Goal: Transaction & Acquisition: Purchase product/service

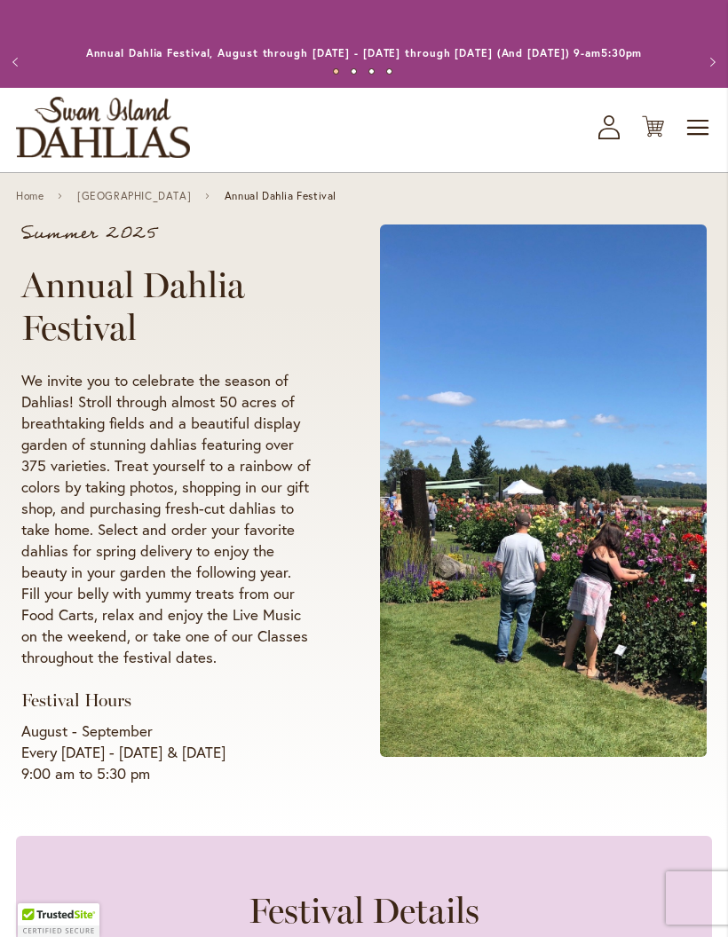
click at [711, 142] on span "Toggle Nav" at bounding box center [698, 127] width 27 height 35
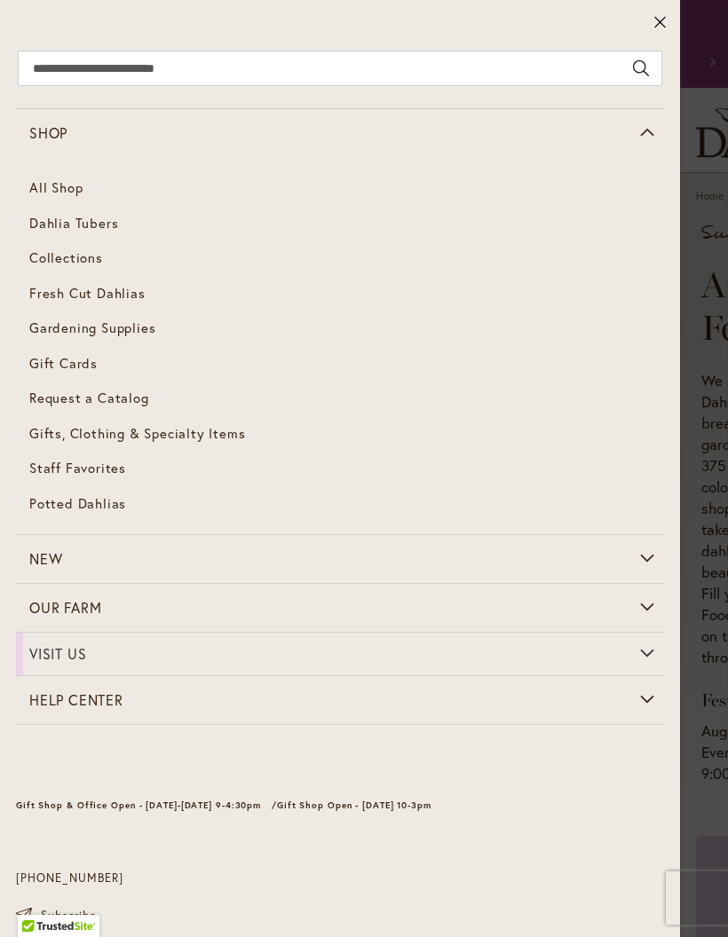
click at [51, 230] on span "Dahlia Tubers" at bounding box center [73, 223] width 89 height 18
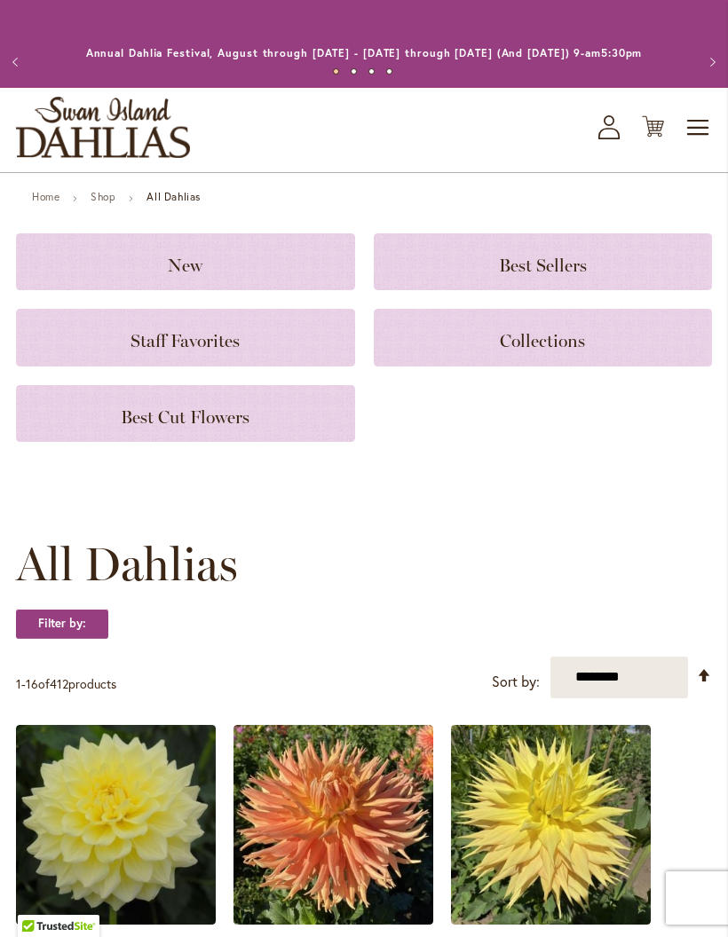
click at [150, 271] on h3 "New" at bounding box center [185, 262] width 296 height 20
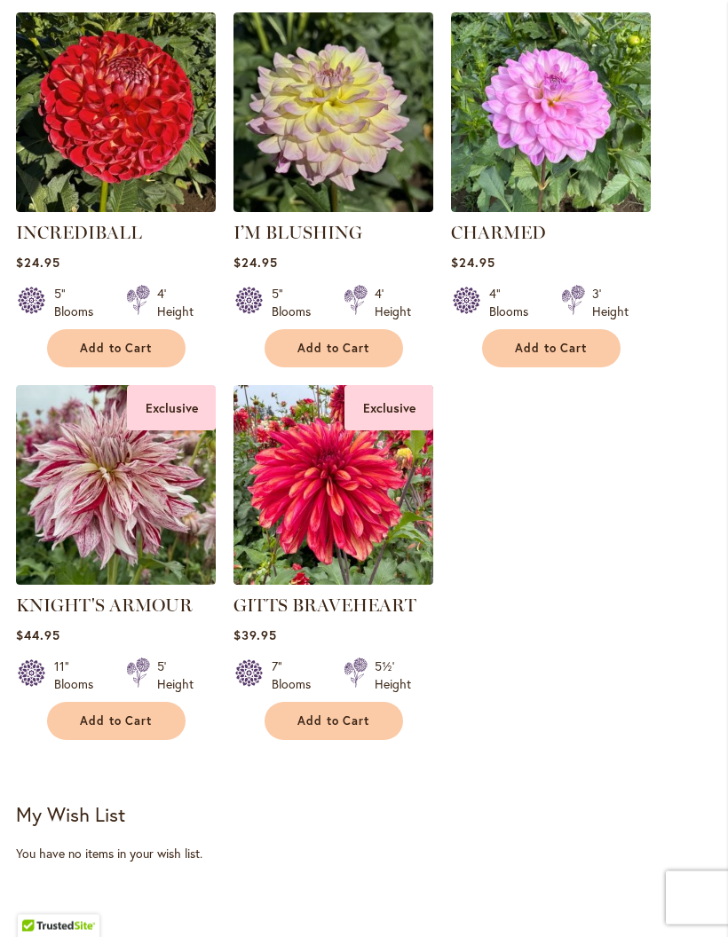
scroll to position [461, 0]
click at [110, 728] on span "Add to Cart" at bounding box center [116, 720] width 73 height 15
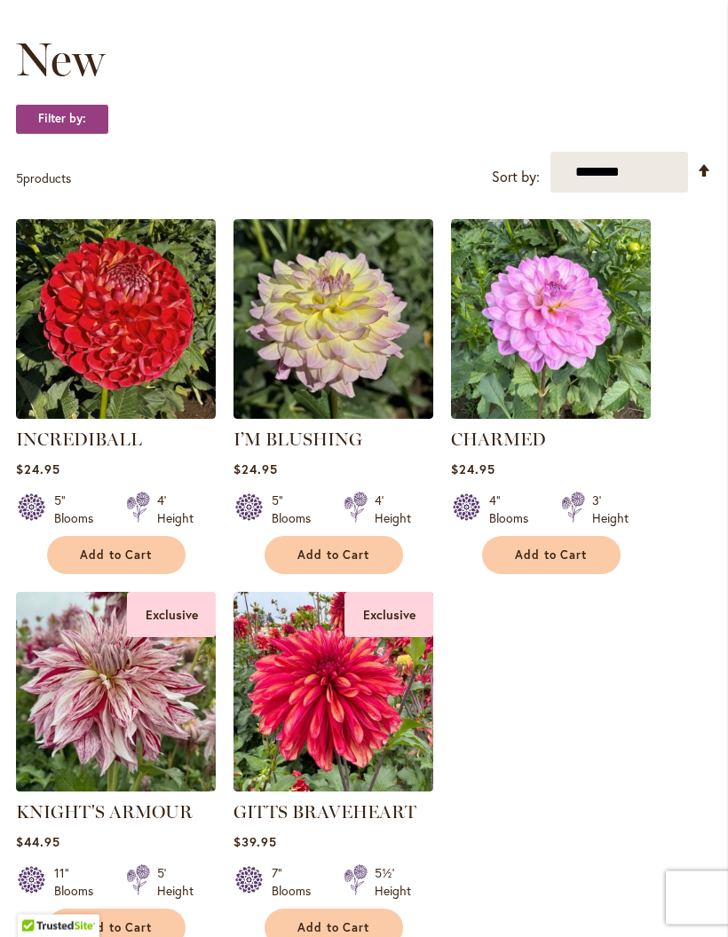
scroll to position [290, 0]
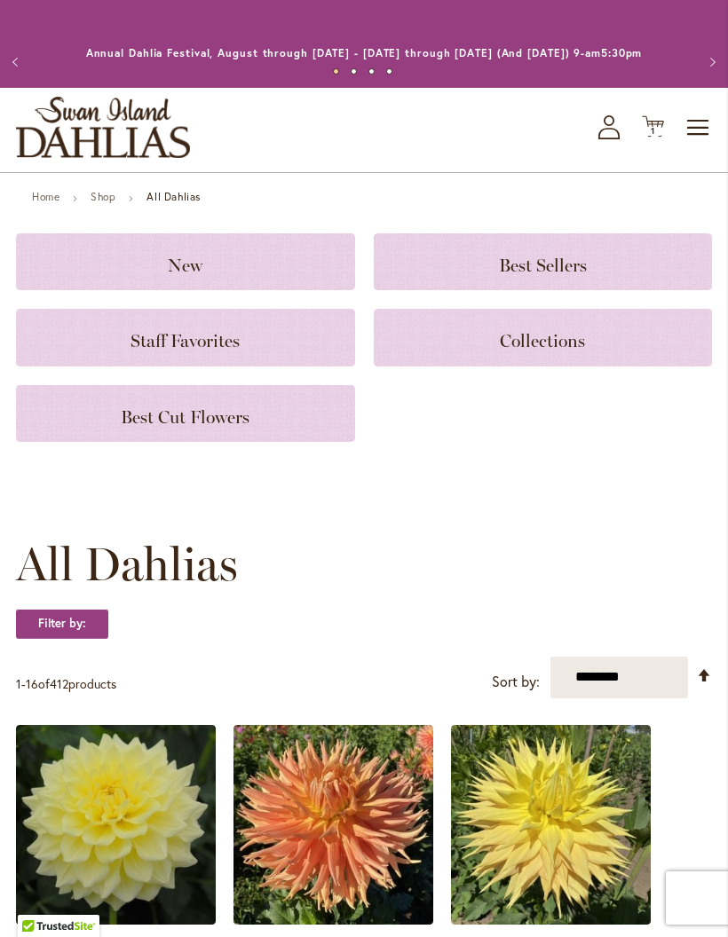
click at [490, 271] on h3 "Best Sellers" at bounding box center [543, 262] width 296 height 20
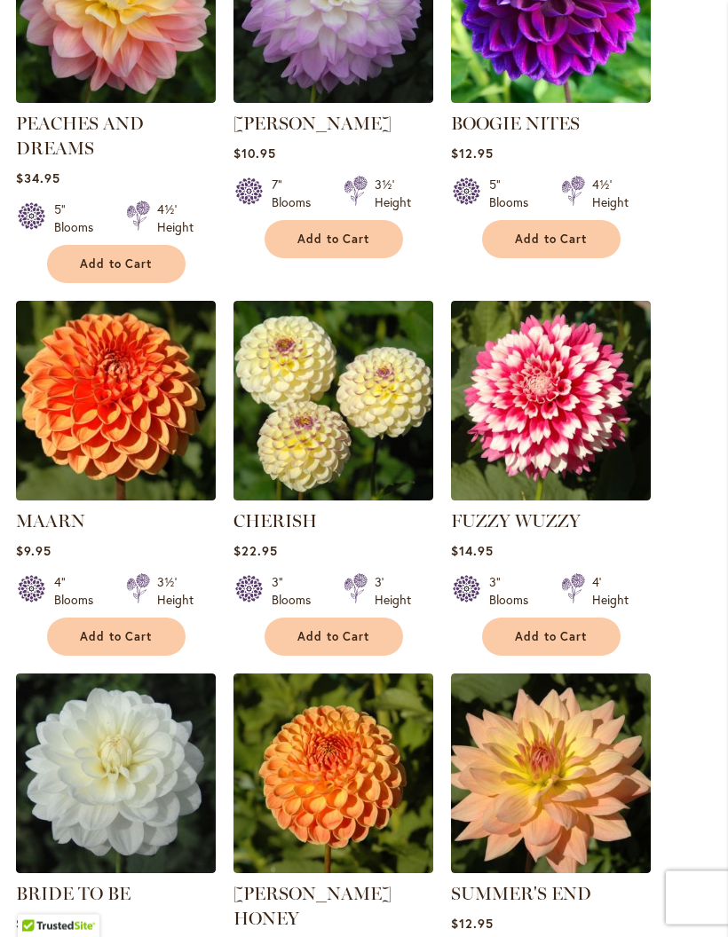
scroll to position [1316, 0]
click at [563, 644] on span "Add to Cart" at bounding box center [551, 636] width 73 height 15
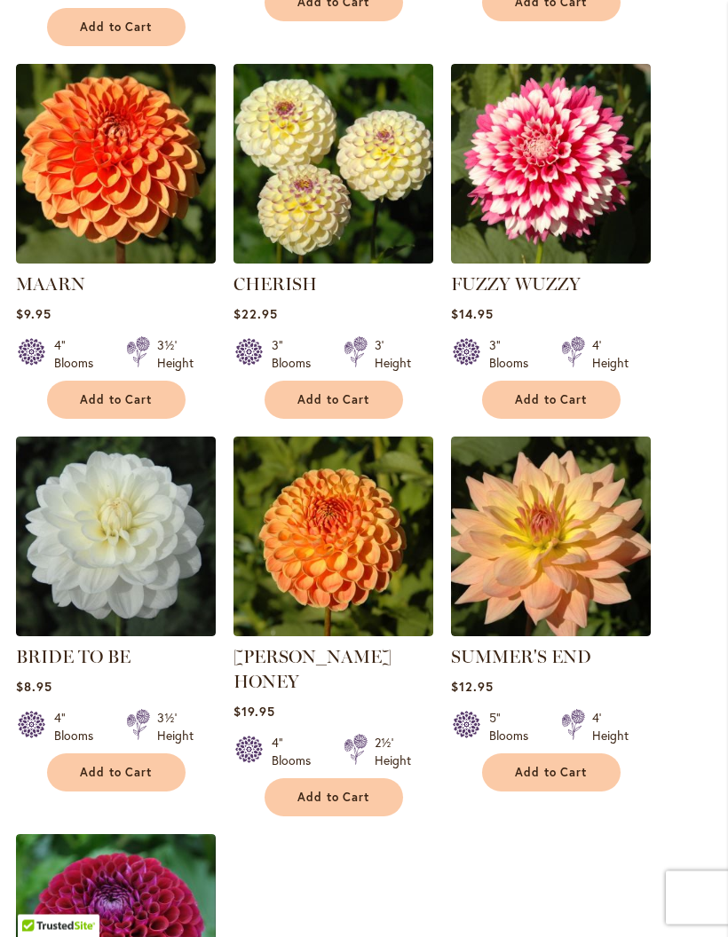
scroll to position [1599, 0]
click at [114, 791] on button "Add to Cart" at bounding box center [116, 772] width 138 height 38
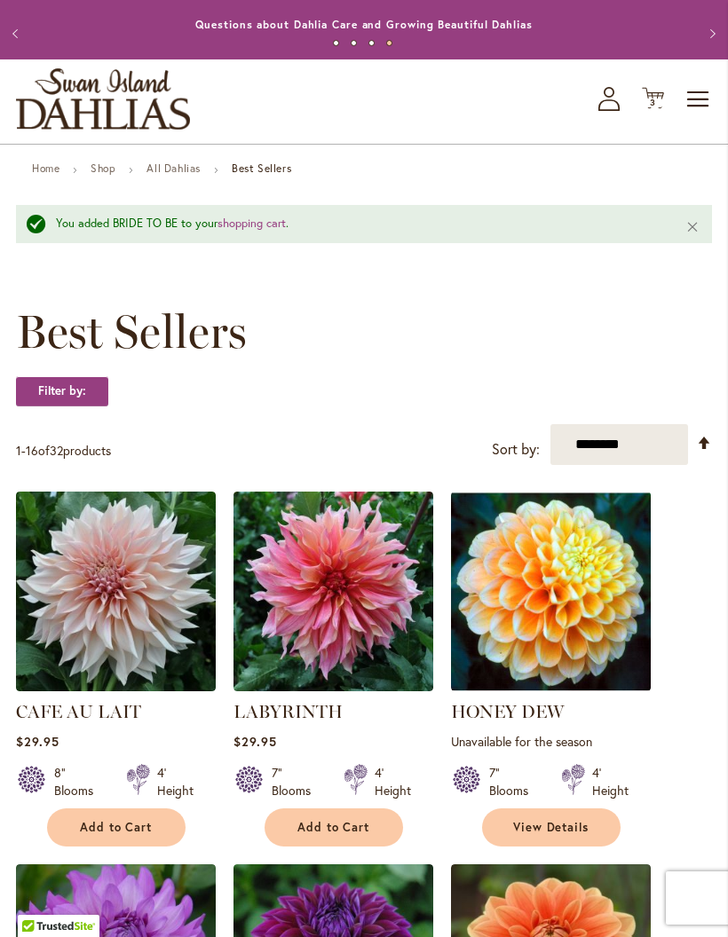
scroll to position [0, 0]
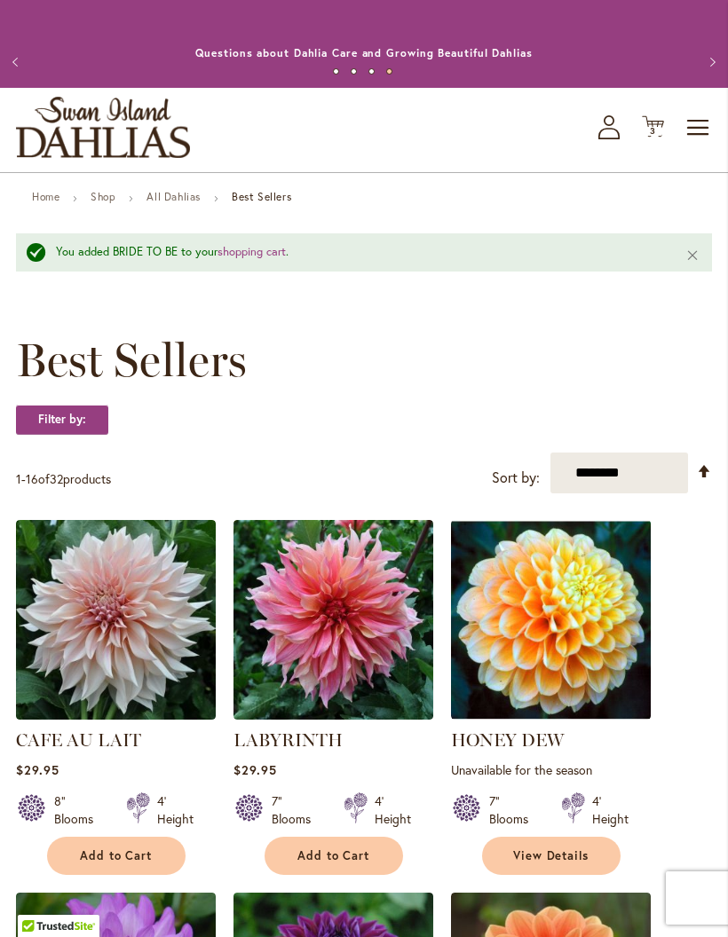
click at [174, 203] on link "All Dahlias" at bounding box center [173, 196] width 54 height 13
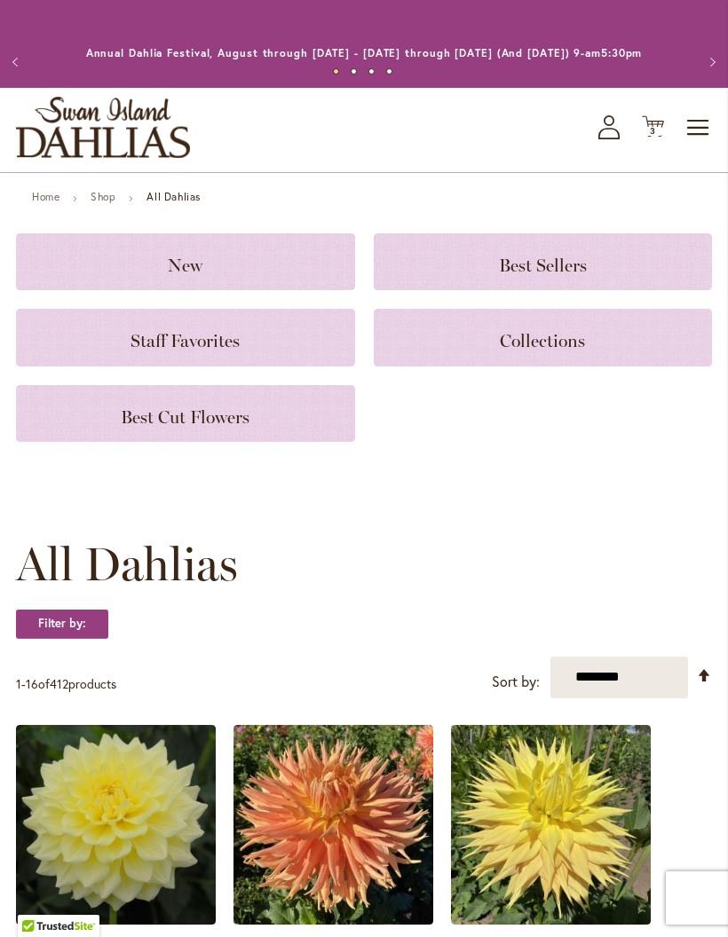
click at [246, 347] on h3 "Staff Favorites" at bounding box center [185, 337] width 296 height 20
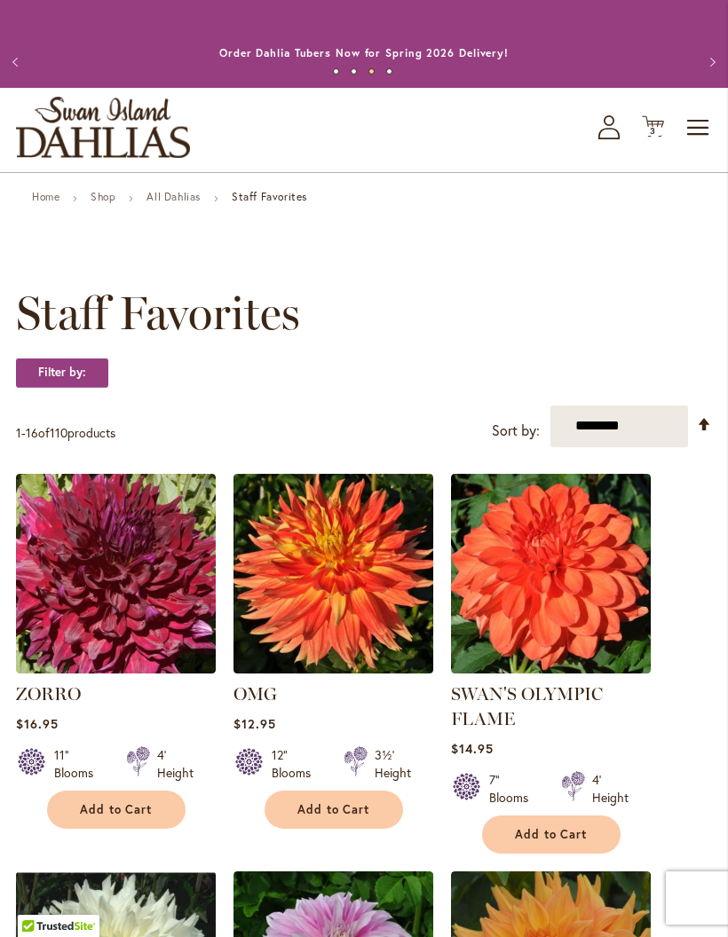
click at [184, 203] on link "All Dahlias" at bounding box center [173, 196] width 54 height 13
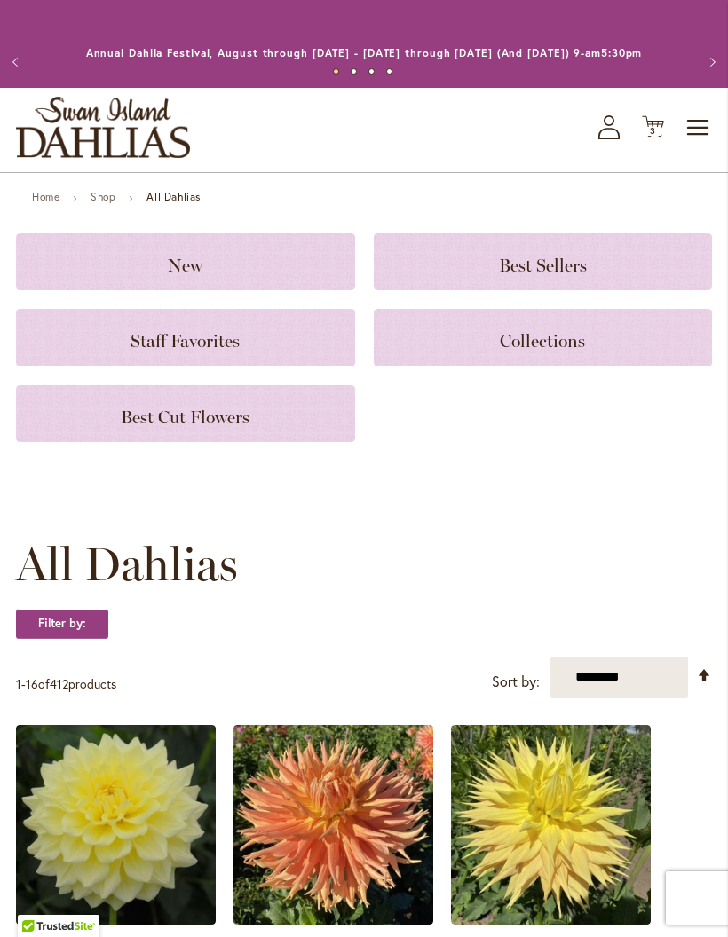
click at [285, 441] on div "Best Cut Flowers" at bounding box center [185, 413] width 339 height 57
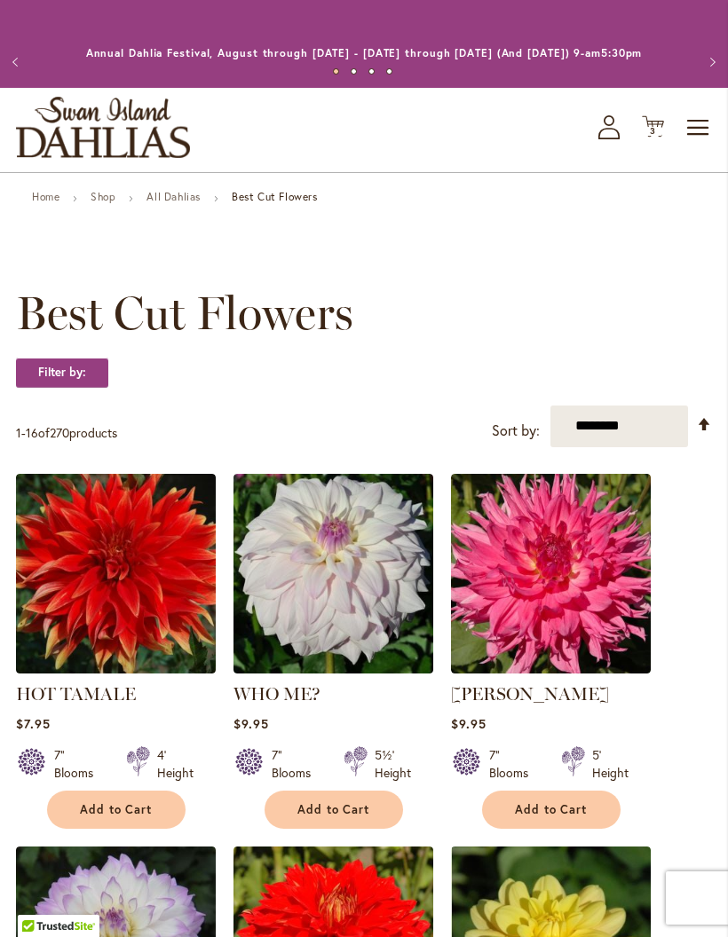
click at [192, 203] on link "All Dahlias" at bounding box center [173, 196] width 54 height 13
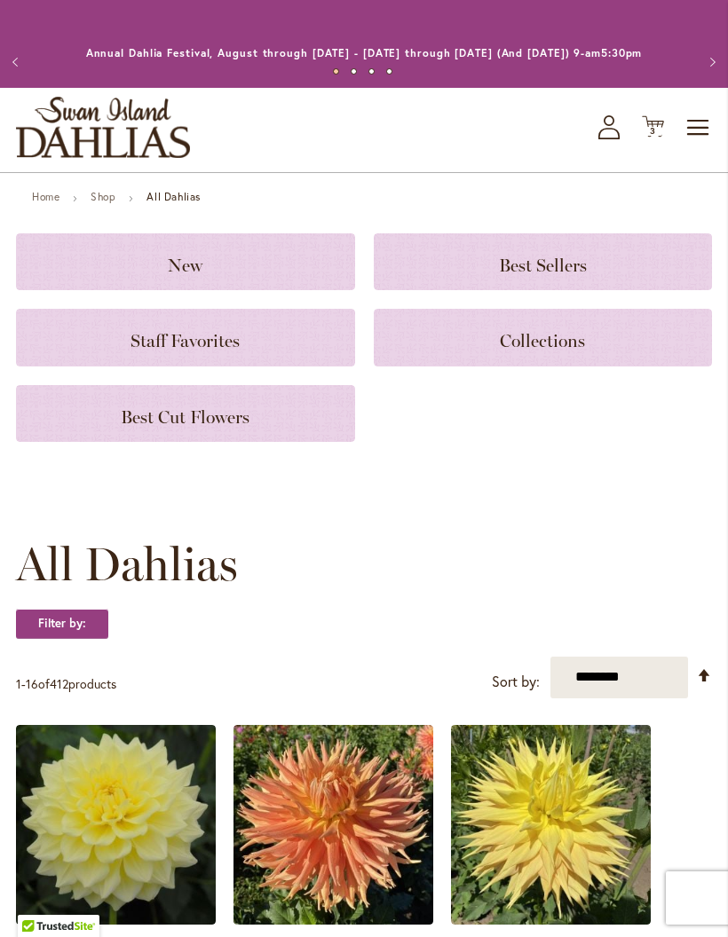
click at [536, 351] on span "Collections" at bounding box center [542, 340] width 85 height 21
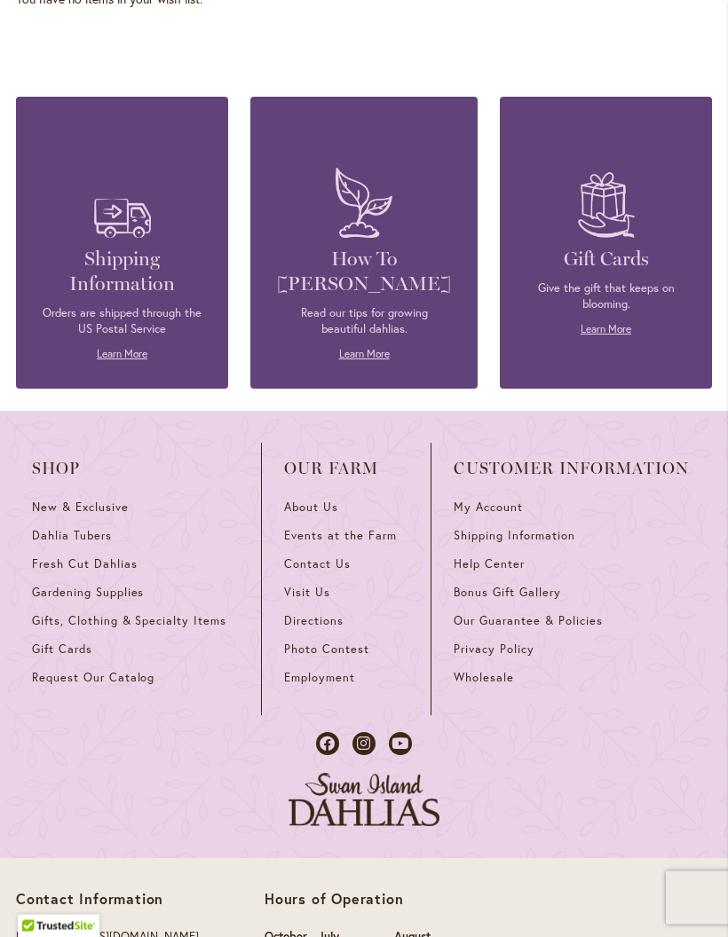
scroll to position [1402, 0]
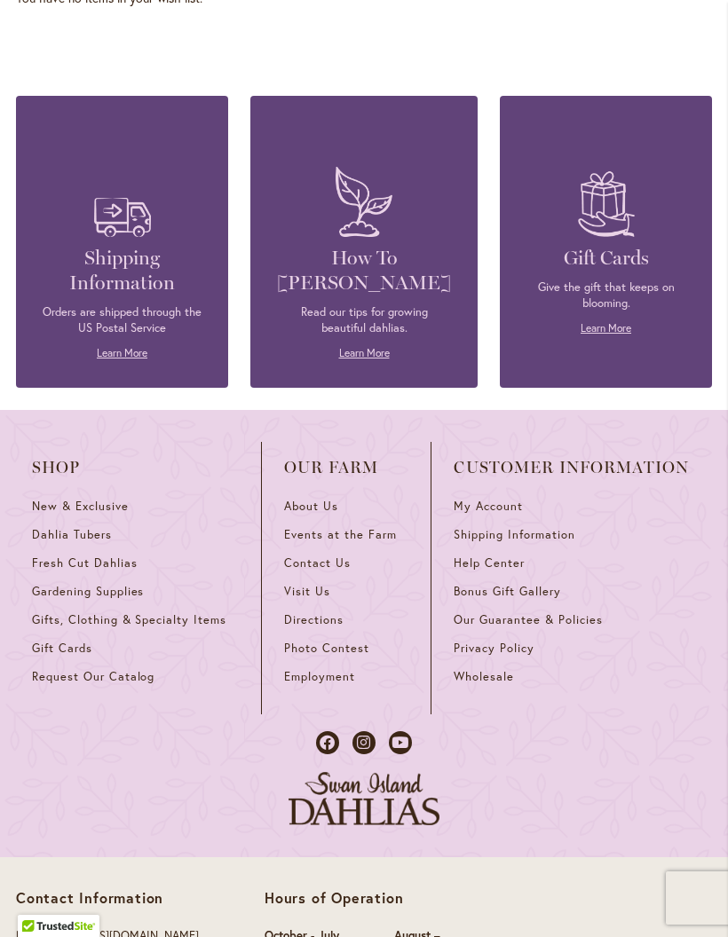
click at [70, 542] on span "Dahlia Tubers" at bounding box center [72, 534] width 80 height 15
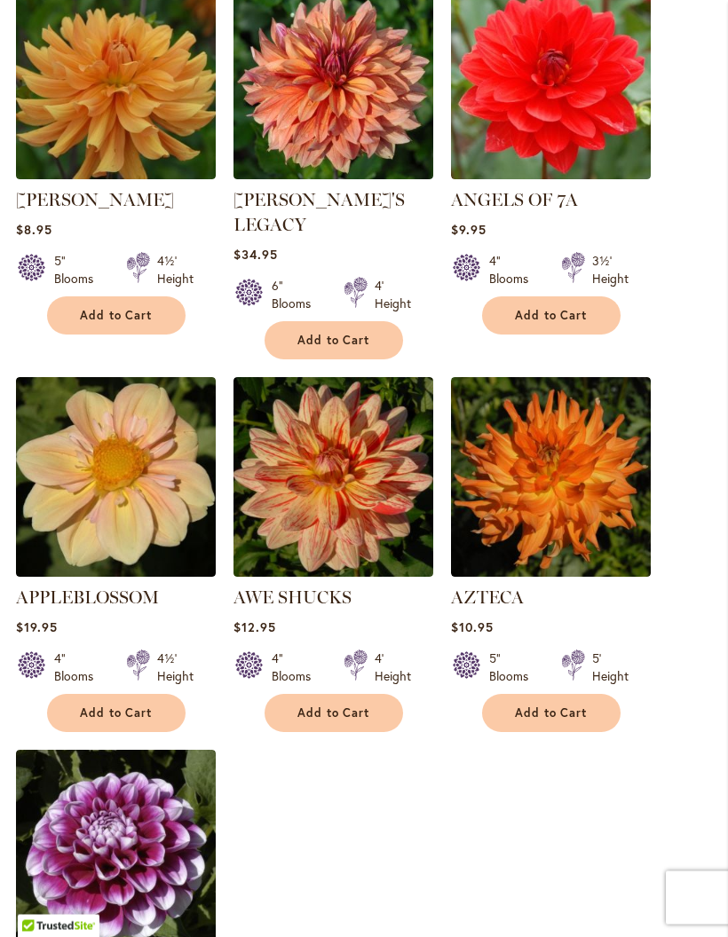
scroll to position [1863, 0]
click at [374, 698] on button "Add to Cart" at bounding box center [333, 713] width 138 height 38
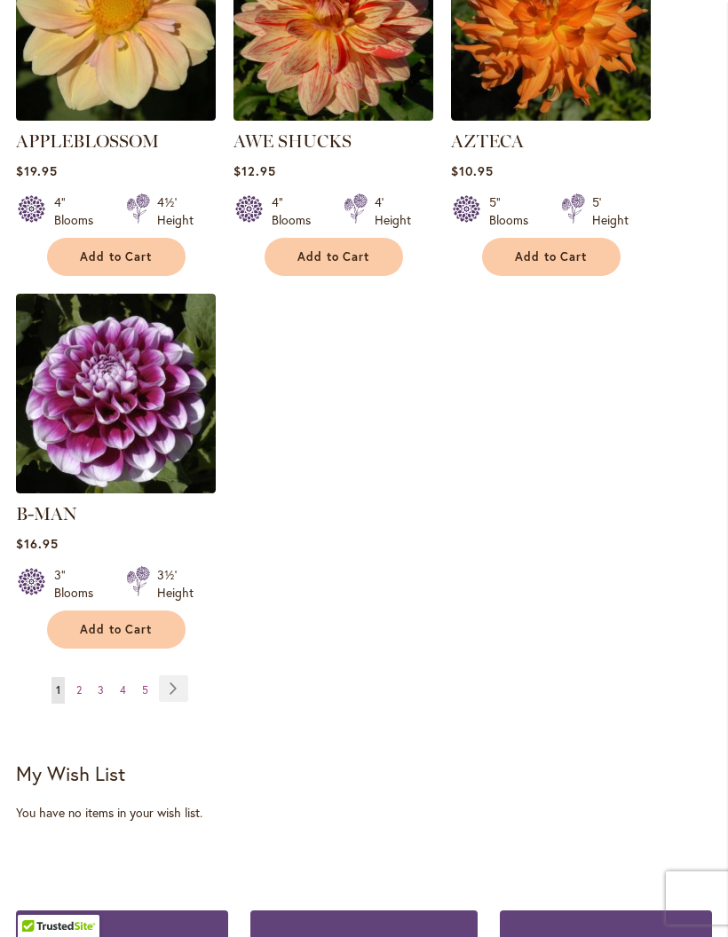
scroll to position [2377, 0]
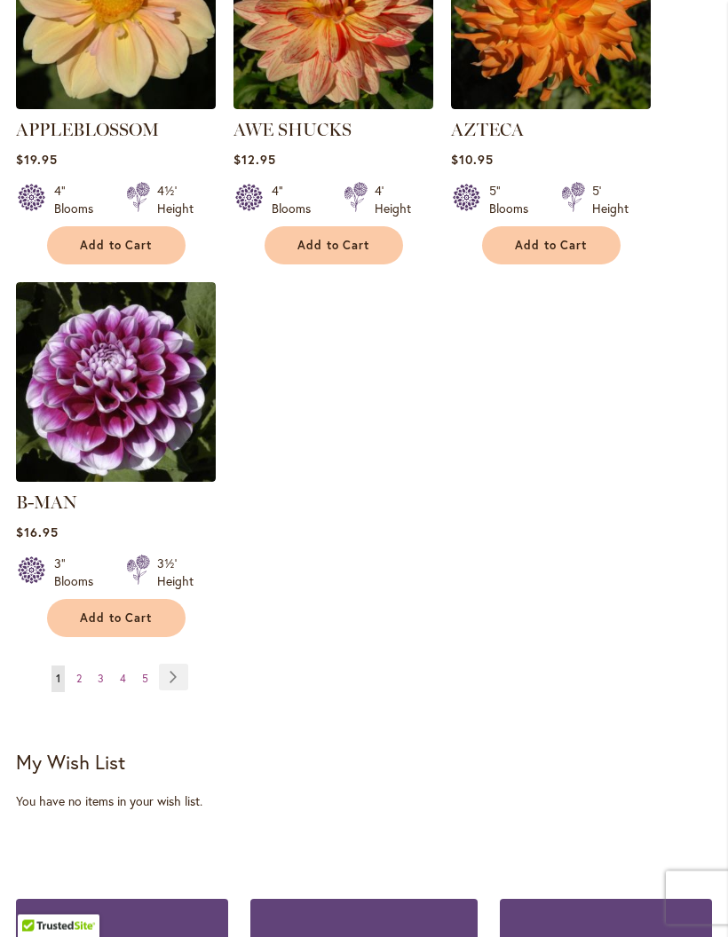
click at [182, 668] on link "Page Next" at bounding box center [173, 678] width 29 height 27
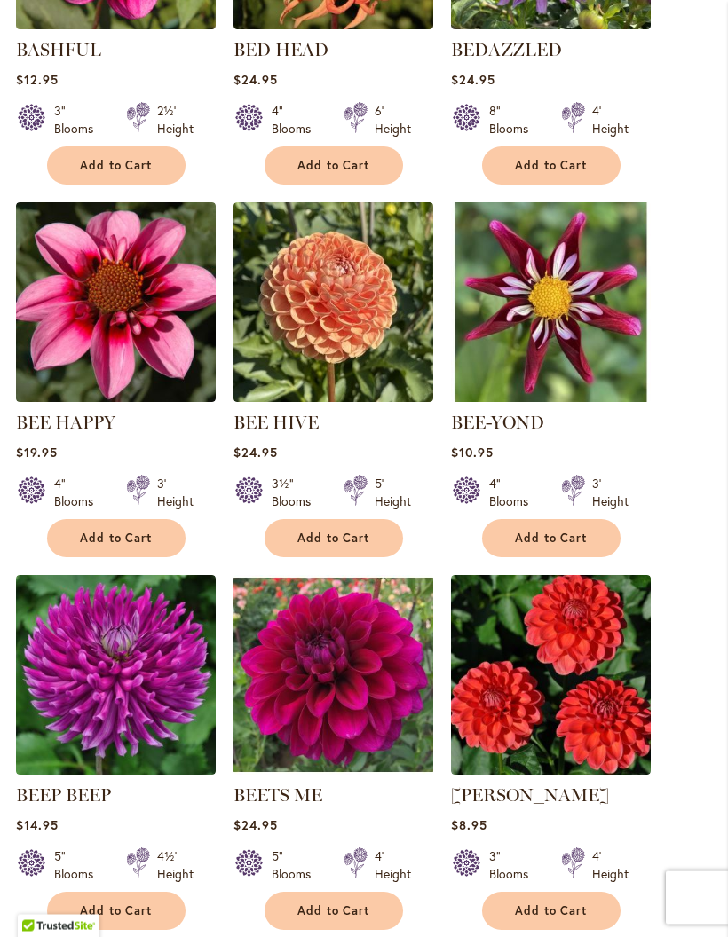
scroll to position [1641, 0]
click at [566, 546] on span "Add to Cart" at bounding box center [551, 538] width 73 height 15
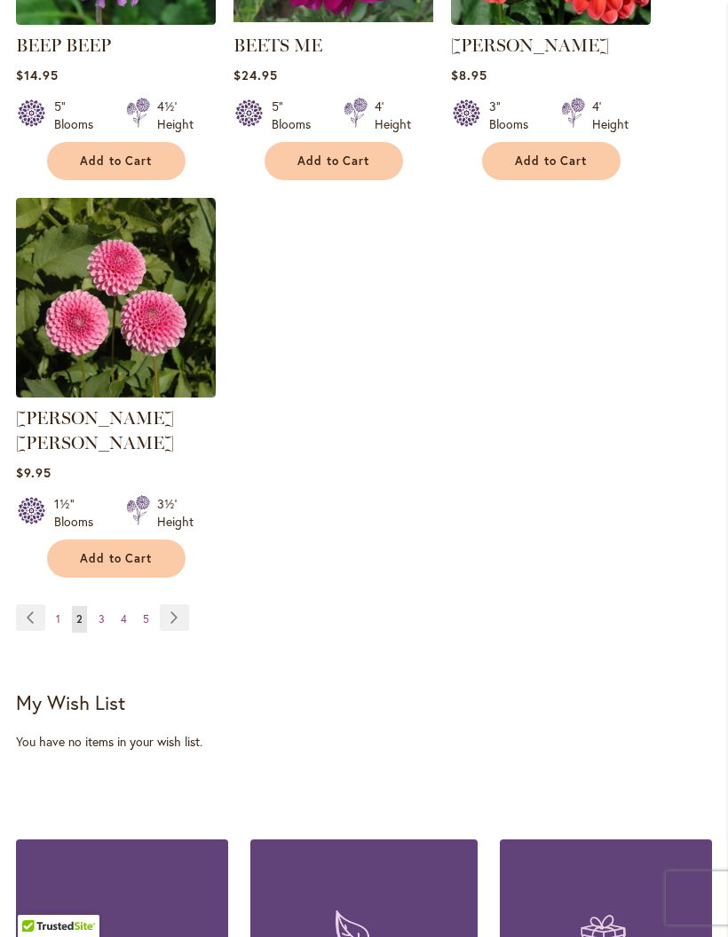
scroll to position [2463, 0]
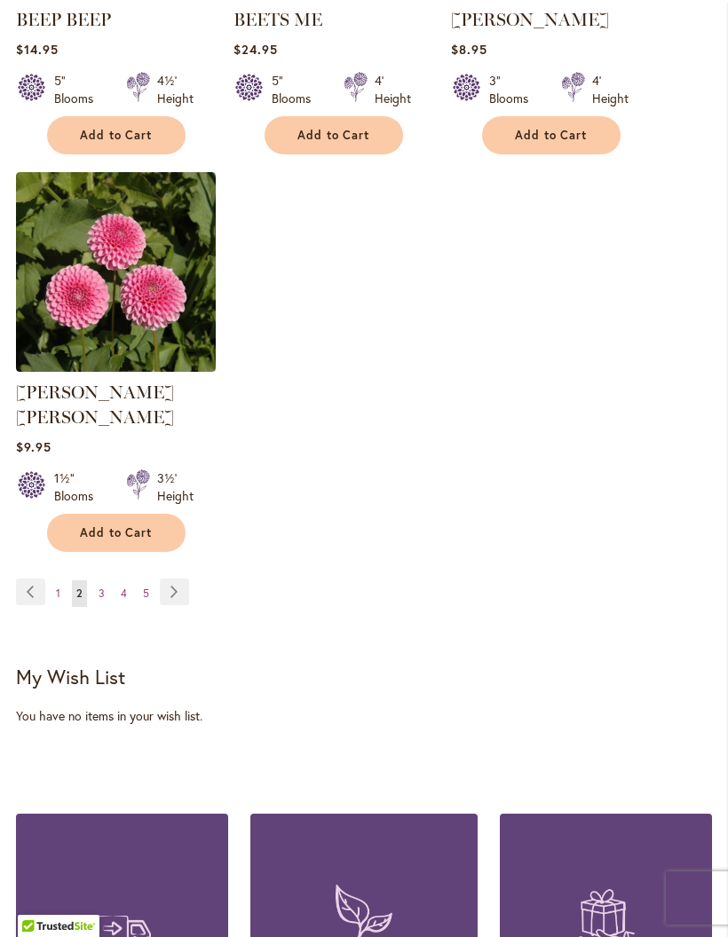
click at [182, 582] on link "Page Next" at bounding box center [174, 591] width 29 height 27
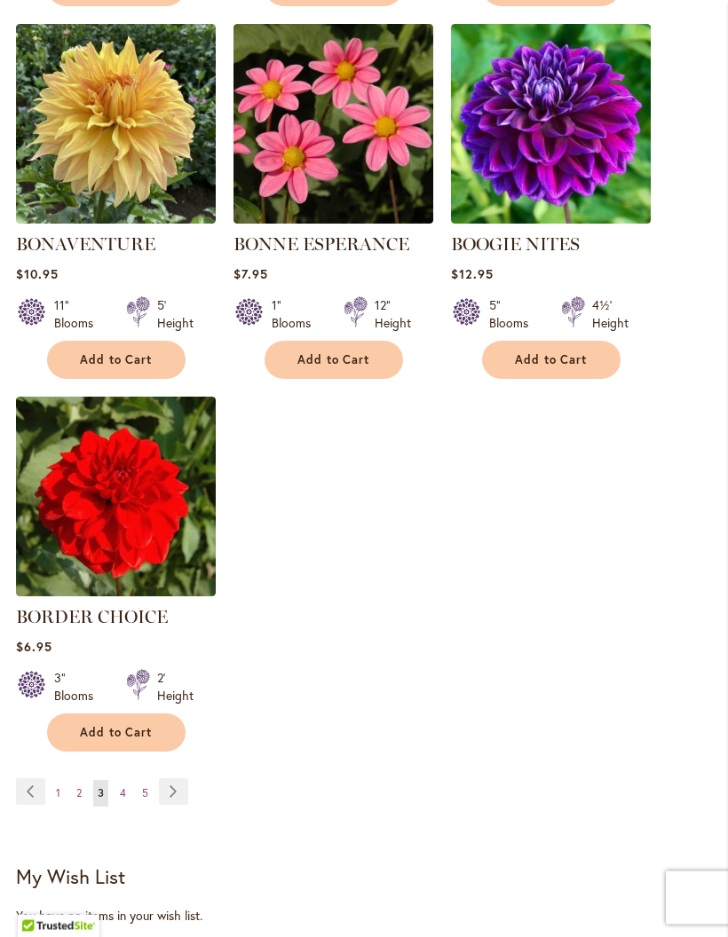
scroll to position [2192, 0]
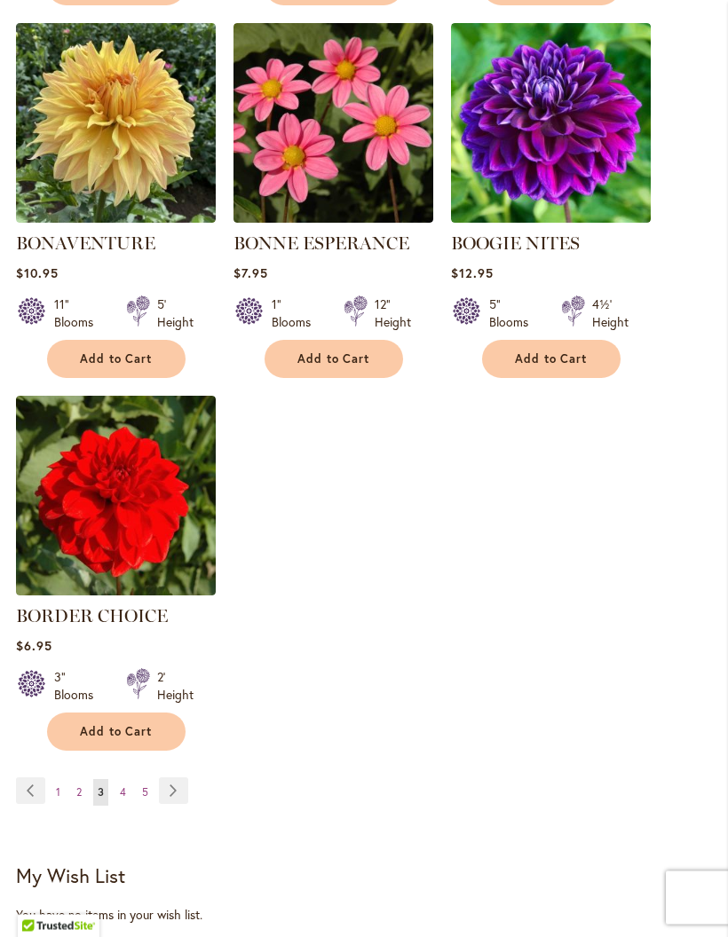
click at [171, 805] on link "Page Next" at bounding box center [173, 791] width 29 height 27
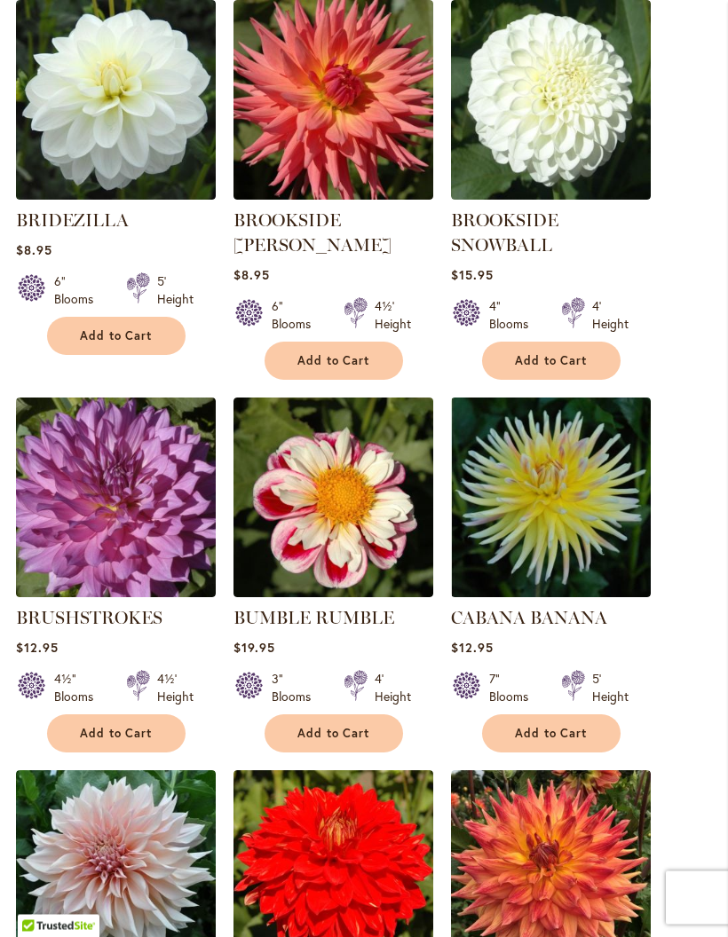
scroll to position [1098, 0]
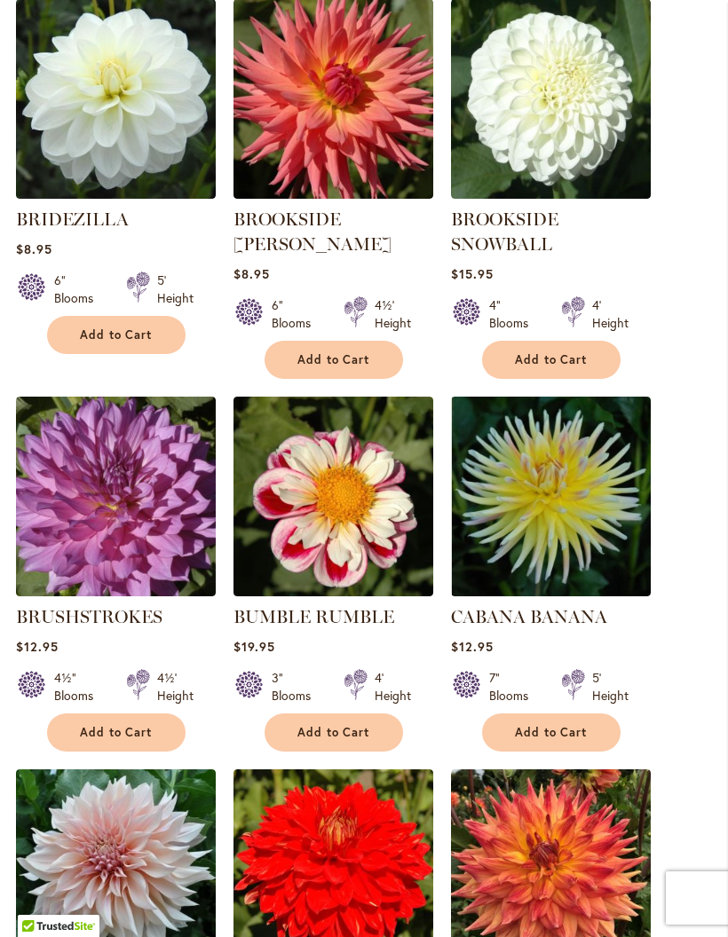
click at [339, 740] on span "Add to Cart" at bounding box center [333, 732] width 73 height 15
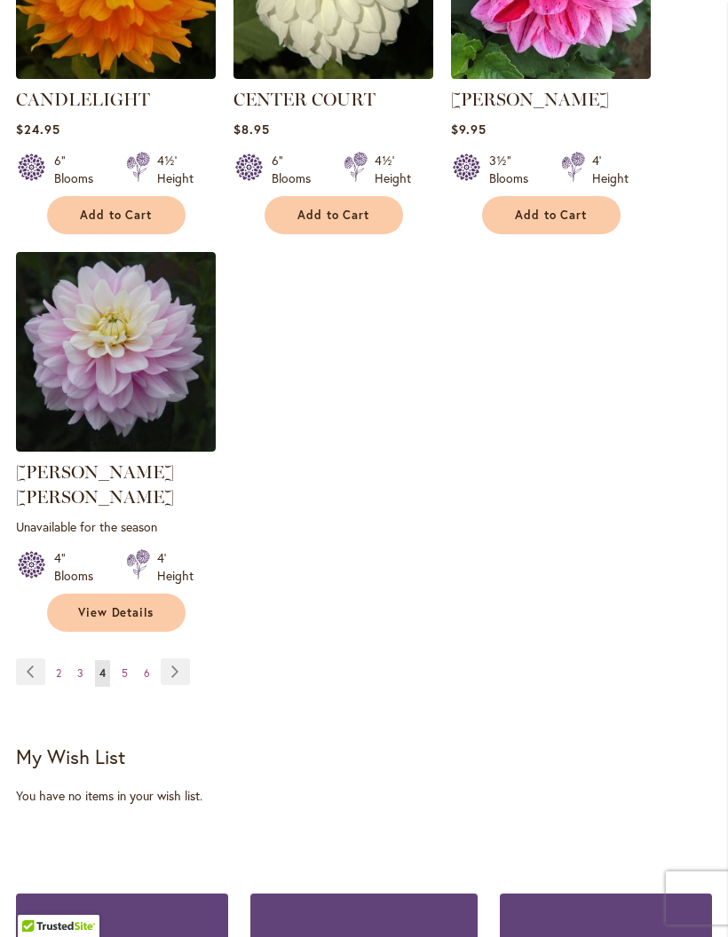
scroll to position [2407, 0]
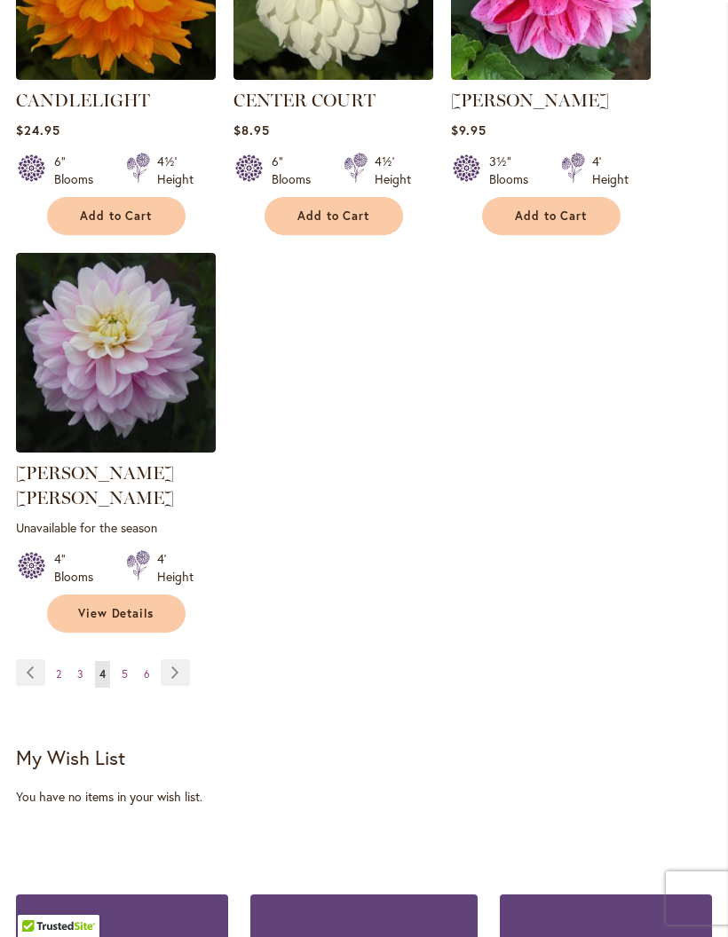
click at [177, 668] on link "Page Next" at bounding box center [175, 672] width 29 height 27
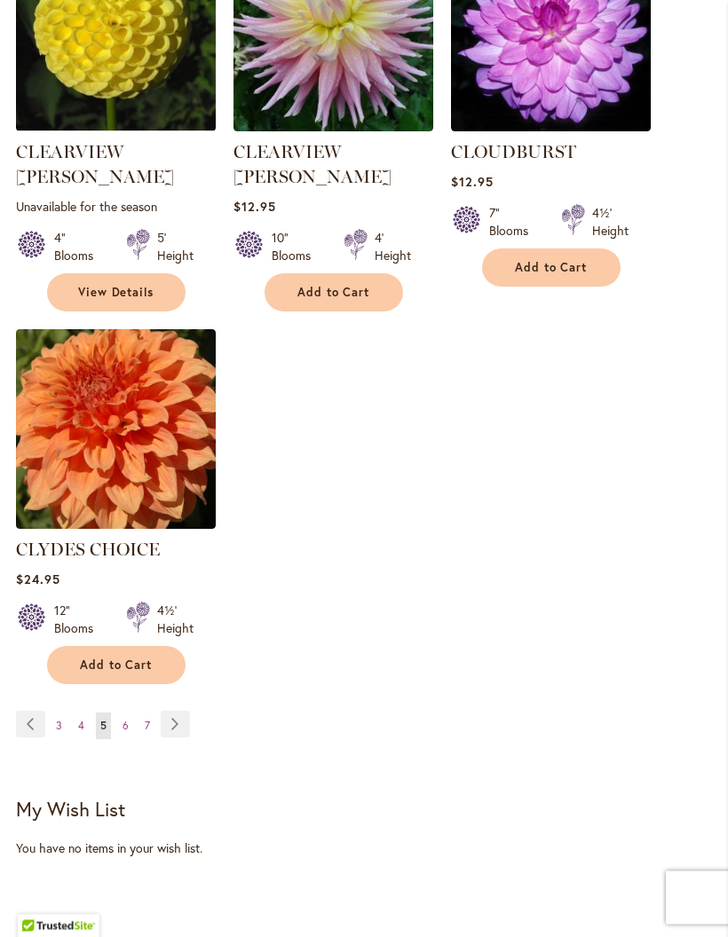
scroll to position [2310, 0]
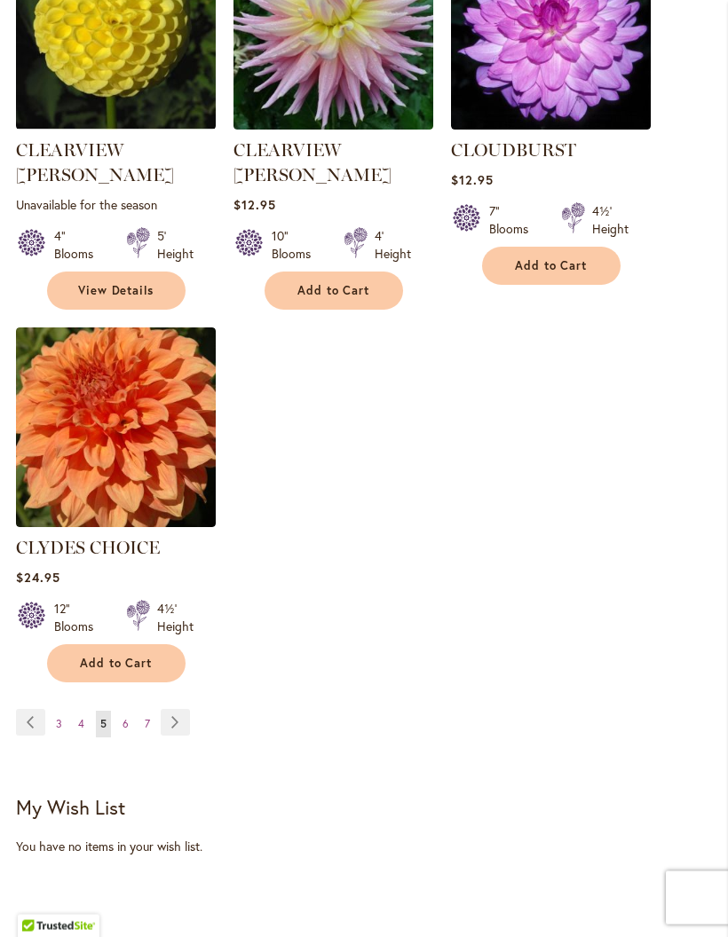
click at [172, 710] on link "Page Next" at bounding box center [175, 723] width 29 height 27
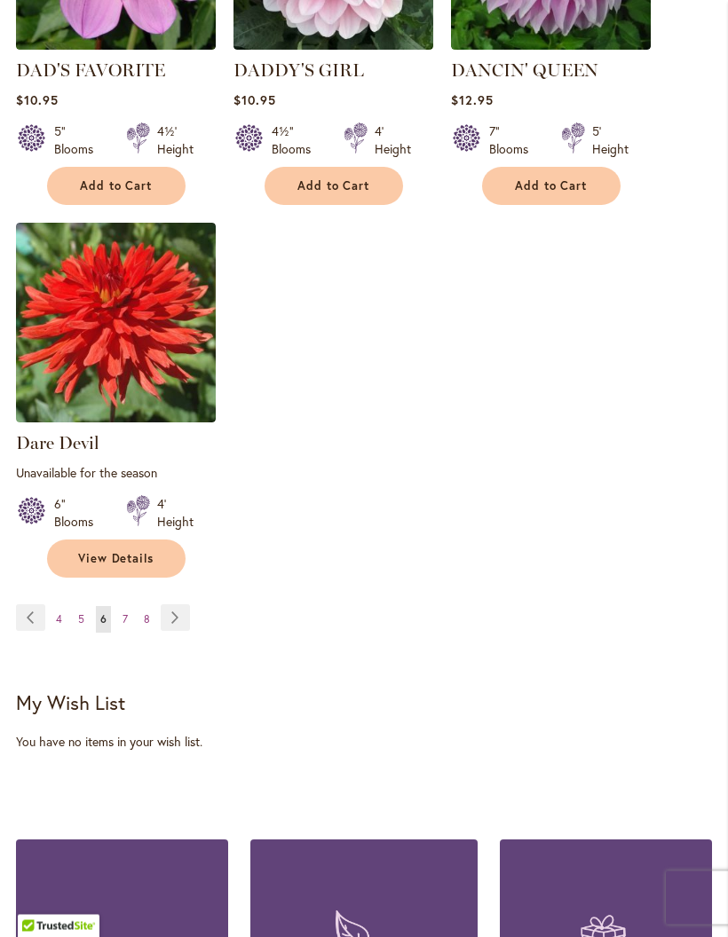
scroll to position [2434, 0]
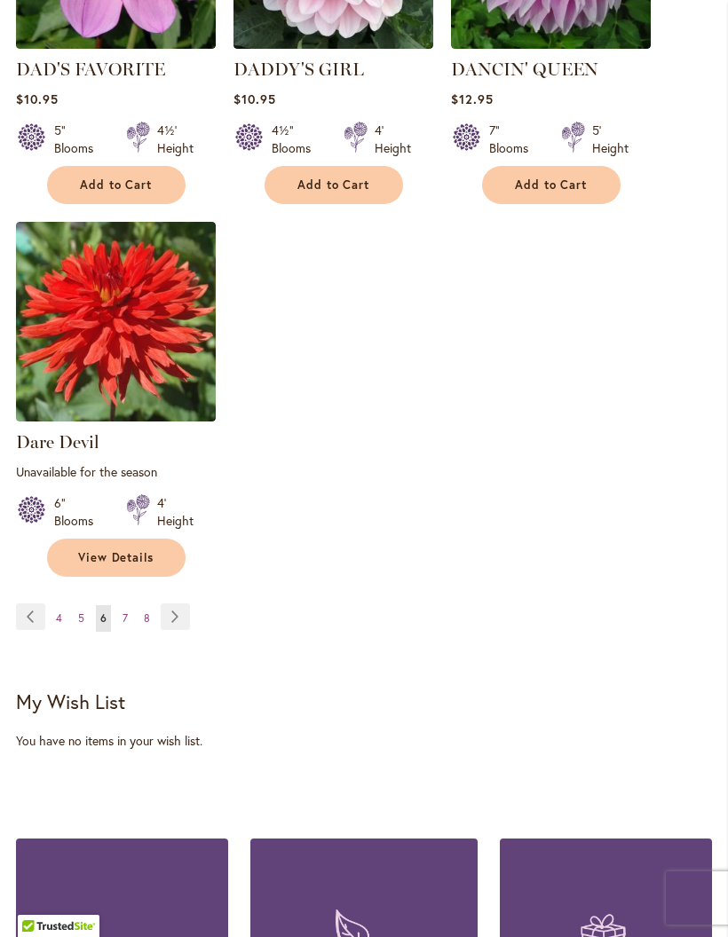
click at [176, 603] on link "Page Next" at bounding box center [175, 616] width 29 height 27
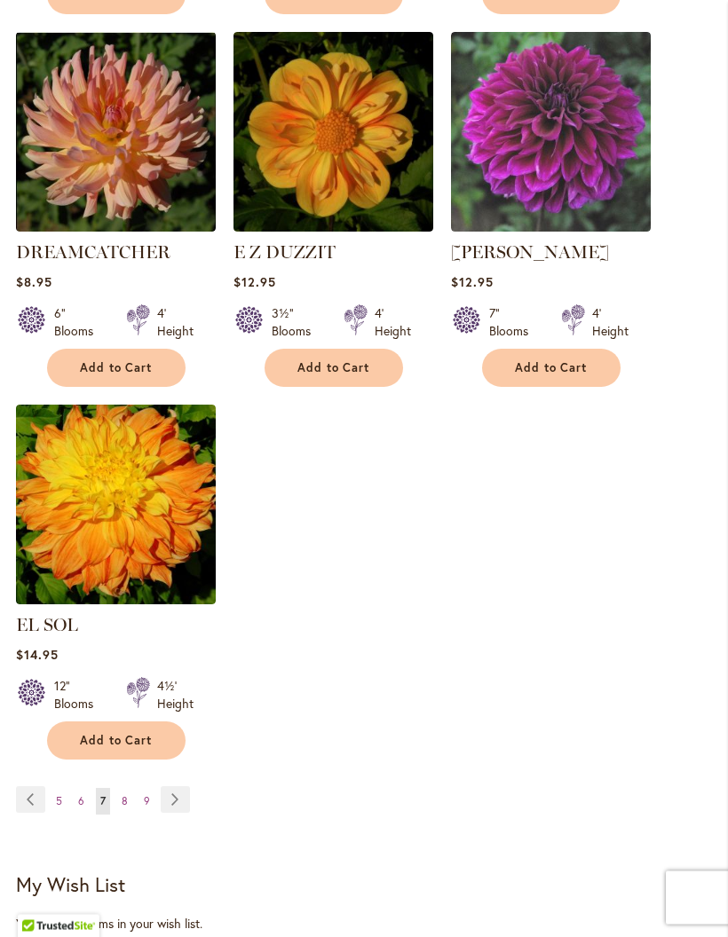
scroll to position [2208, 0]
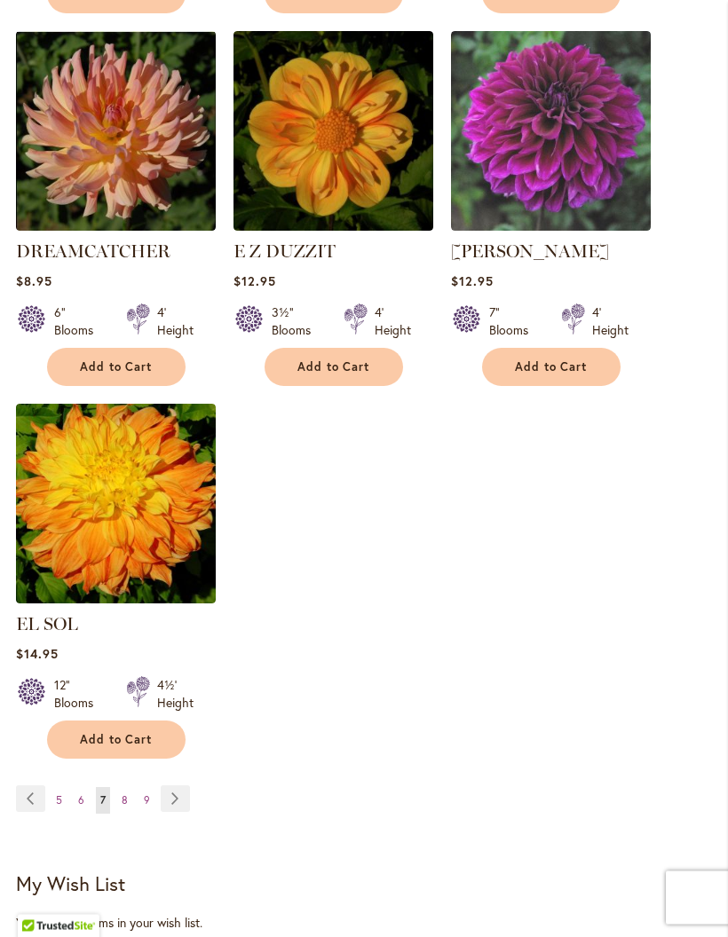
click at [180, 792] on link "Page Next" at bounding box center [175, 799] width 29 height 27
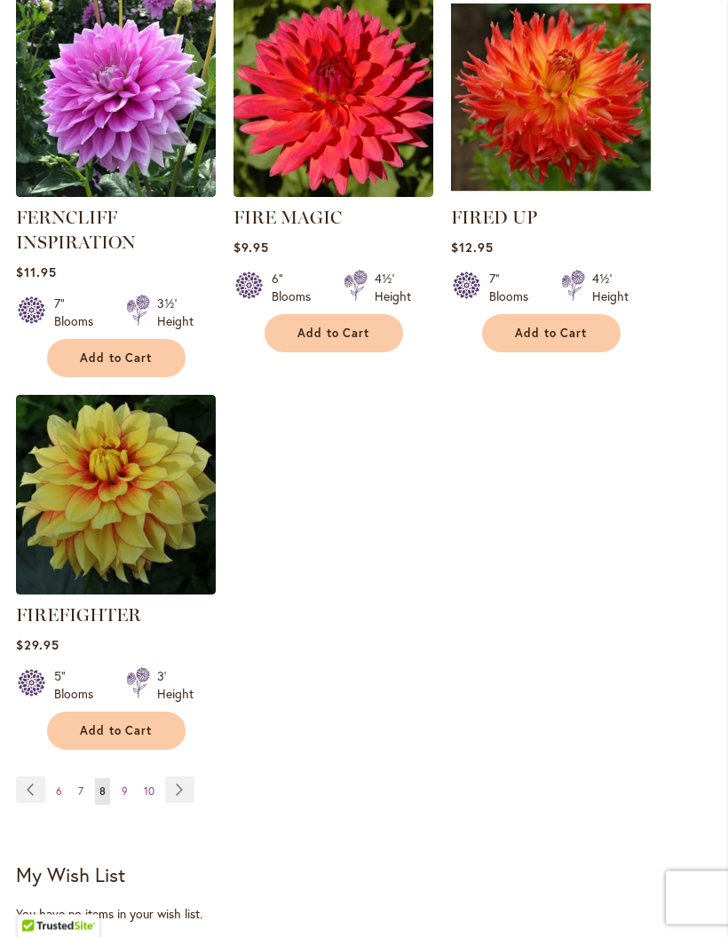
scroll to position [2279, 0]
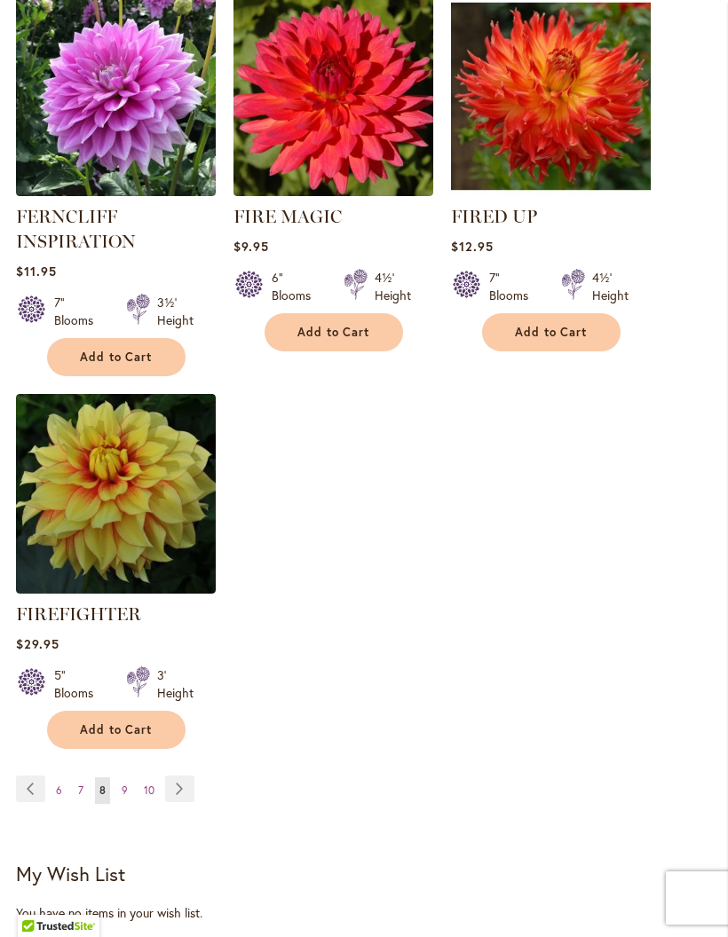
click at [181, 802] on link "Page Next" at bounding box center [179, 788] width 29 height 27
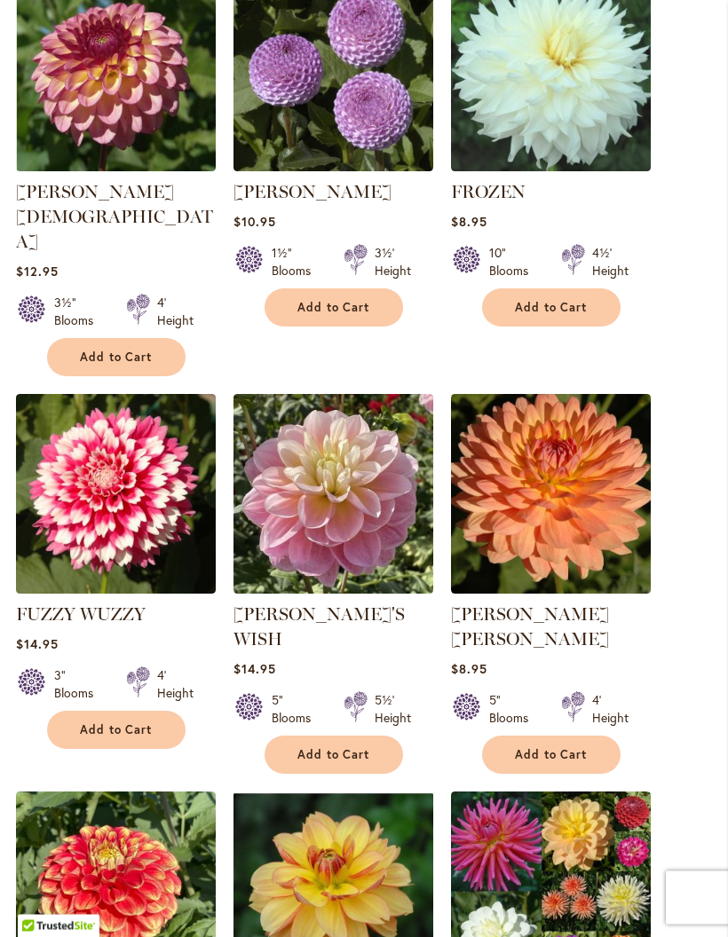
scroll to position [1499, 0]
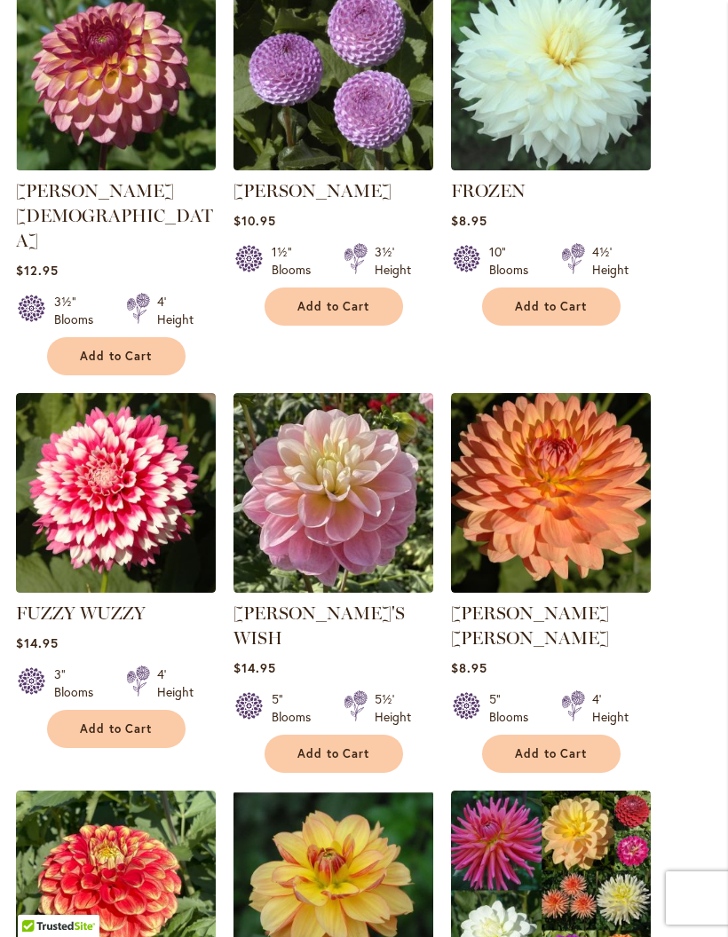
click at [132, 721] on span "Add to Cart" at bounding box center [116, 728] width 73 height 15
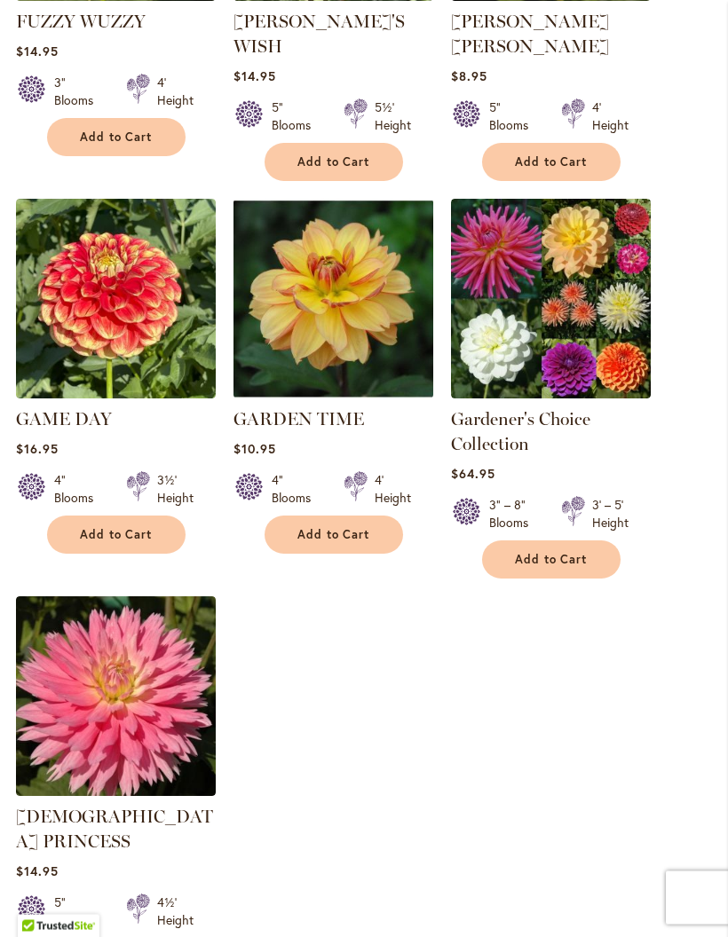
scroll to position [2138, 0]
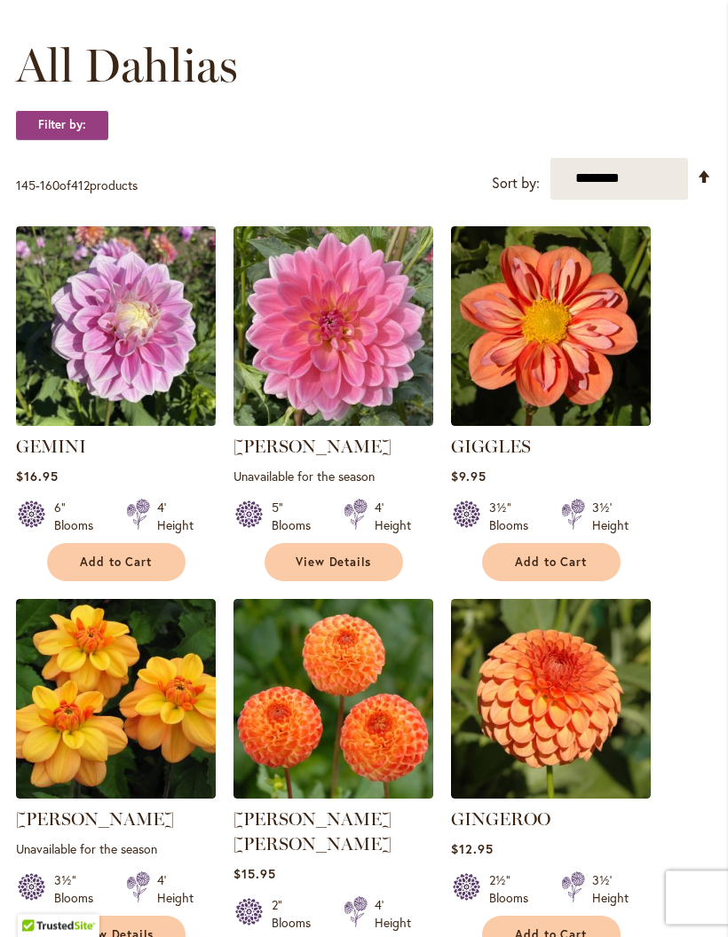
scroll to position [499, 0]
click at [564, 570] on span "Add to Cart" at bounding box center [551, 562] width 73 height 15
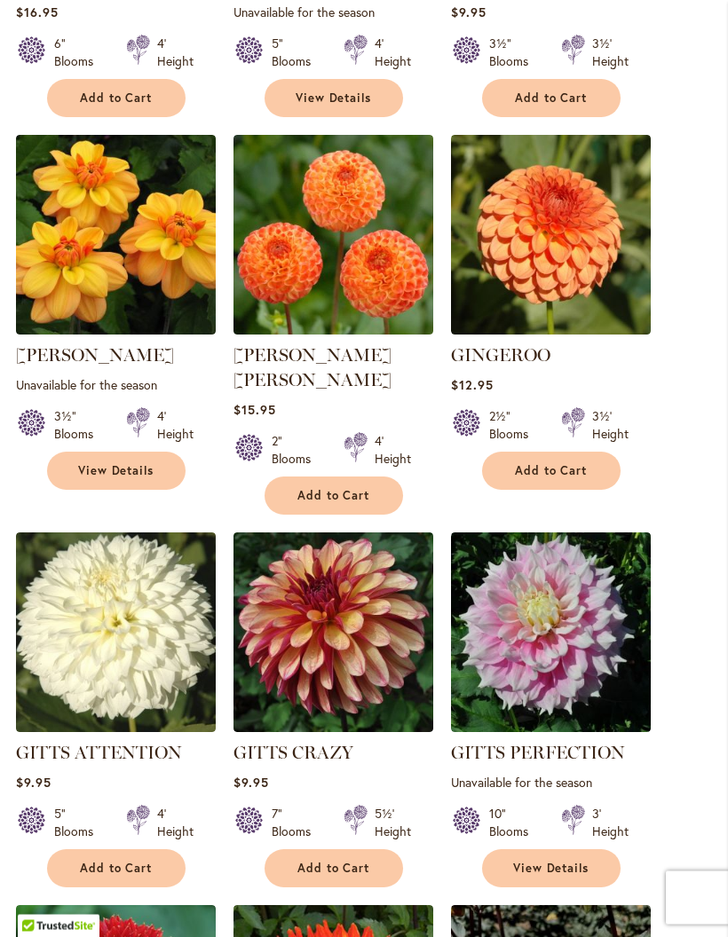
scroll to position [1010, 0]
click at [352, 861] on span "Add to Cart" at bounding box center [333, 868] width 73 height 15
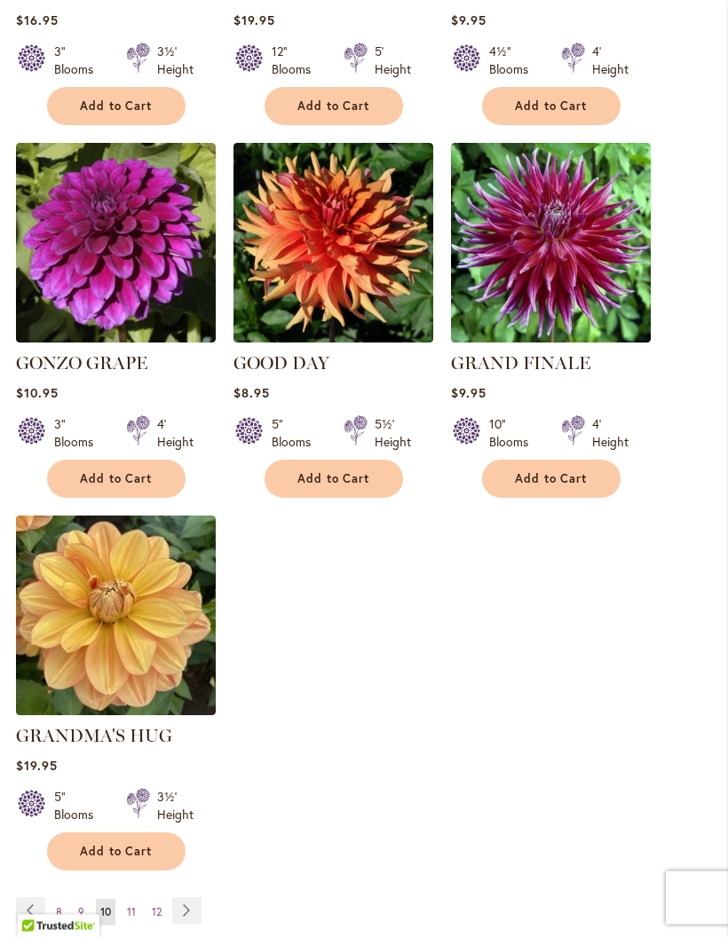
scroll to position [2148, 0]
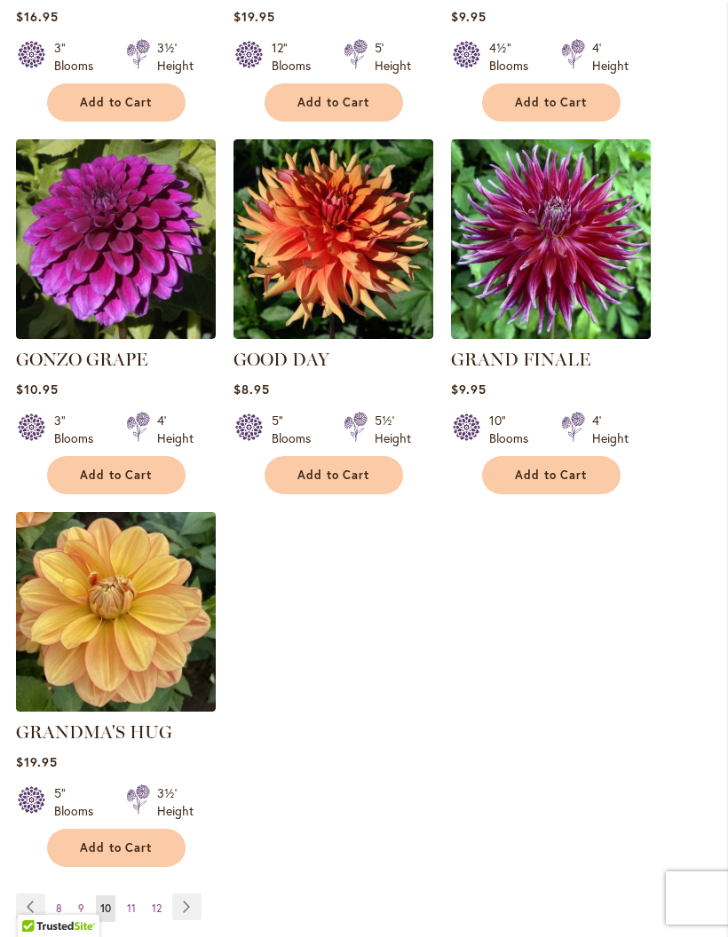
click at [184, 898] on link "Page Next" at bounding box center [186, 906] width 29 height 27
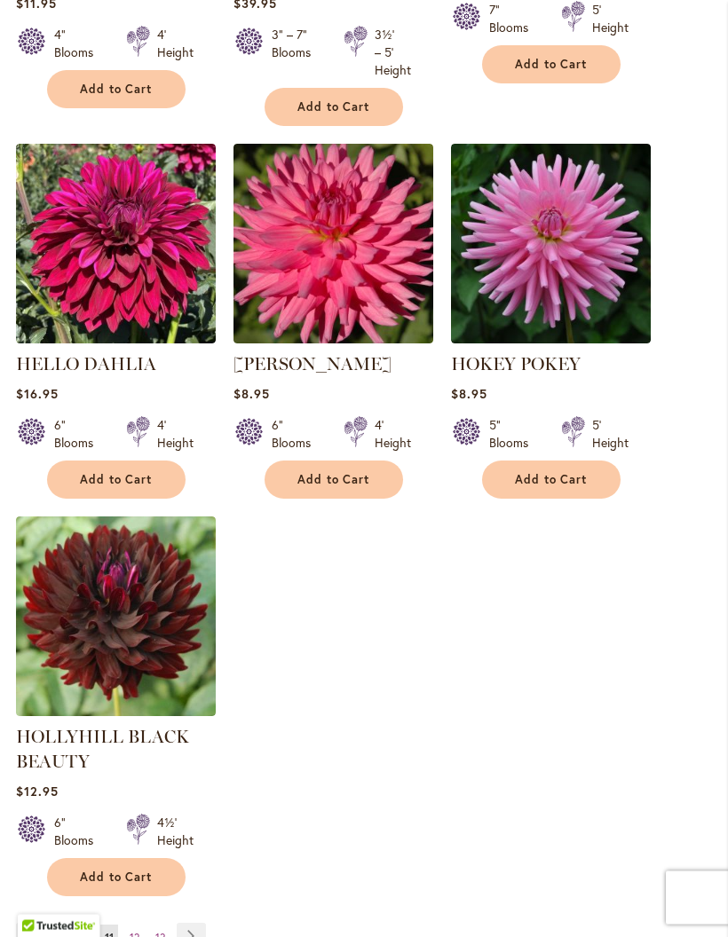
scroll to position [2140, 0]
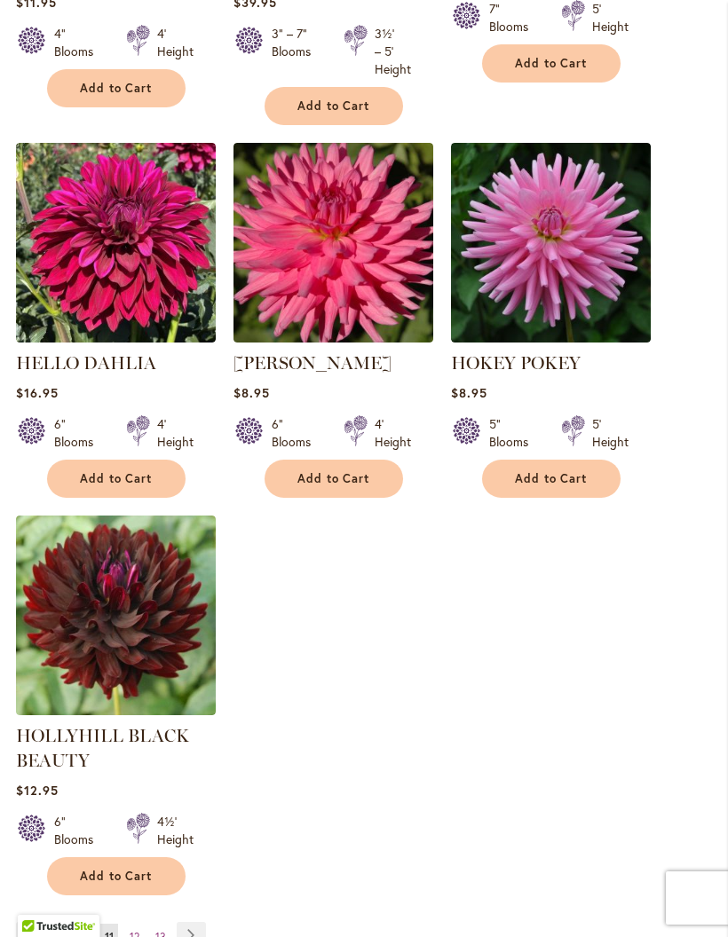
click at [195, 936] on link "Page Next" at bounding box center [191, 935] width 29 height 27
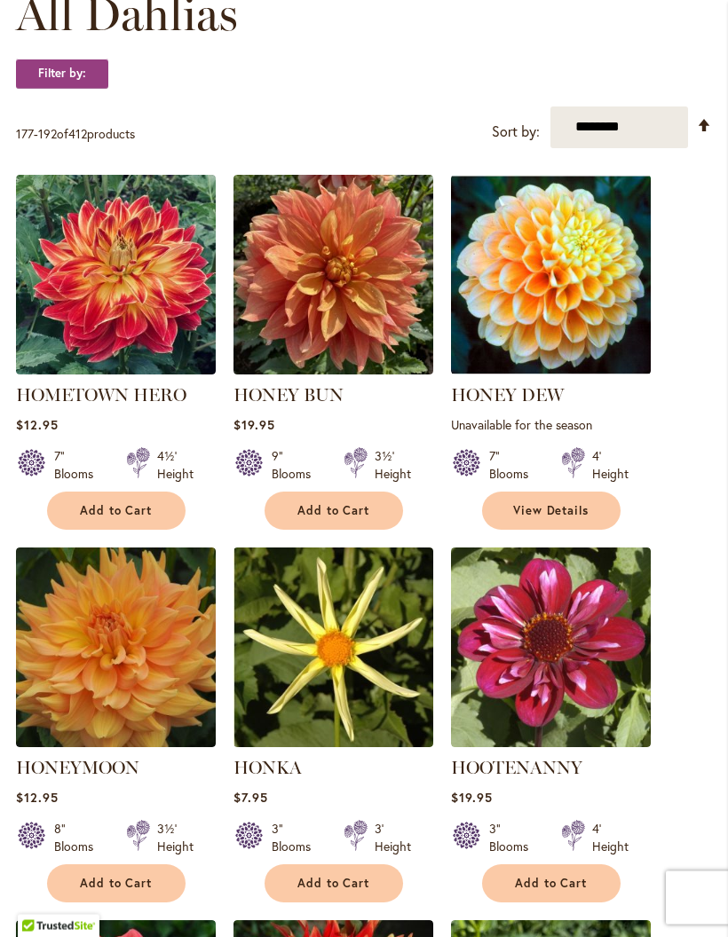
scroll to position [550, 0]
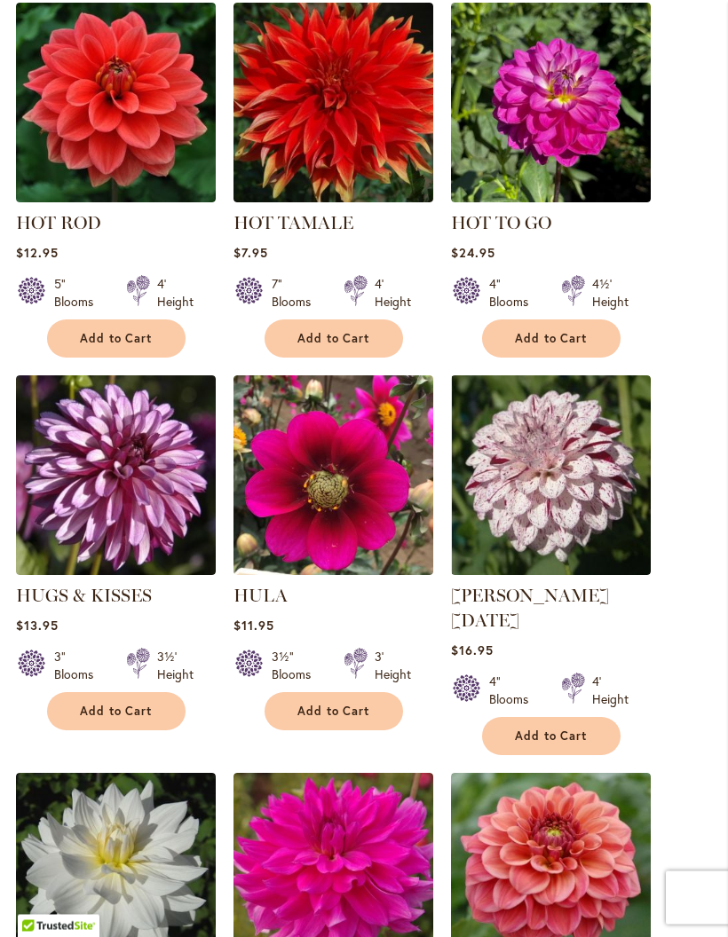
click at [563, 729] on span "Add to Cart" at bounding box center [551, 736] width 73 height 15
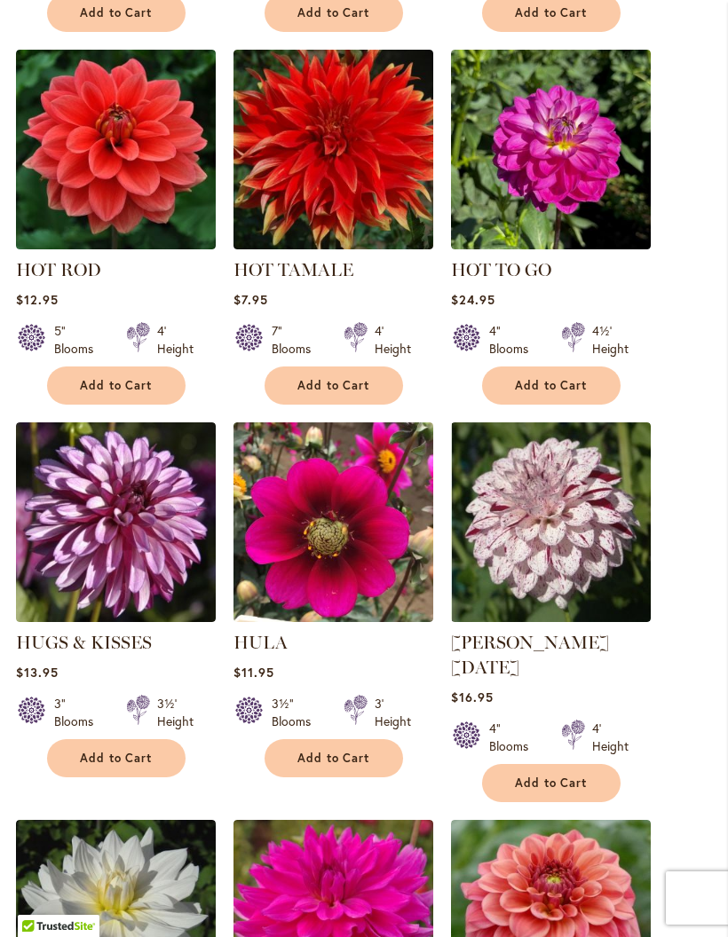
click at [129, 766] on span "Add to Cart" at bounding box center [116, 758] width 73 height 15
click at [141, 766] on span "Add to Cart" at bounding box center [116, 758] width 73 height 15
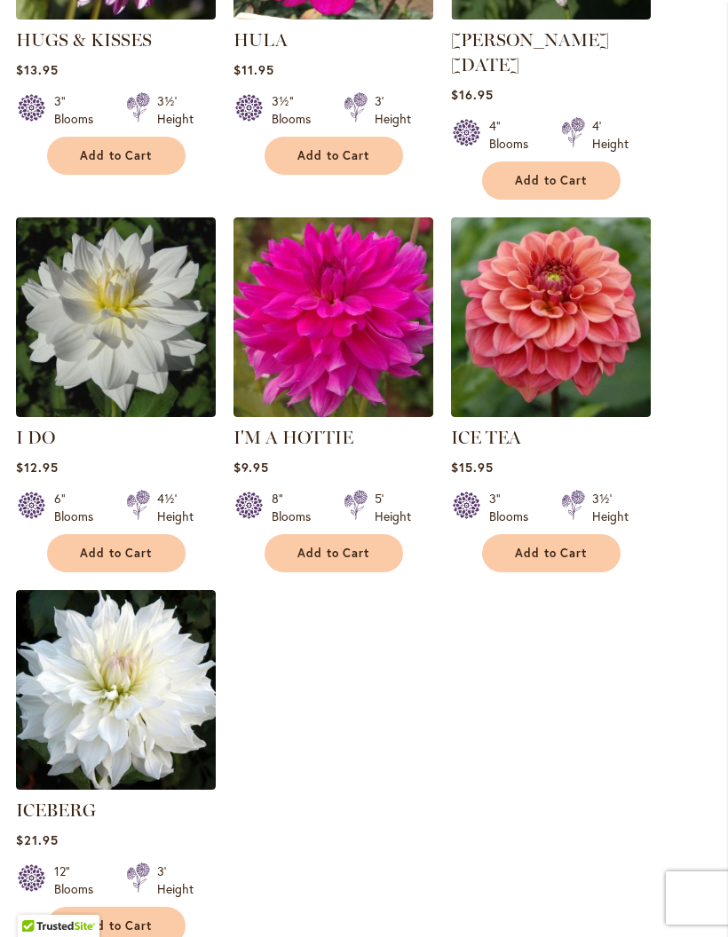
scroll to position [2132, 0]
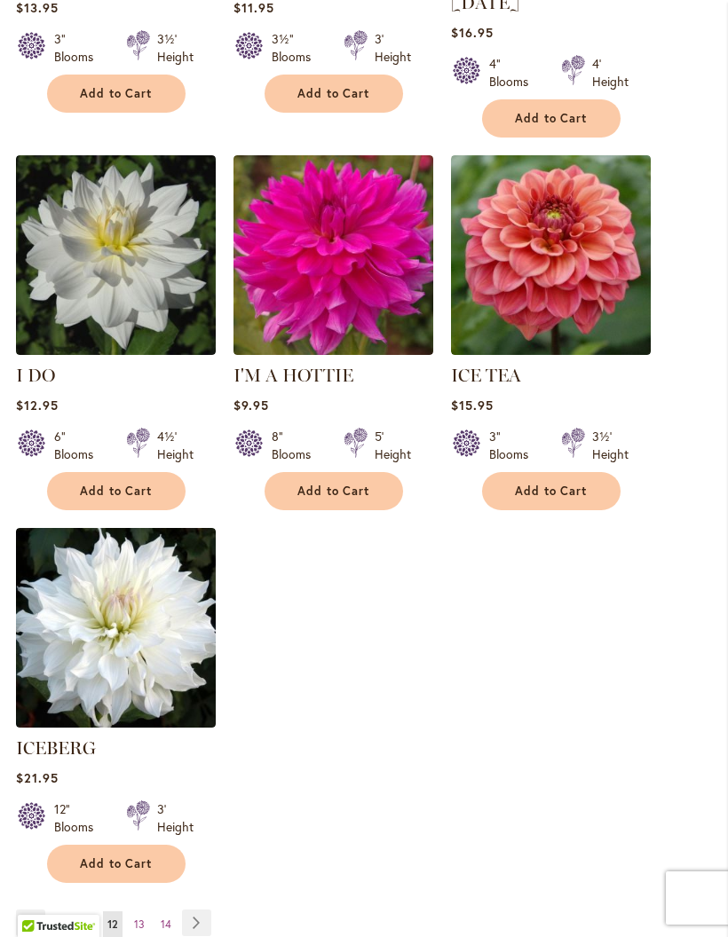
click at [193, 912] on link "Page Next" at bounding box center [196, 922] width 29 height 27
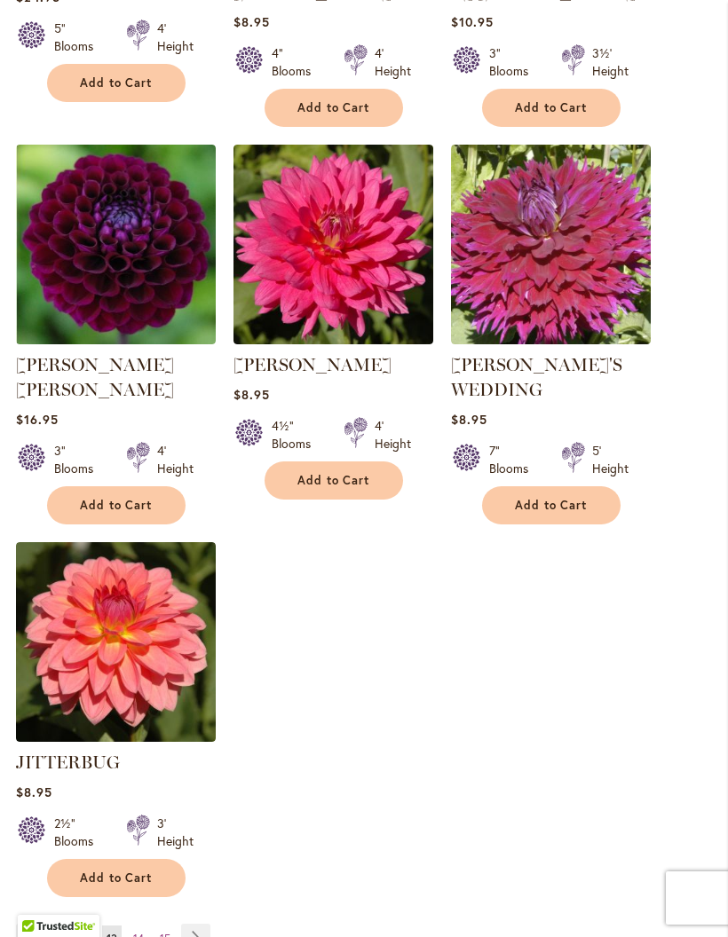
scroll to position [2113, 0]
click at [192, 925] on link "Page Next" at bounding box center [195, 938] width 29 height 27
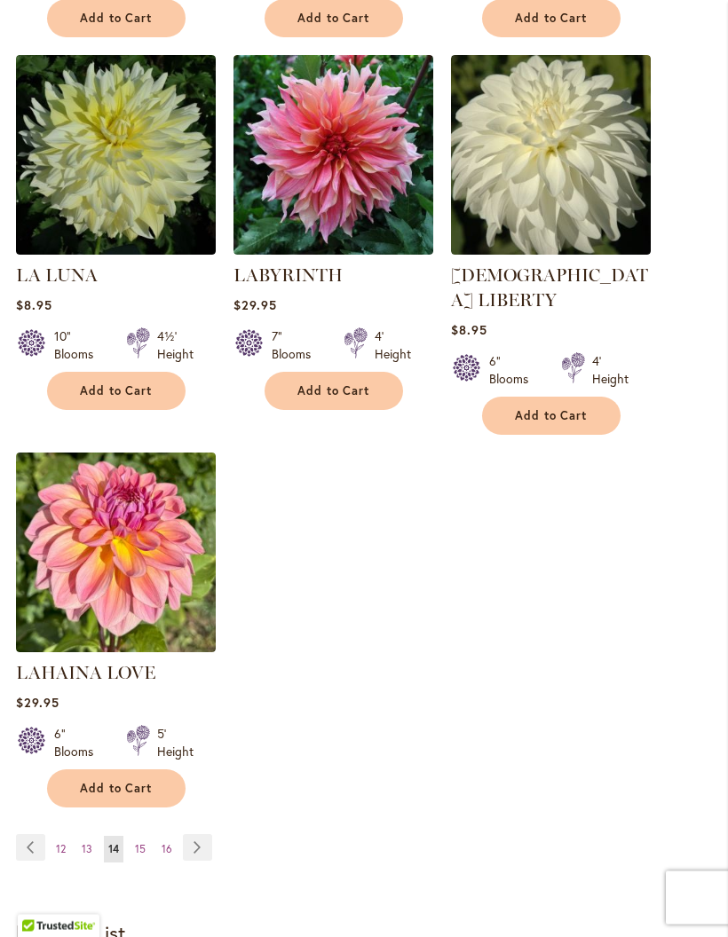
scroll to position [2160, 0]
click at [193, 845] on link "Page Next" at bounding box center [197, 847] width 29 height 27
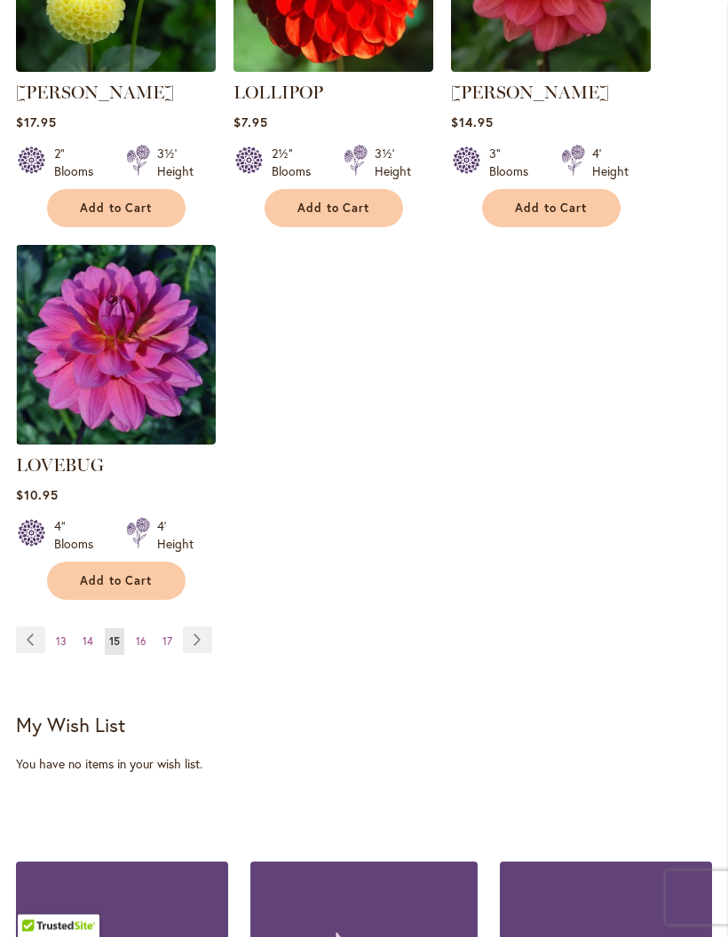
scroll to position [2393, 0]
click at [200, 626] on link "Page Next" at bounding box center [197, 639] width 29 height 27
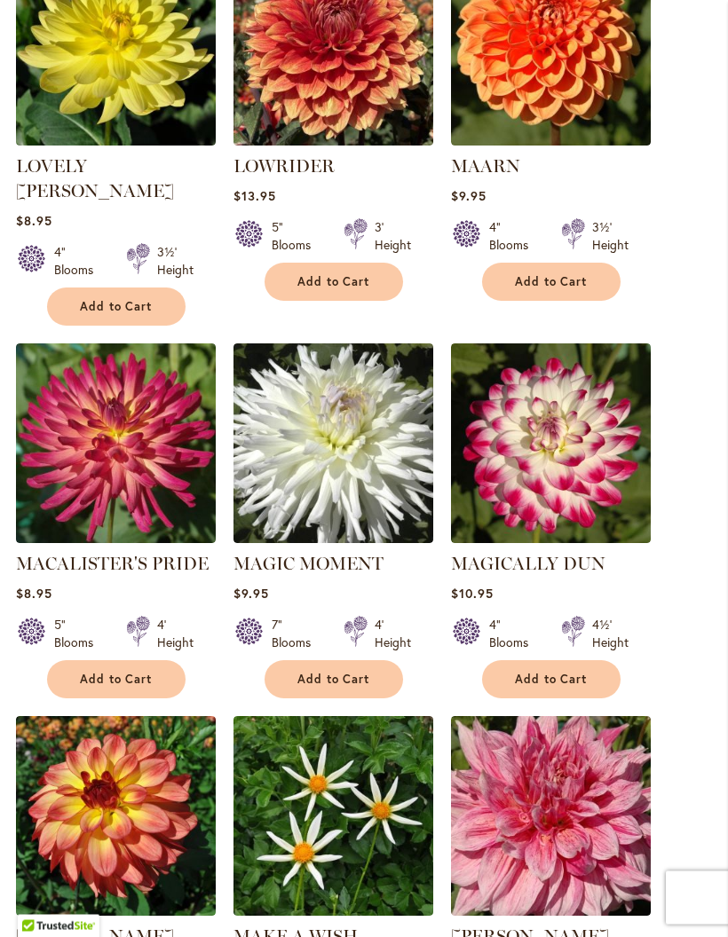
scroll to position [780, 0]
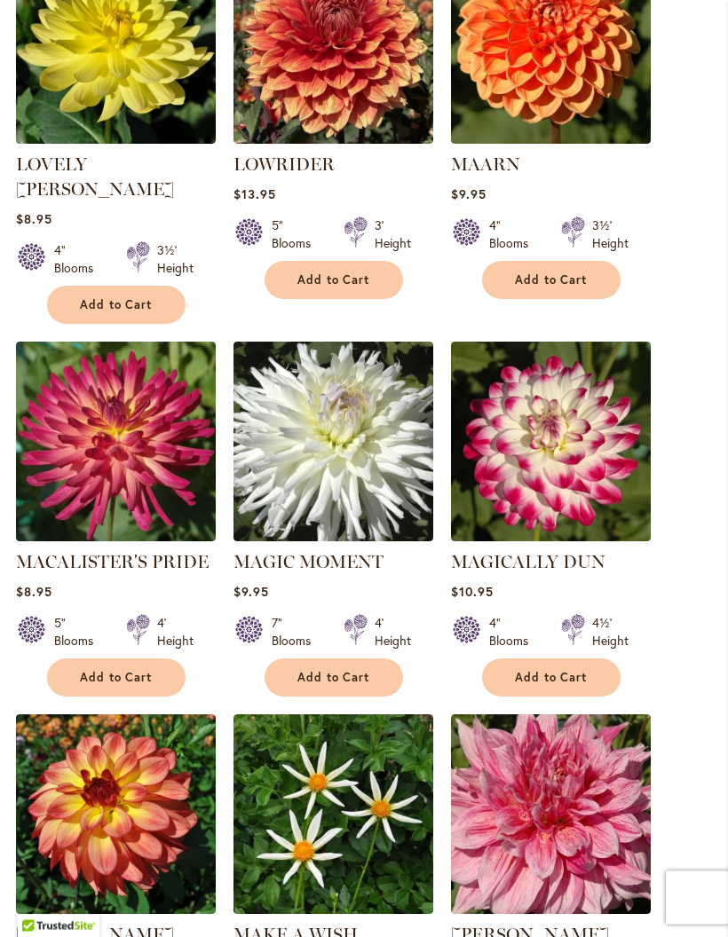
click at [572, 676] on span "Add to Cart" at bounding box center [551, 678] width 73 height 15
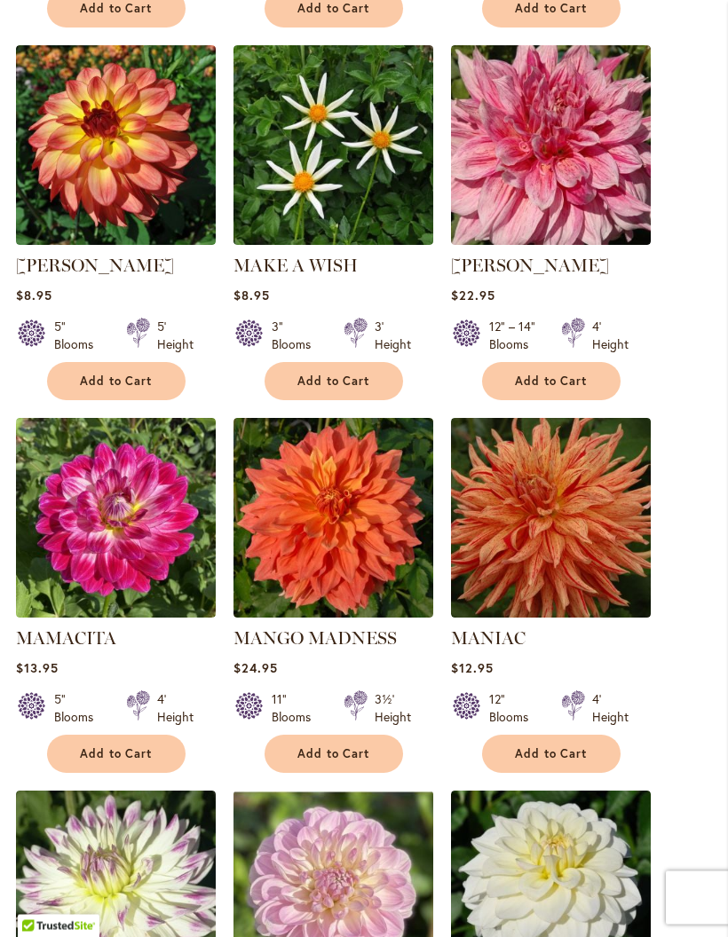
scroll to position [1537, 0]
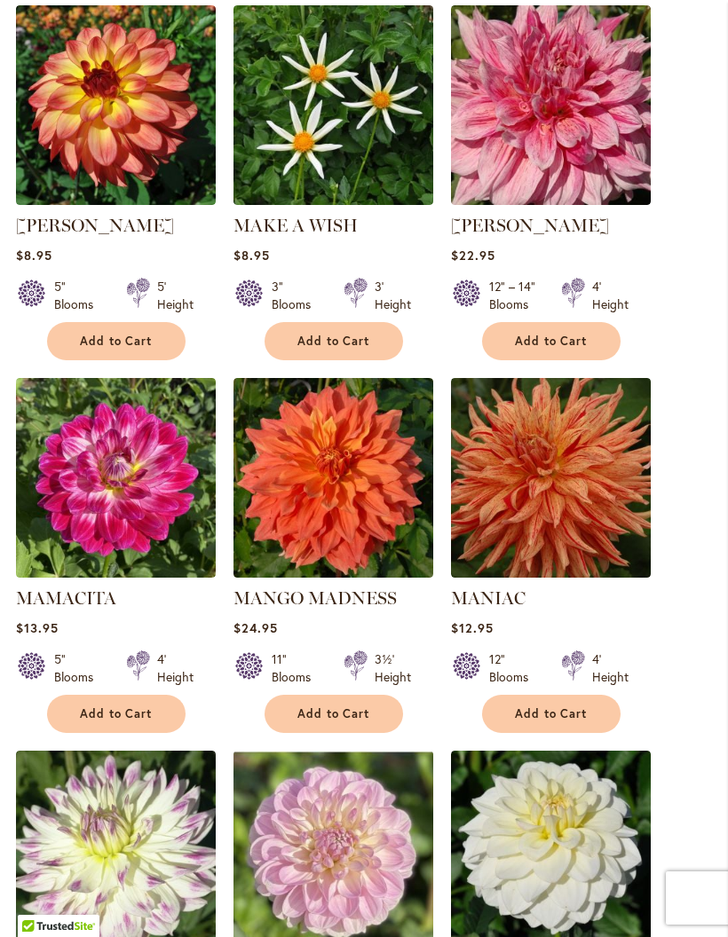
click at [567, 712] on button "Add to Cart" at bounding box center [551, 714] width 138 height 38
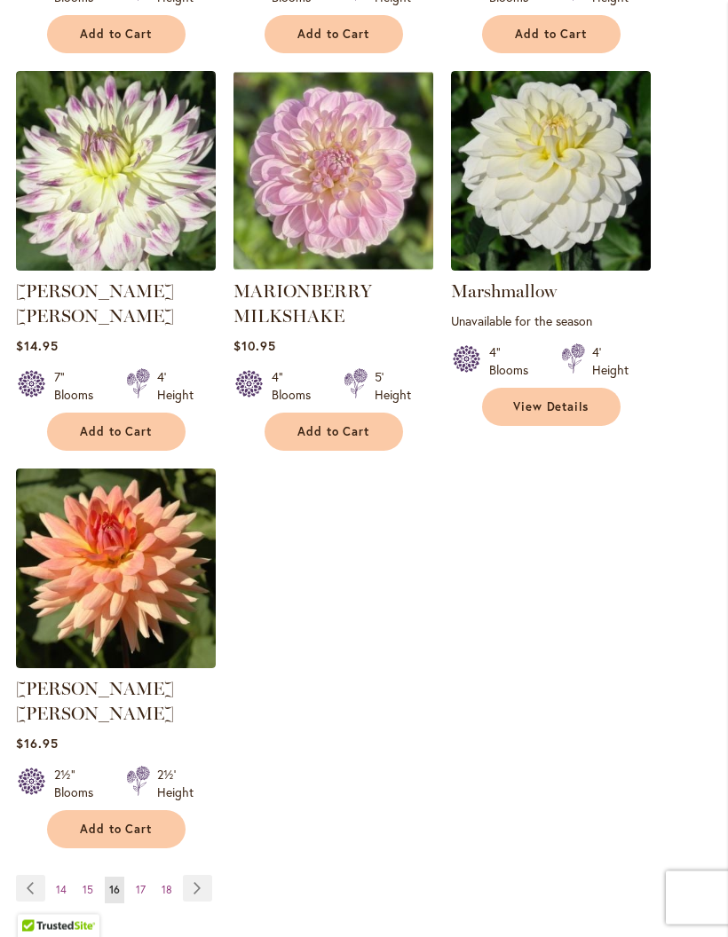
scroll to position [2216, 0]
click at [200, 875] on link "Page Next" at bounding box center [197, 888] width 29 height 27
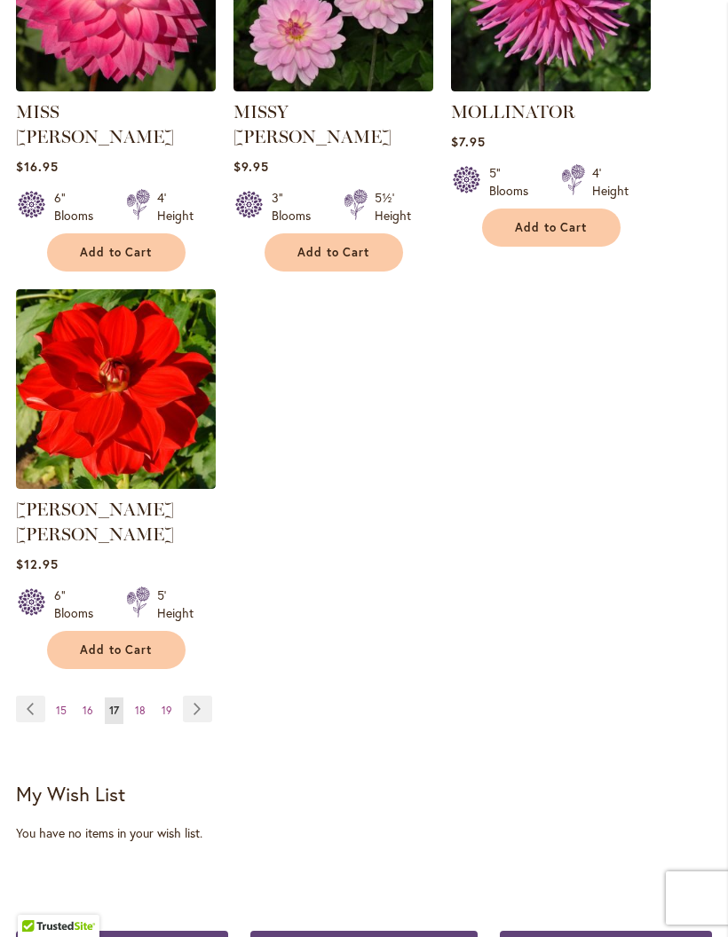
scroll to position [2327, 0]
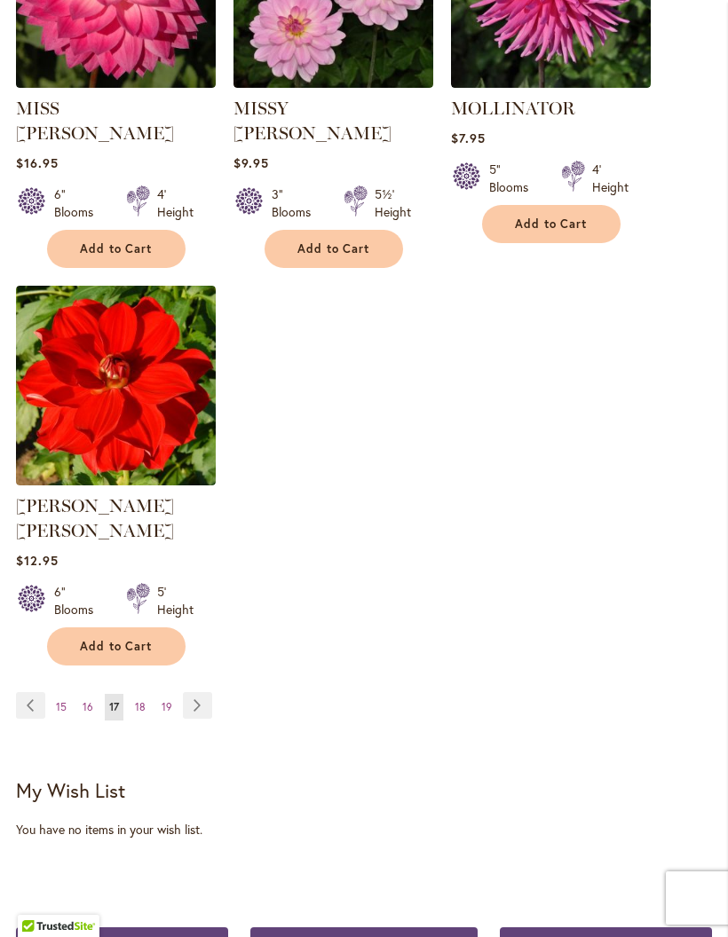
click at [195, 692] on link "Page Next" at bounding box center [197, 705] width 29 height 27
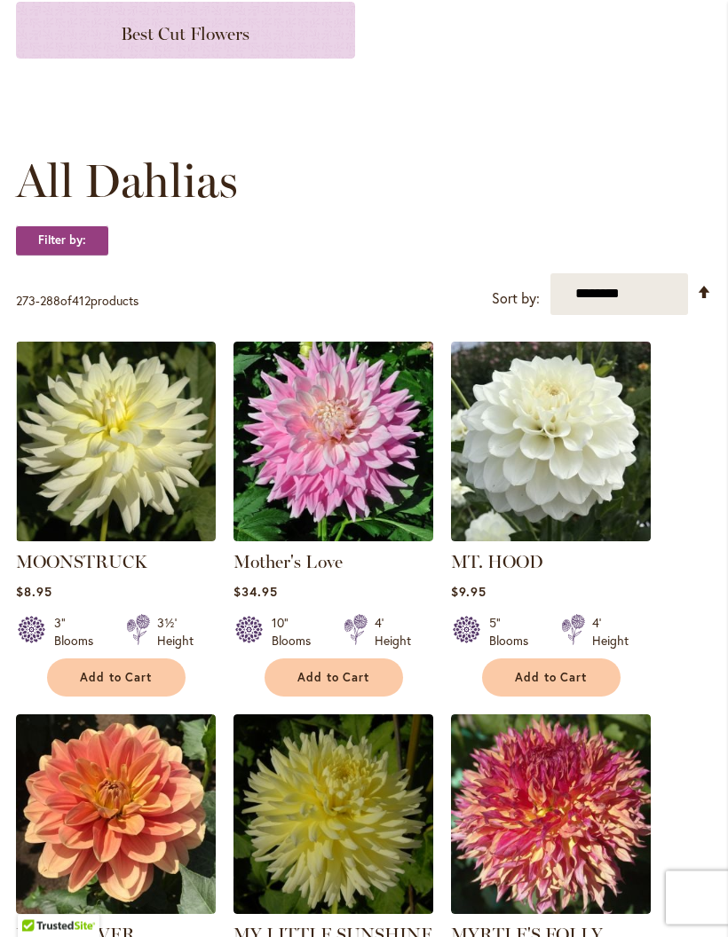
scroll to position [384, 0]
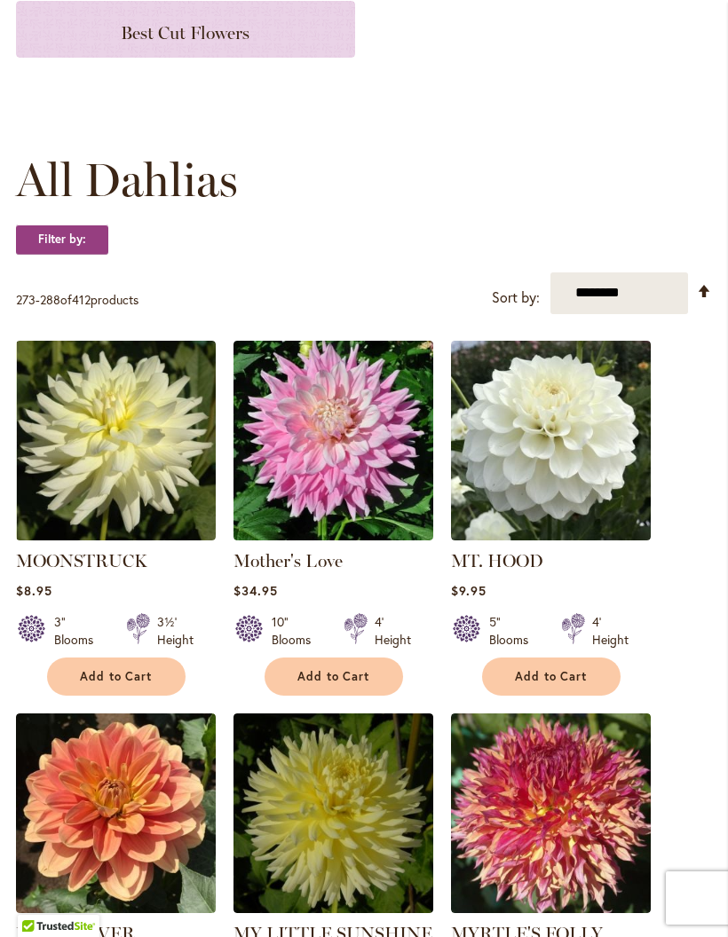
click at [578, 684] on span "Add to Cart" at bounding box center [551, 676] width 73 height 15
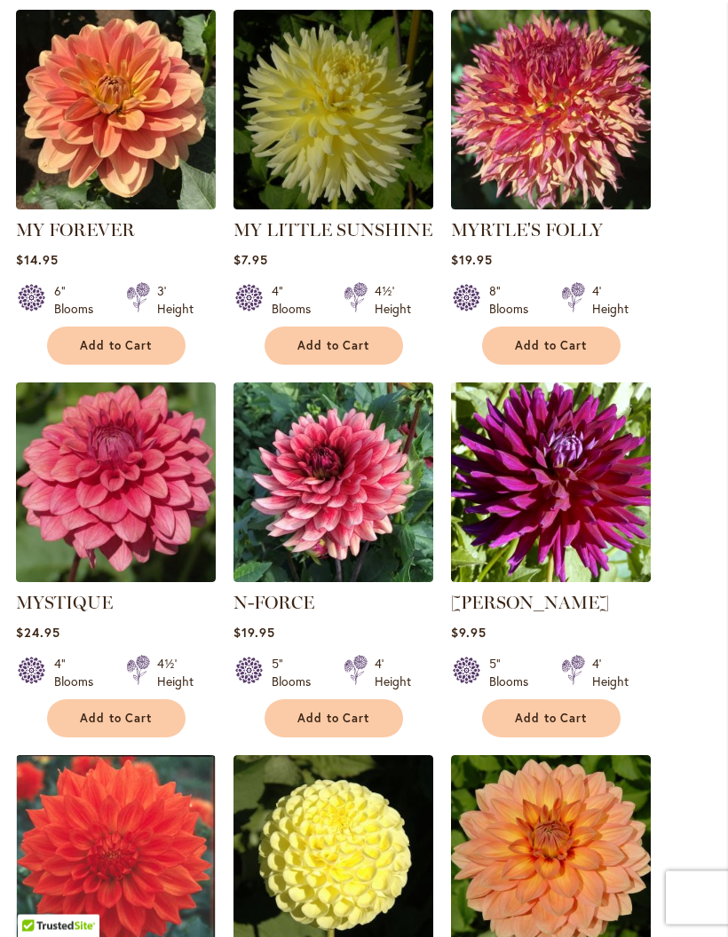
scroll to position [1135, 0]
click at [367, 726] on span "Add to Cart" at bounding box center [333, 718] width 73 height 15
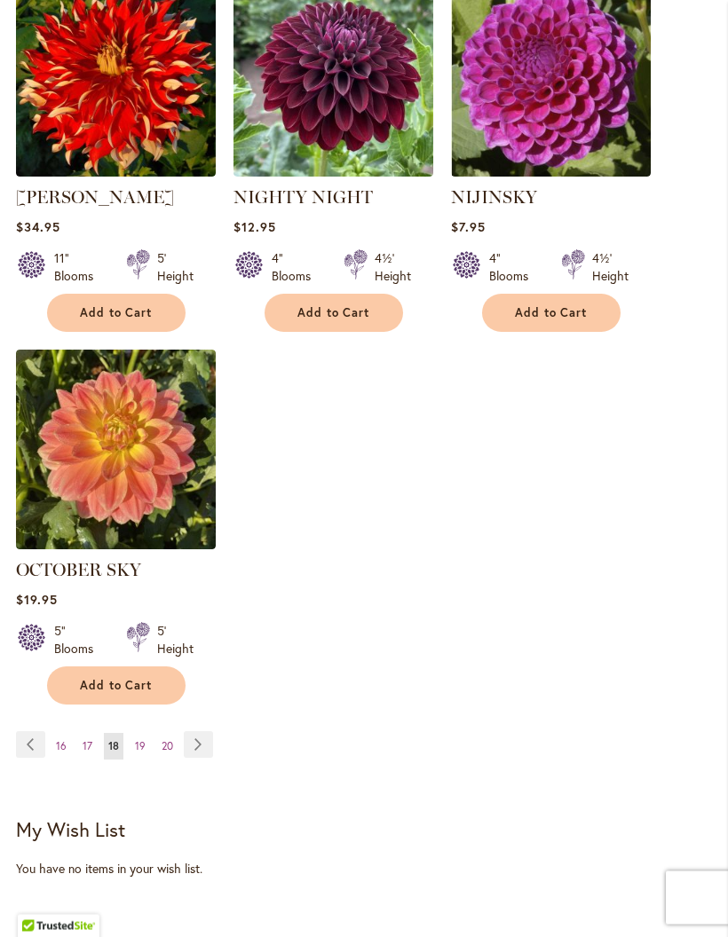
scroll to position [2286, 0]
click at [203, 758] on link "Page Next" at bounding box center [198, 744] width 29 height 27
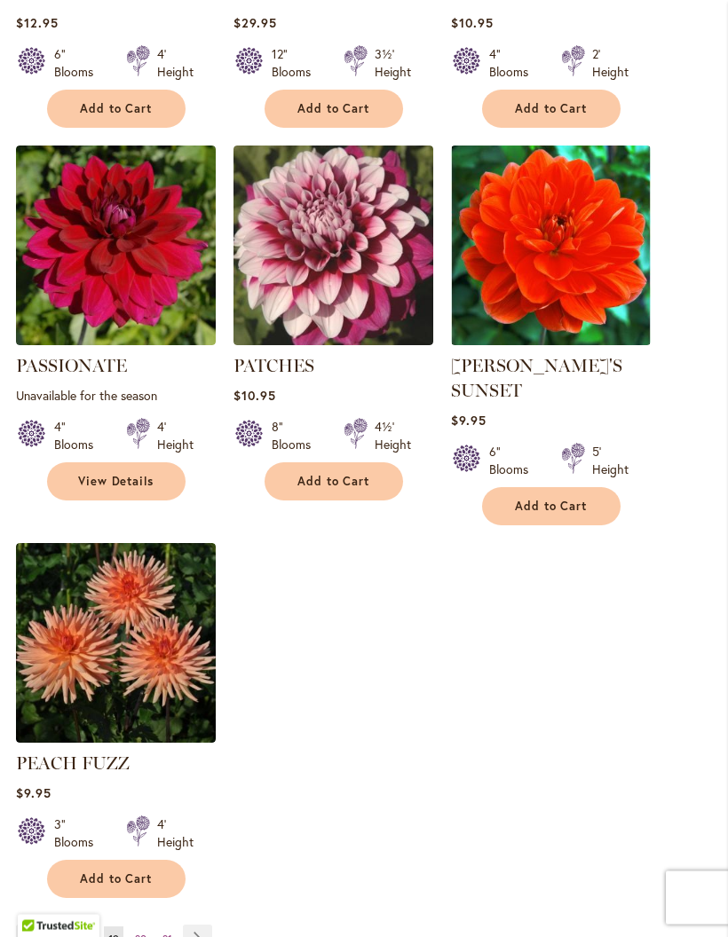
scroll to position [2110, 0]
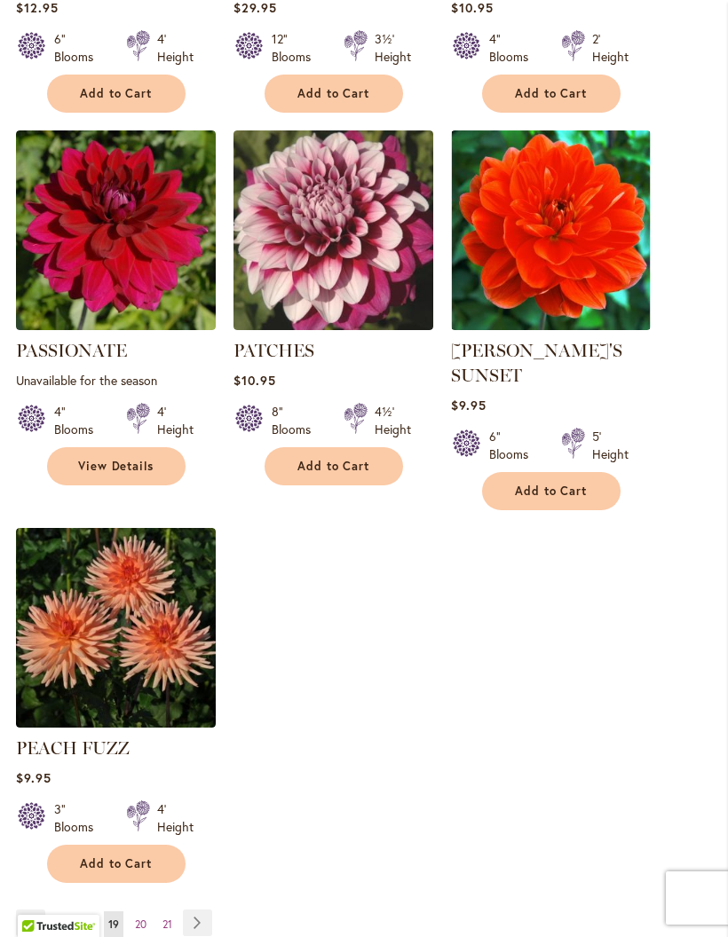
click at [205, 910] on link "Page Next" at bounding box center [197, 922] width 29 height 27
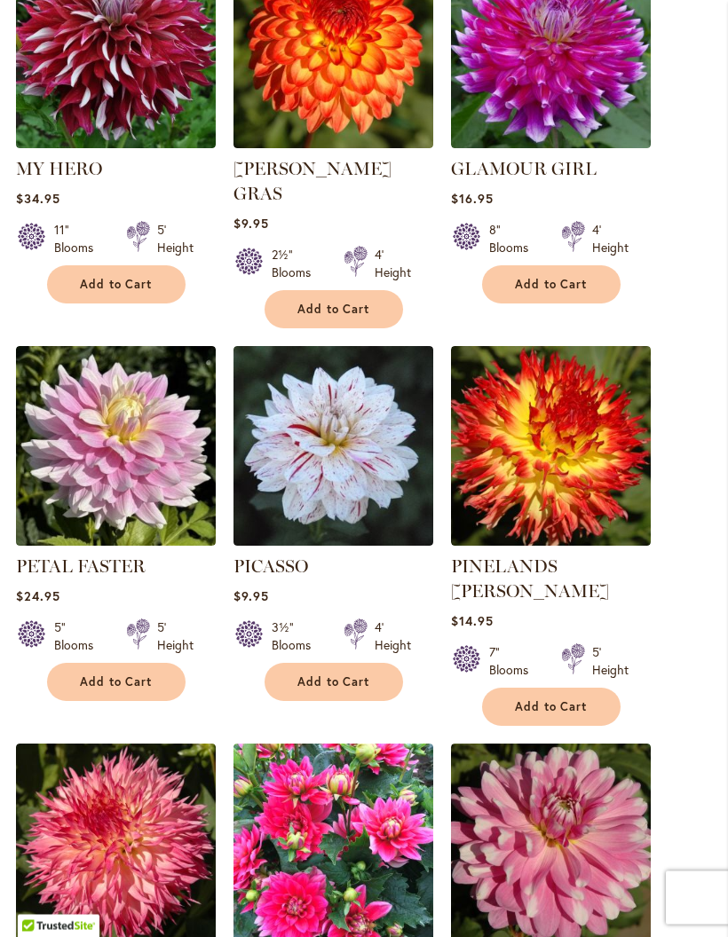
scroll to position [1175, 0]
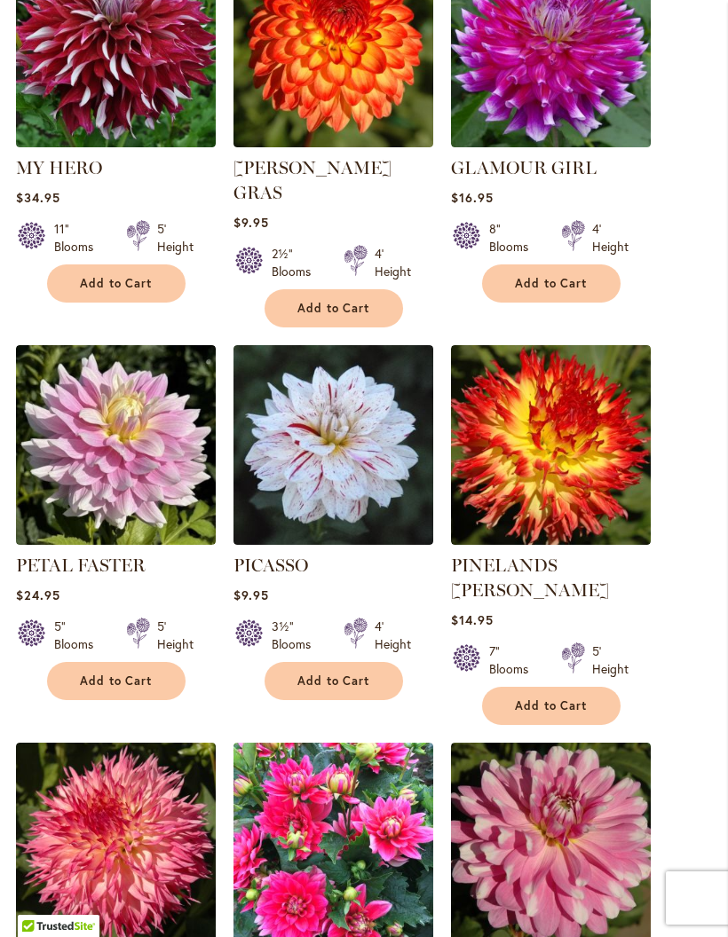
click at [395, 675] on button "Add to Cart" at bounding box center [333, 681] width 138 height 38
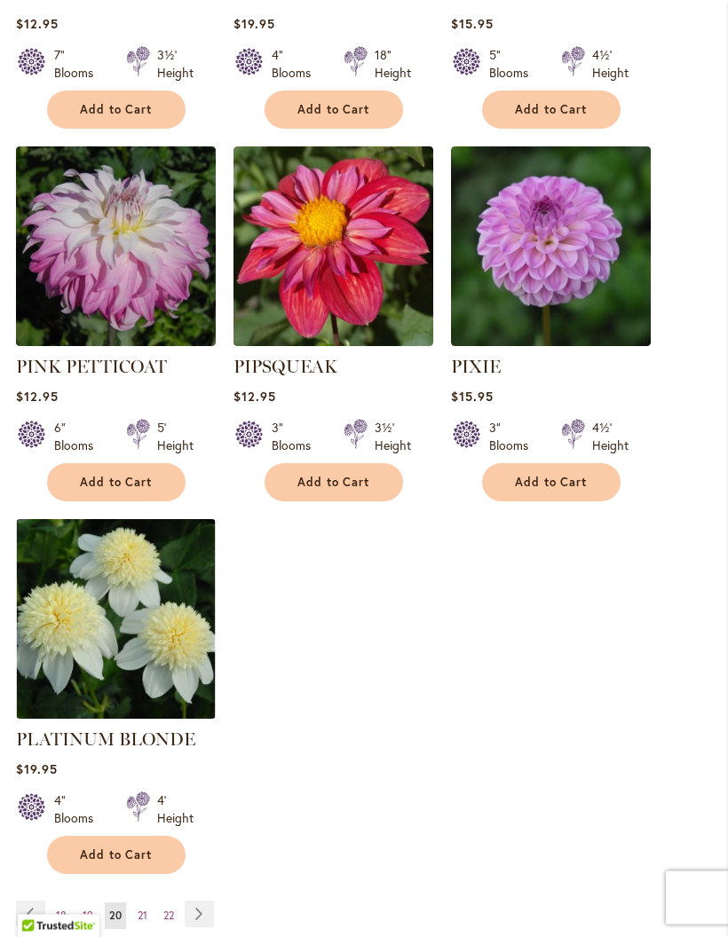
scroll to position [2192, 0]
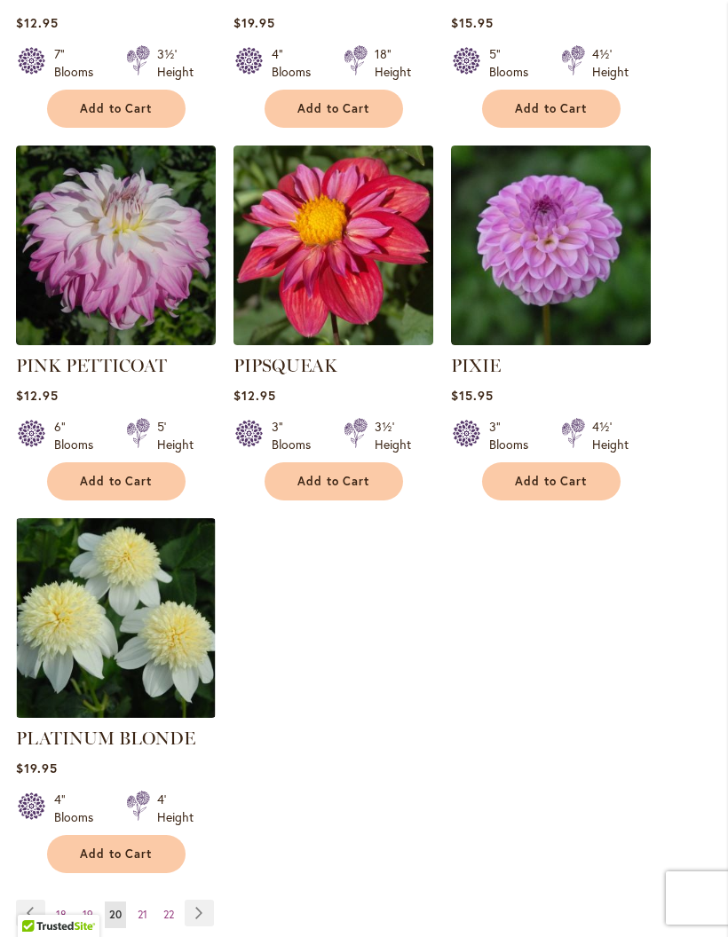
click at [200, 900] on link "Page Next" at bounding box center [199, 913] width 29 height 27
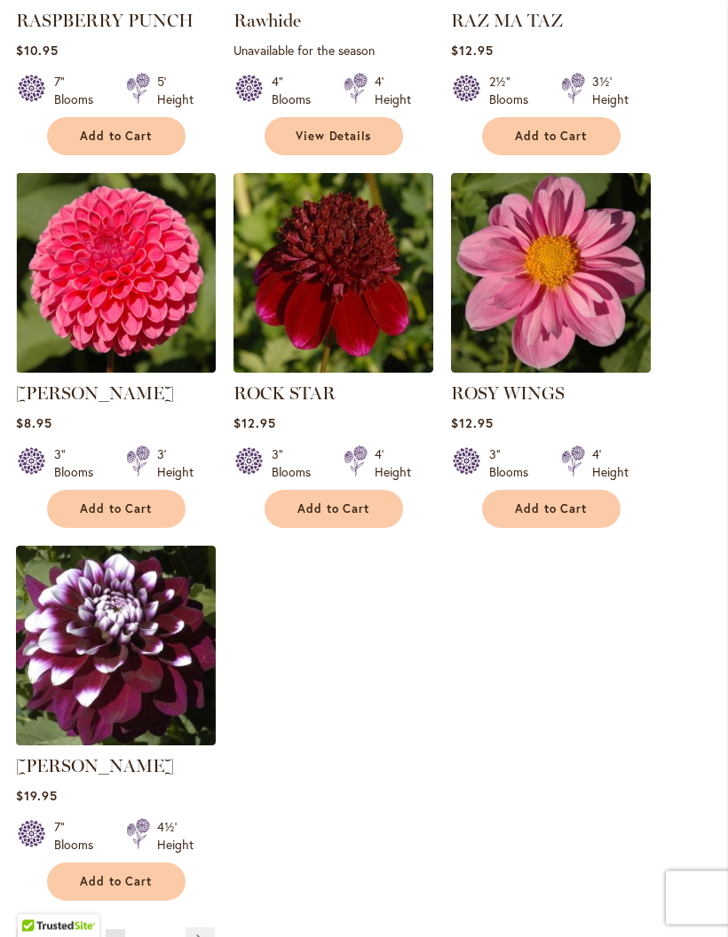
scroll to position [2067, 0]
click at [206, 936] on link "Page Next" at bounding box center [199, 940] width 29 height 27
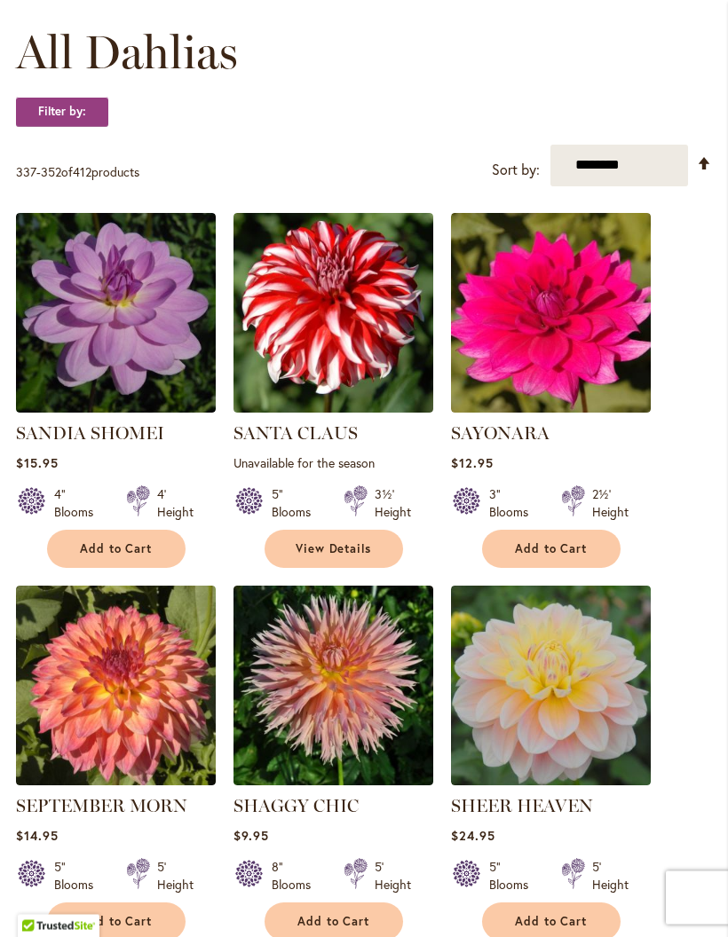
scroll to position [513, 0]
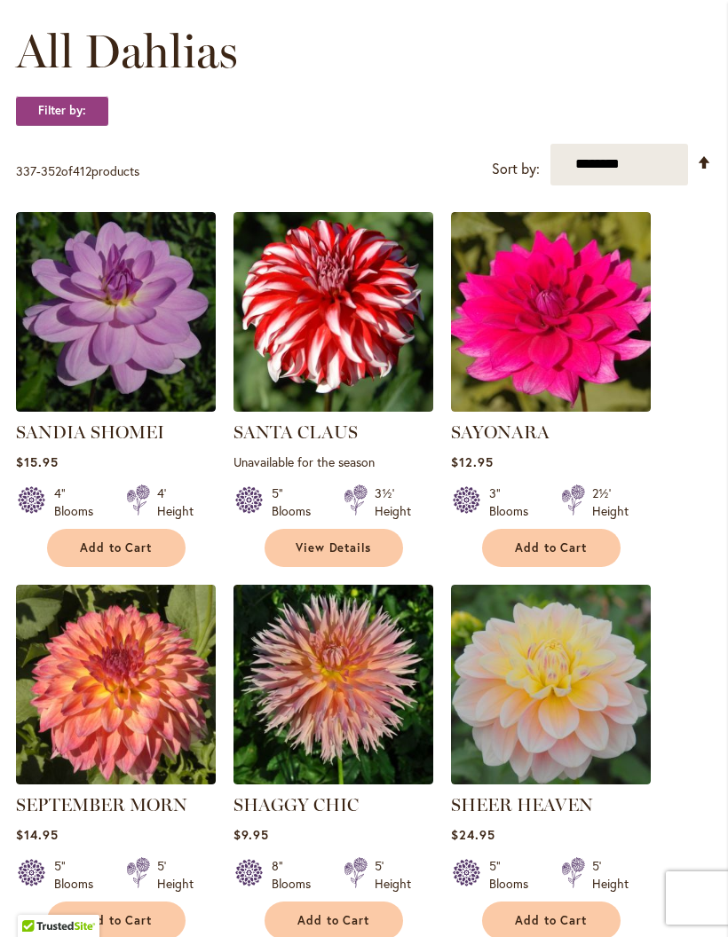
click at [330, 555] on span "View Details" at bounding box center [333, 547] width 76 height 15
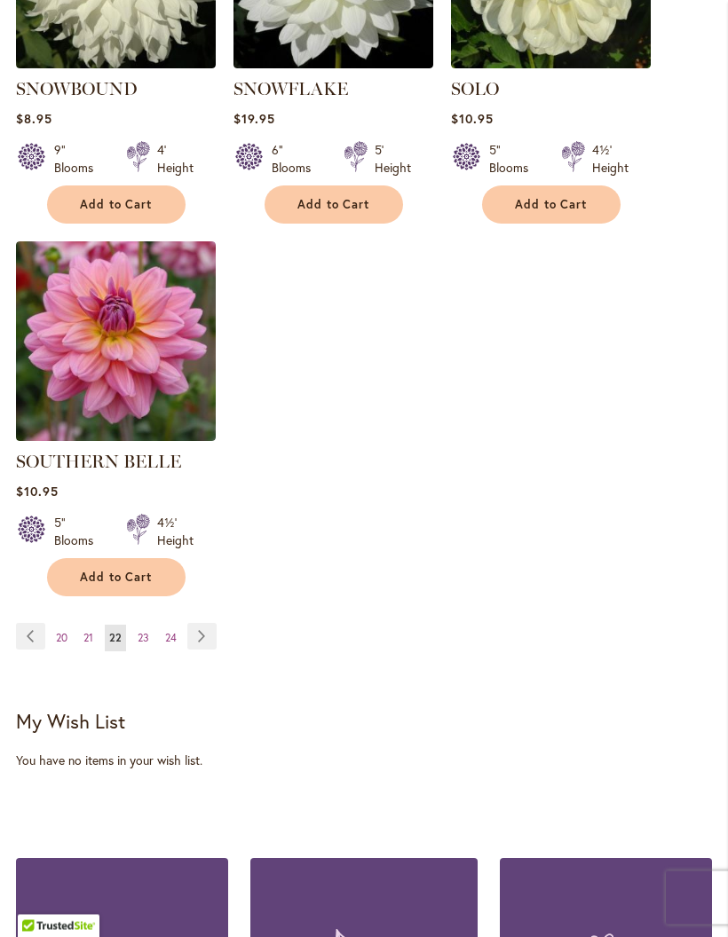
scroll to position [2372, 0]
click at [210, 633] on link "Page Next" at bounding box center [201, 636] width 29 height 27
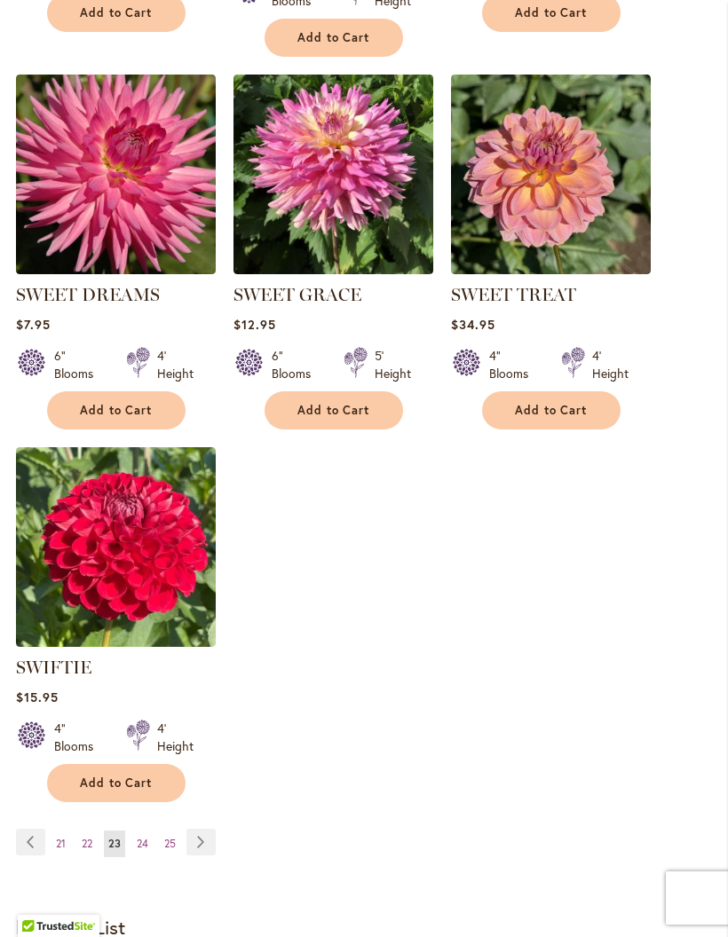
scroll to position [2166, 0]
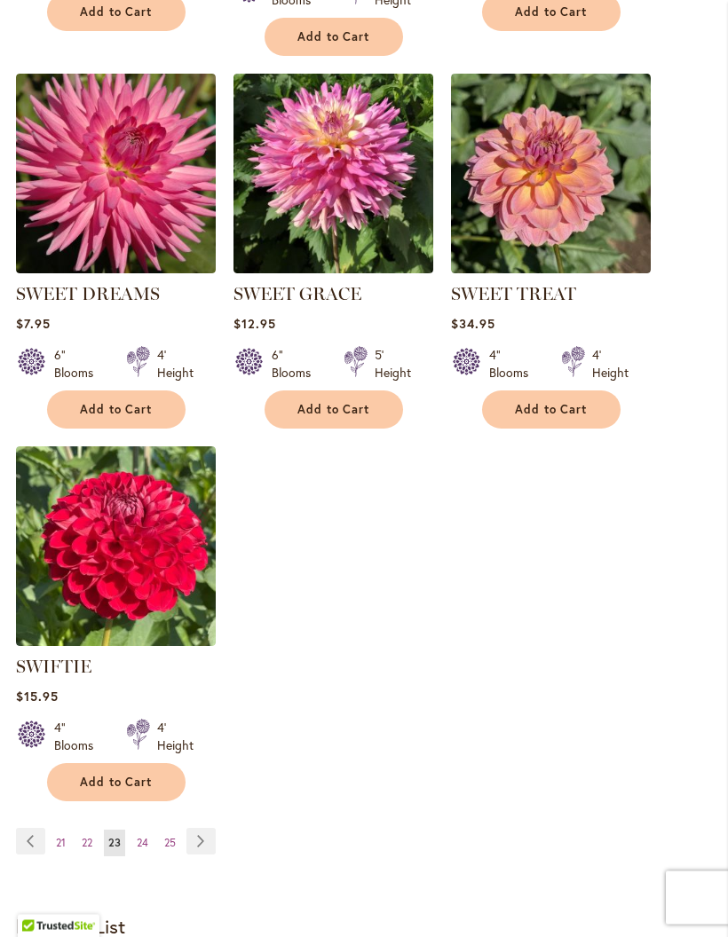
click at [206, 855] on link "Page Next" at bounding box center [200, 842] width 29 height 27
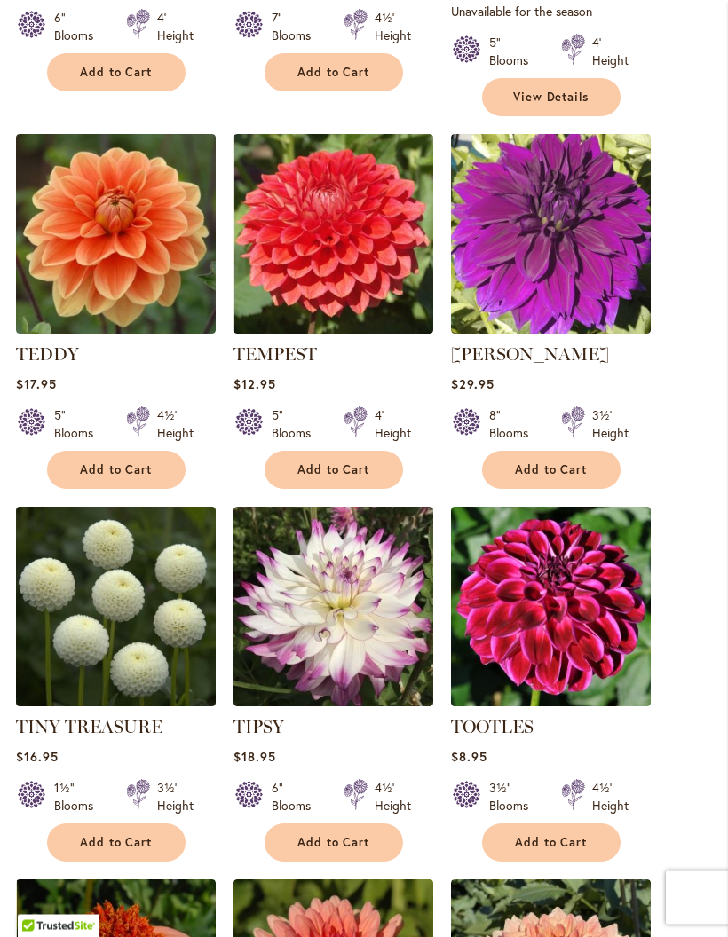
scroll to position [1378, 0]
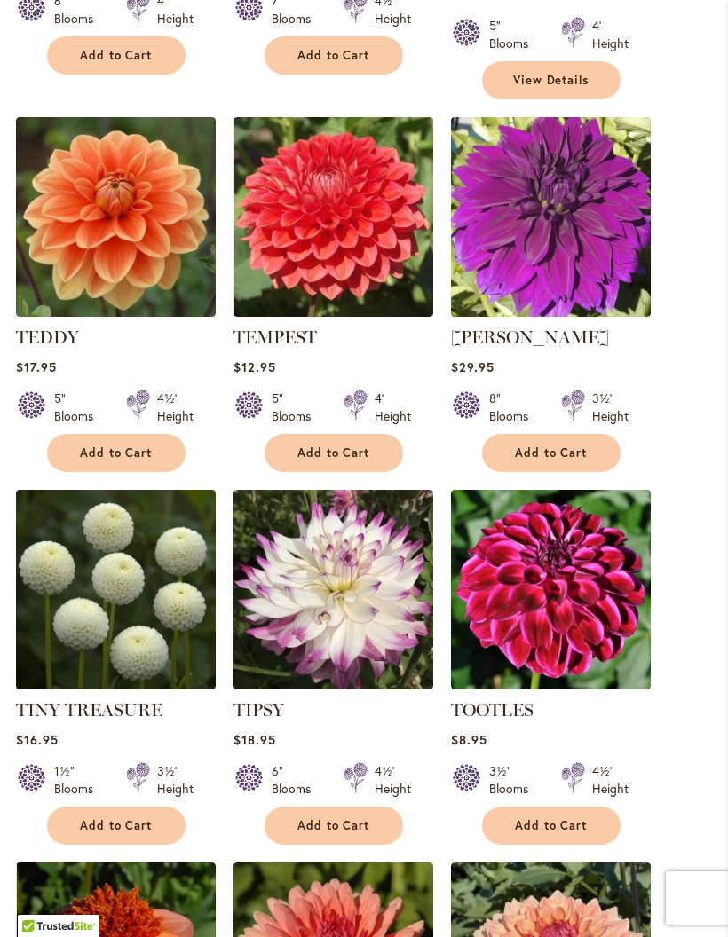
click at [358, 818] on span "Add to Cart" at bounding box center [333, 825] width 73 height 15
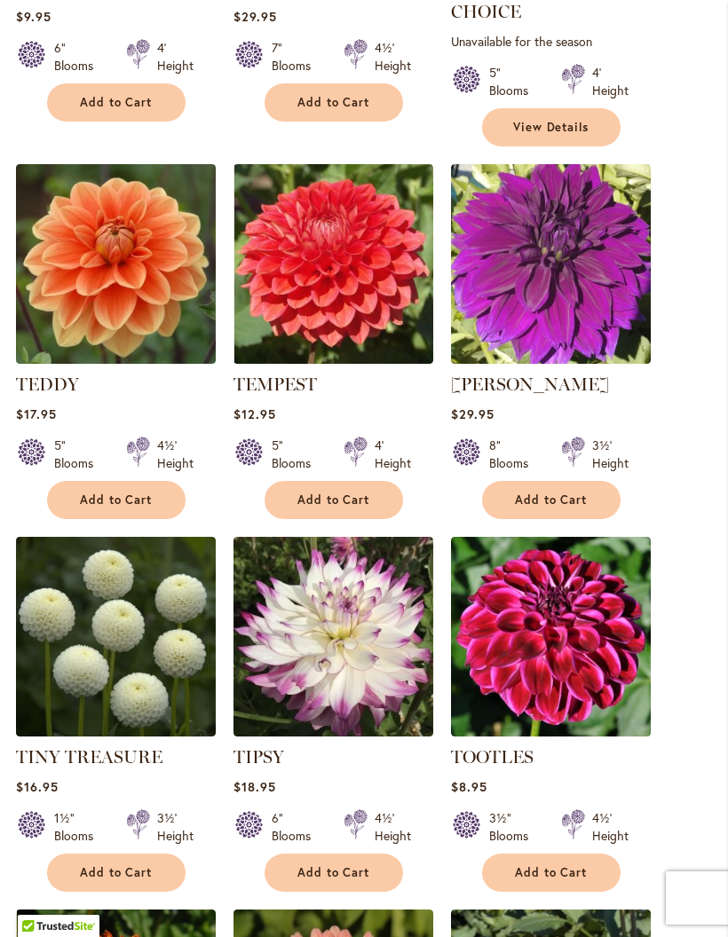
click at [131, 866] on span "Add to Cart" at bounding box center [116, 872] width 73 height 15
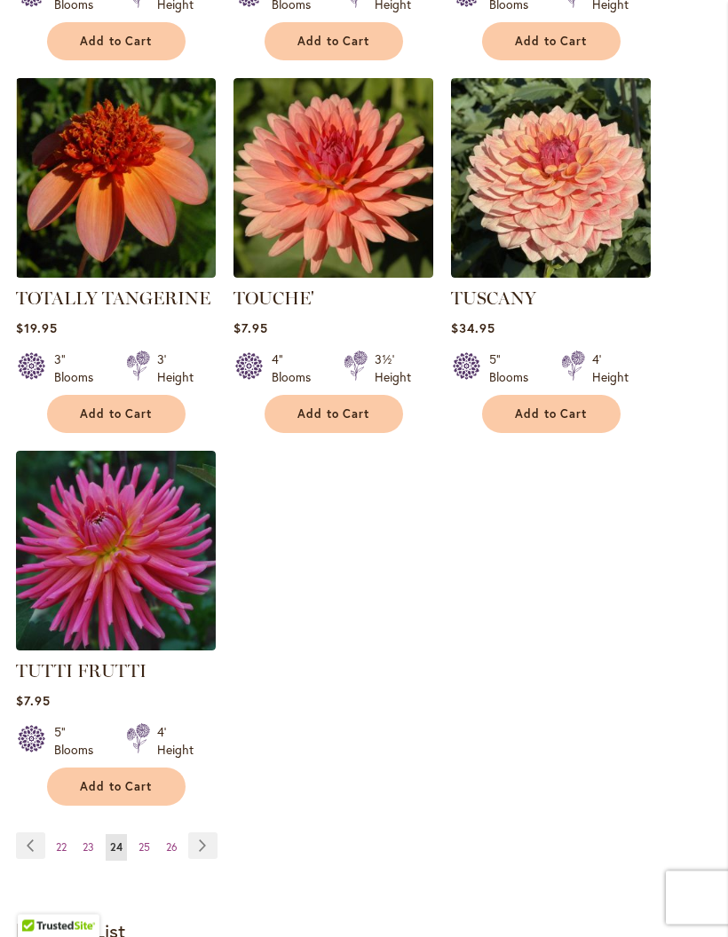
scroll to position [2212, 0]
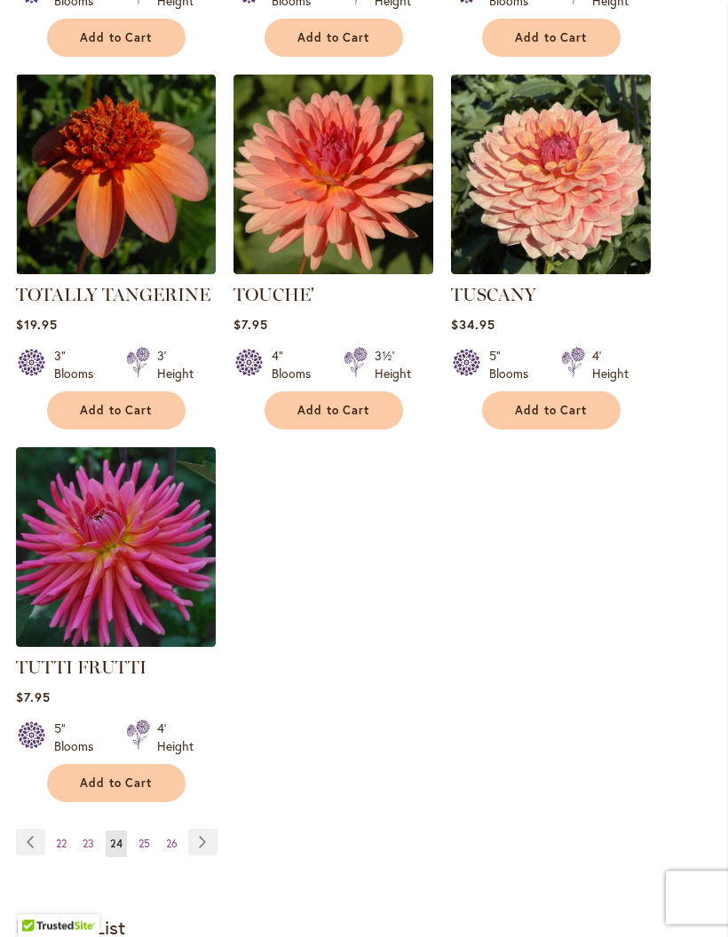
click at [210, 834] on link "Page Next" at bounding box center [202, 843] width 29 height 27
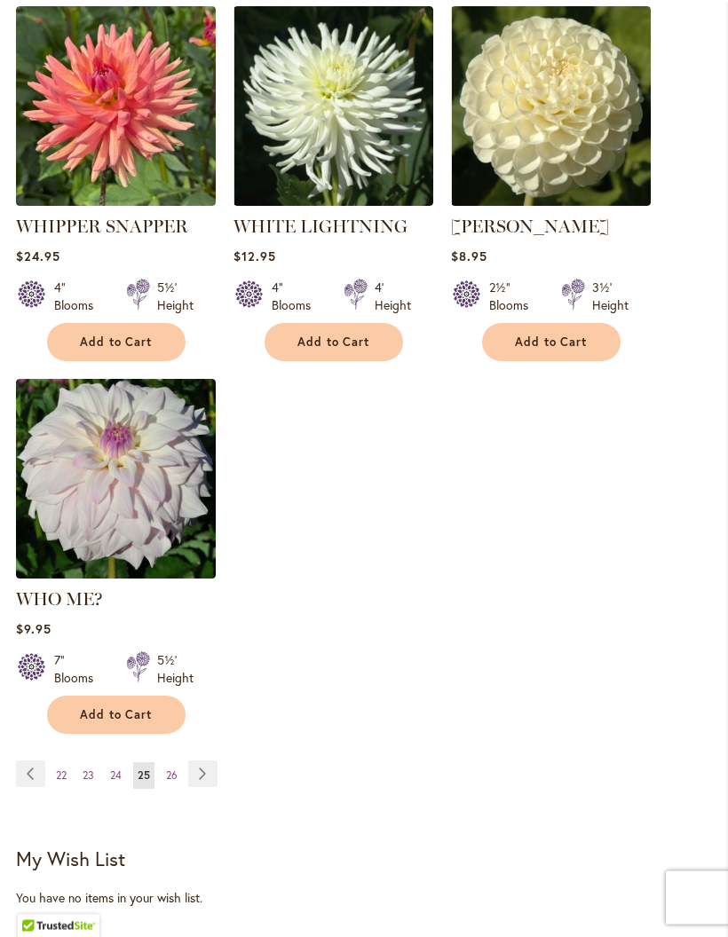
scroll to position [2234, 0]
click at [209, 760] on link "Page Next" at bounding box center [202, 773] width 29 height 27
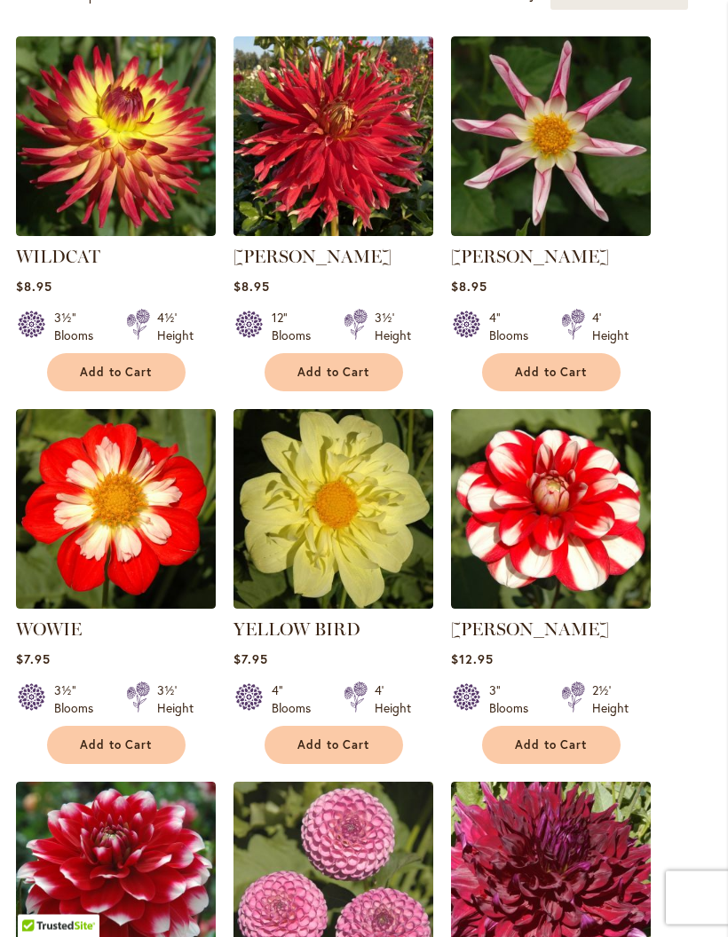
scroll to position [689, 0]
click at [562, 752] on span "Add to Cart" at bounding box center [551, 744] width 73 height 15
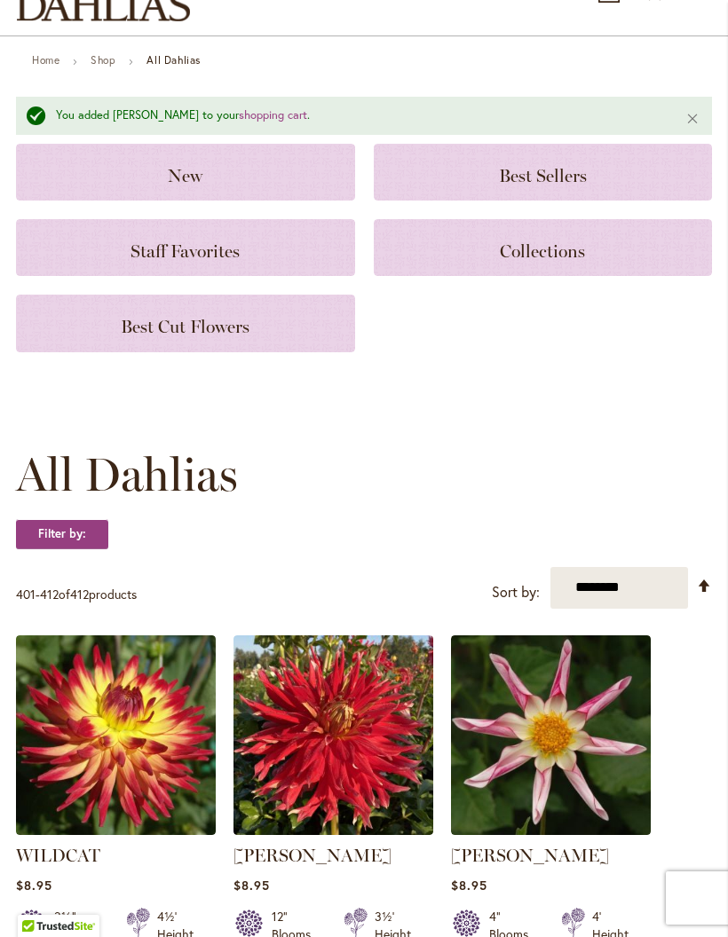
scroll to position [0, 0]
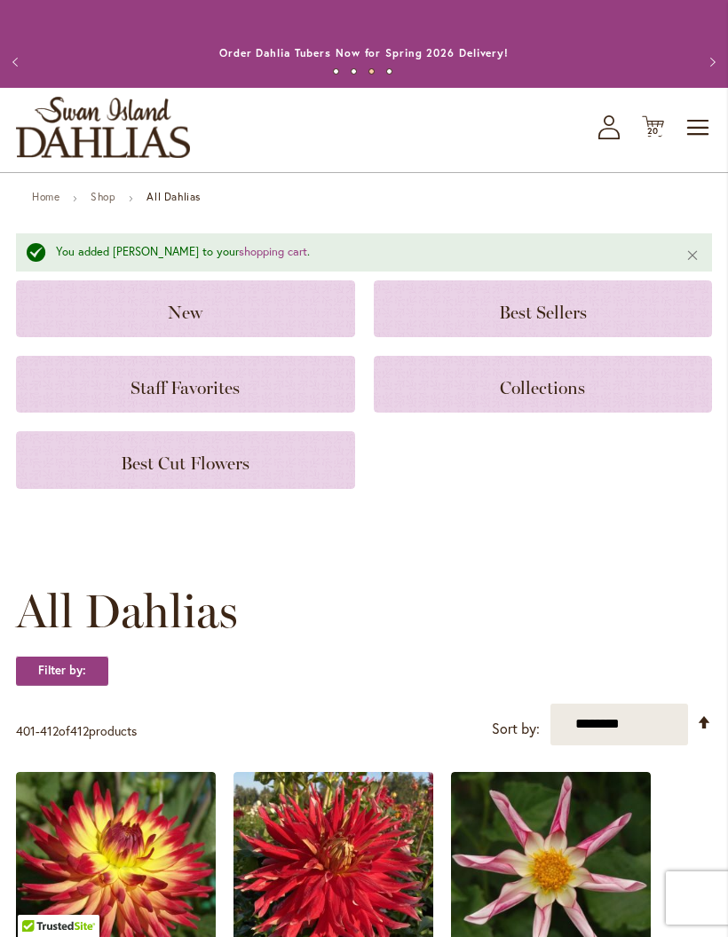
click at [653, 138] on icon "Cart .cls-1 { fill: #231f20; }" at bounding box center [652, 126] width 22 height 22
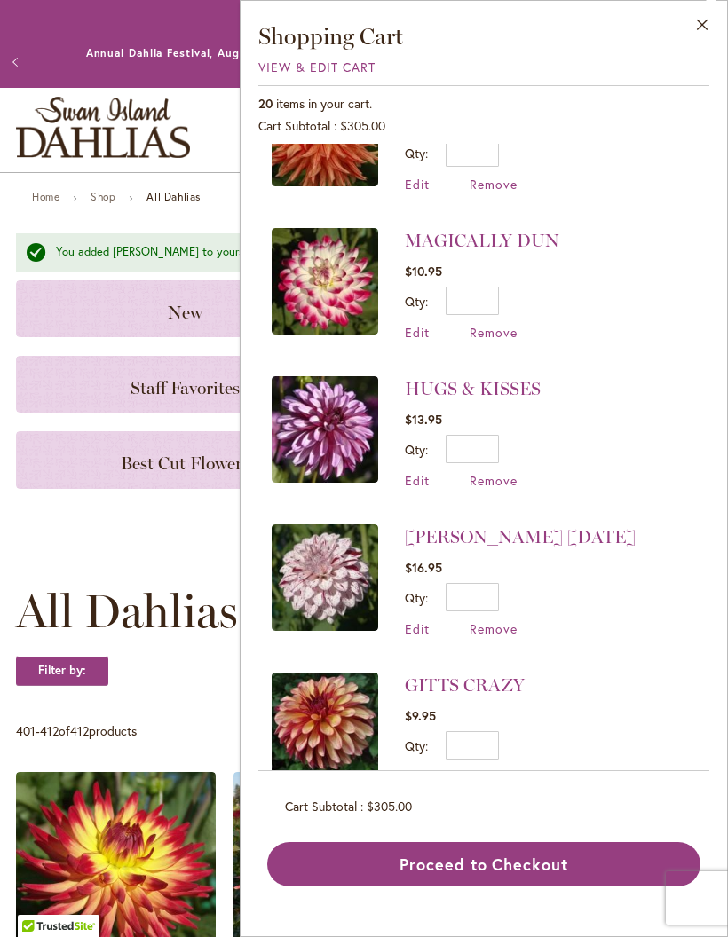
scroll to position [965, 0]
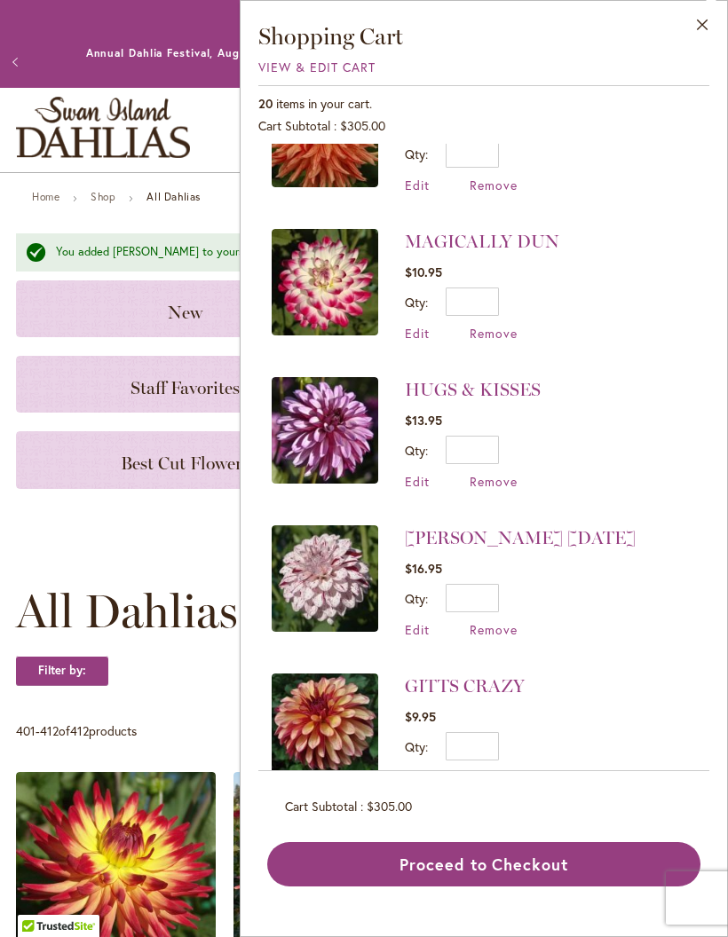
click at [502, 482] on span "Remove" at bounding box center [493, 481] width 48 height 17
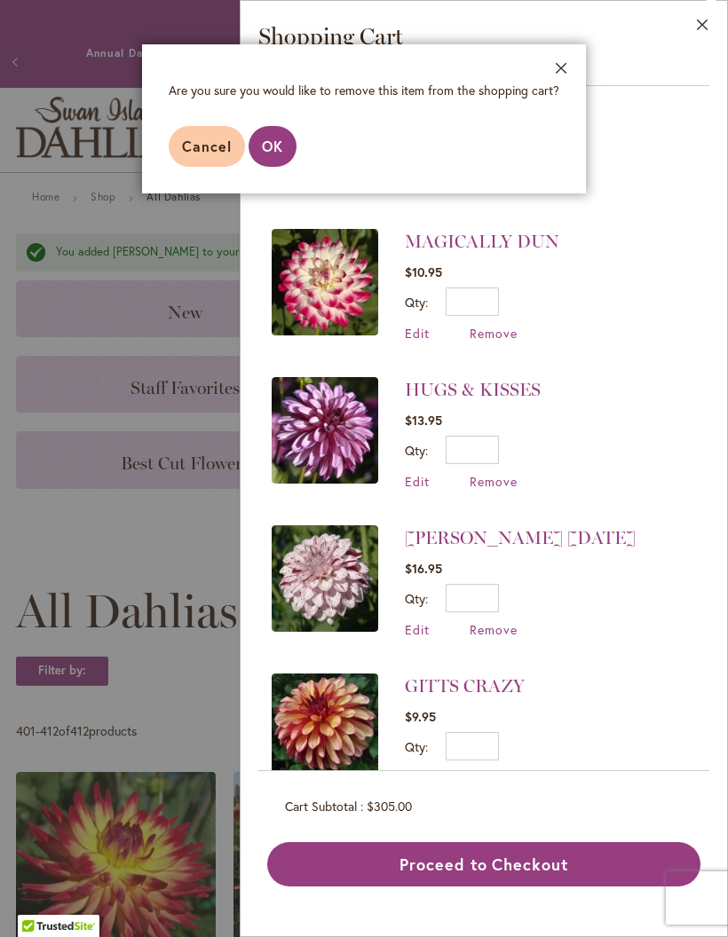
click at [276, 146] on span "OK" at bounding box center [272, 146] width 21 height 19
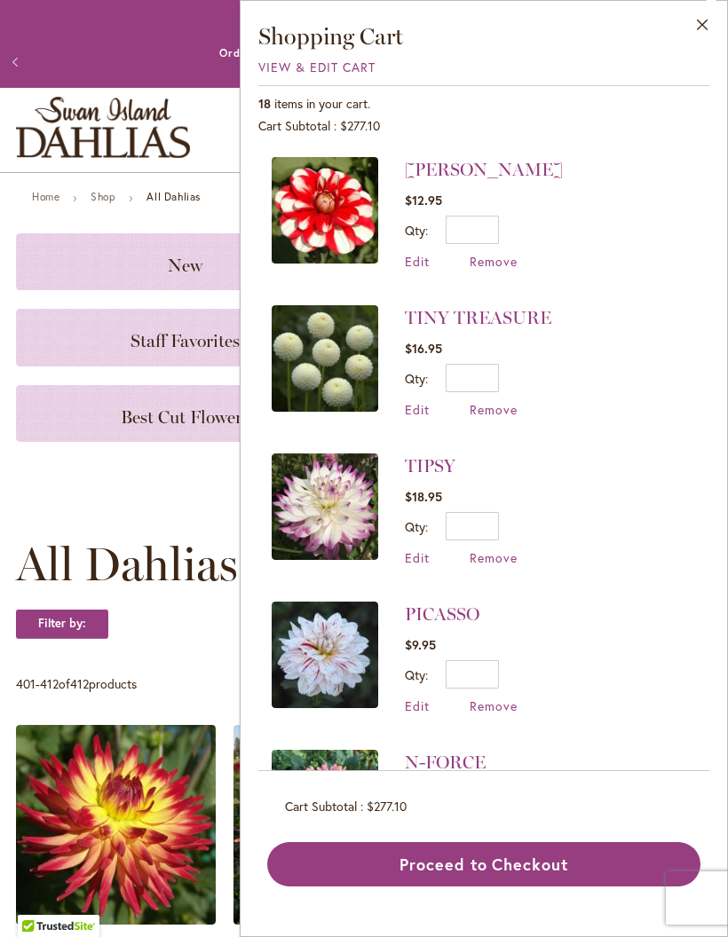
click at [494, 414] on span "Remove" at bounding box center [493, 409] width 48 height 17
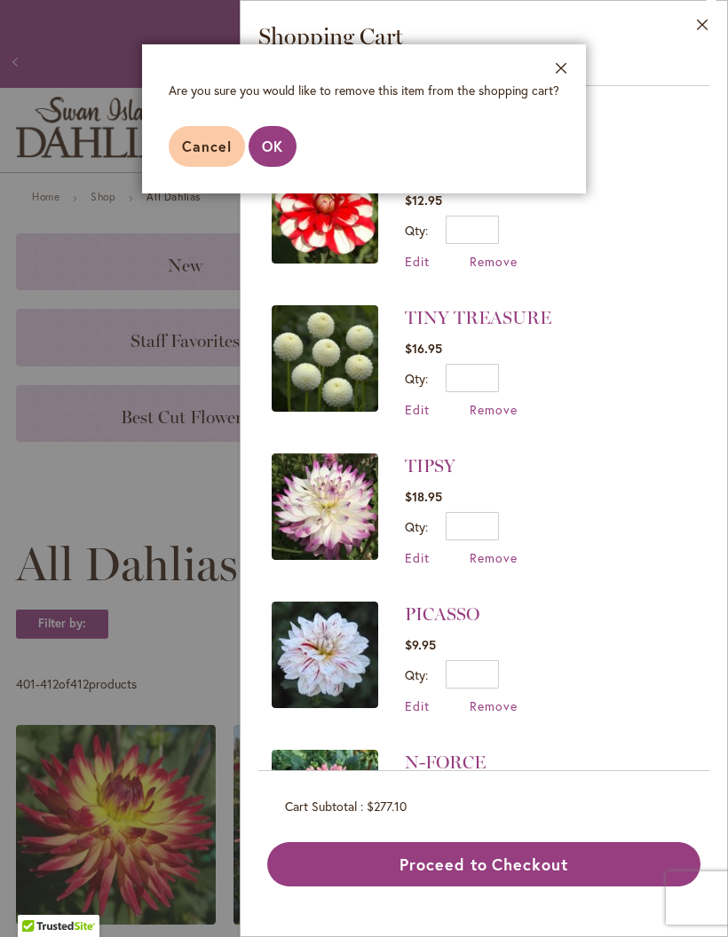
click at [272, 160] on button "OK" at bounding box center [272, 146] width 48 height 41
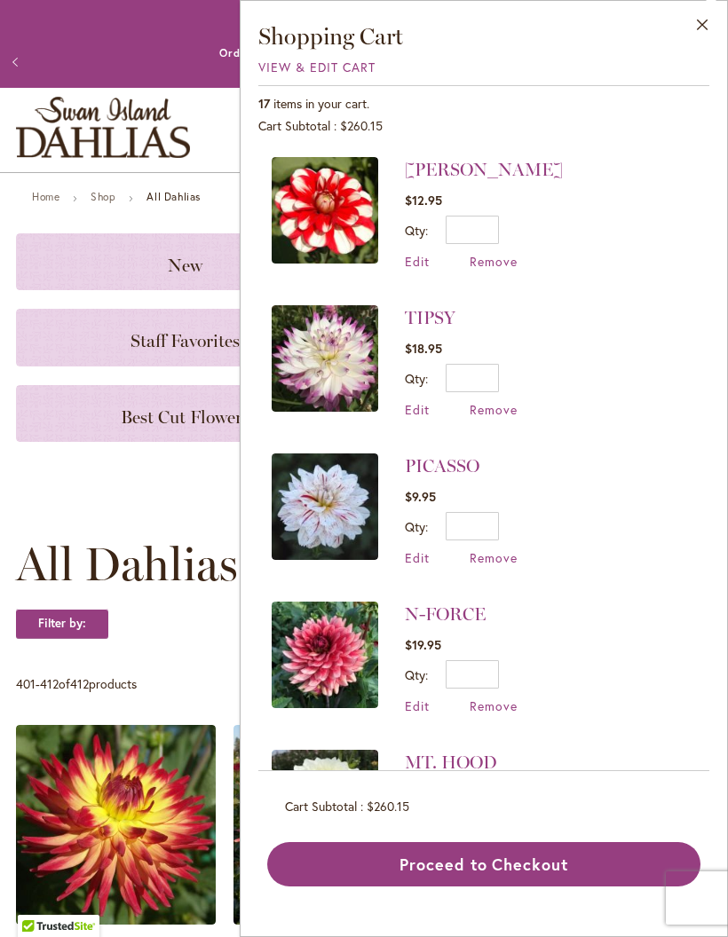
click at [696, 26] on button "Close" at bounding box center [702, 29] width 49 height 56
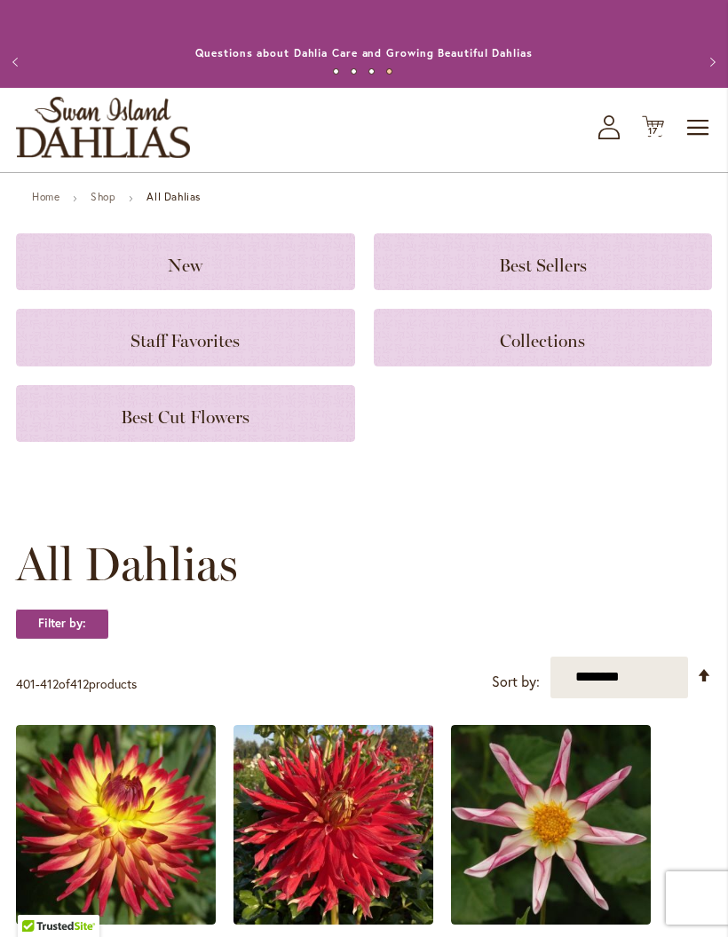
click at [40, 203] on link "Home" at bounding box center [46, 196] width 28 height 13
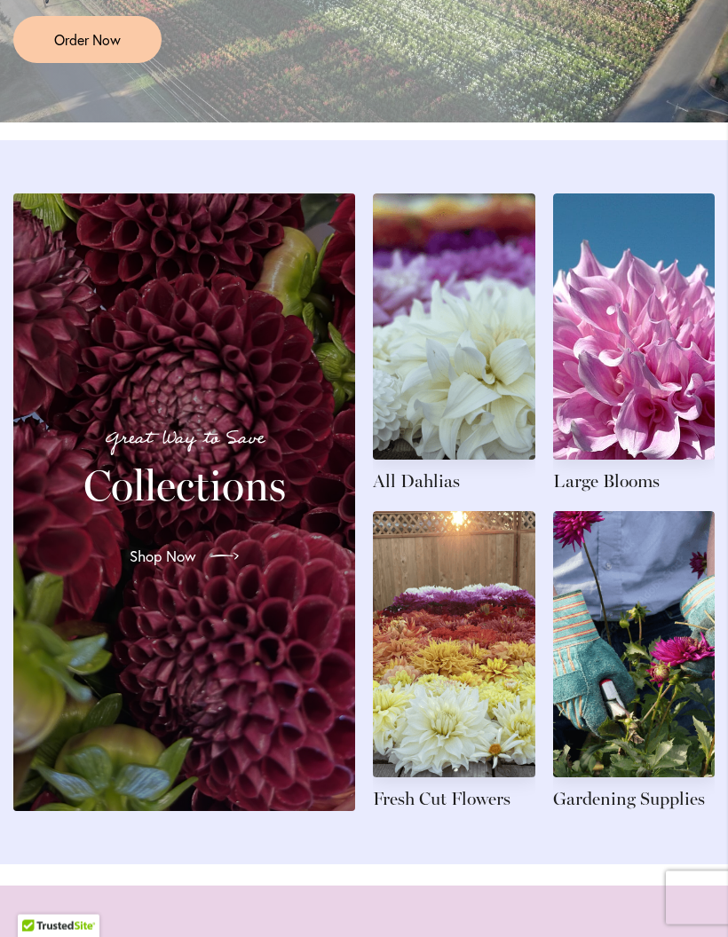
scroll to position [1813, 0]
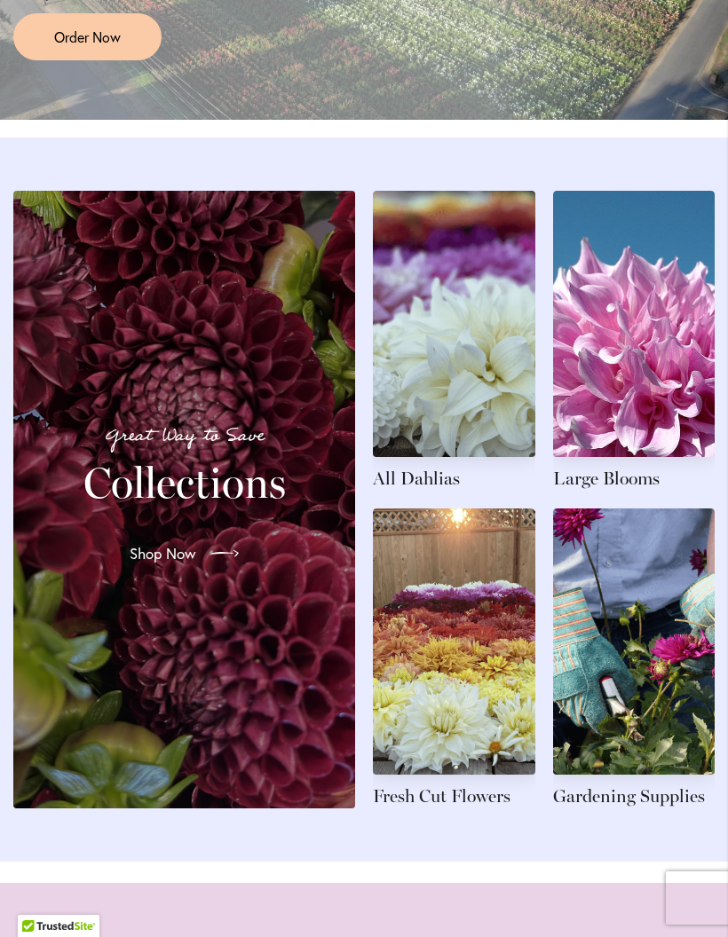
click at [227, 568] on icon at bounding box center [224, 553] width 28 height 28
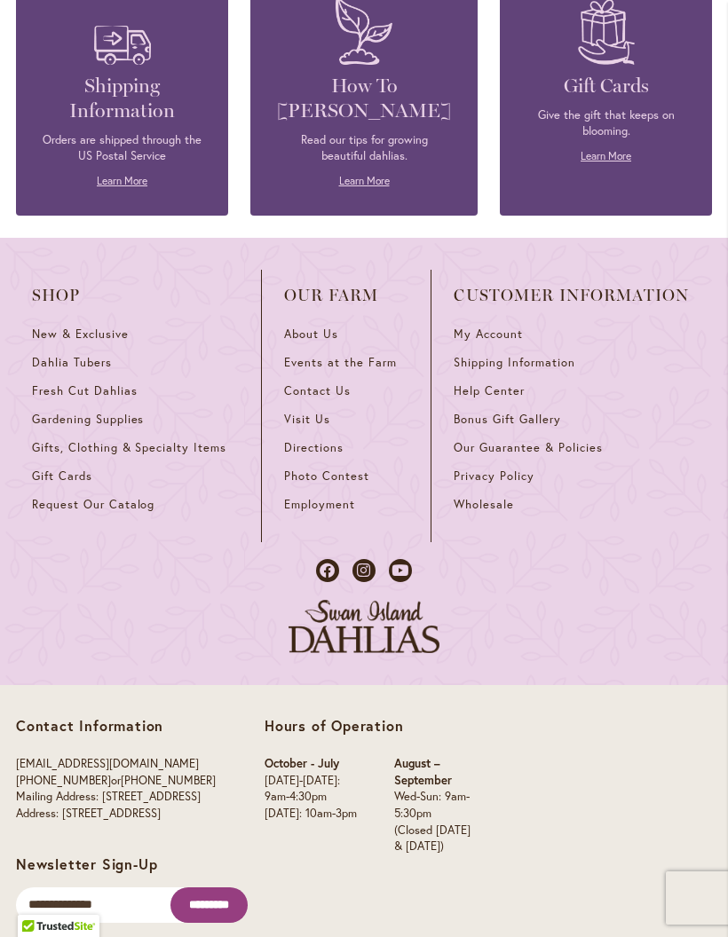
scroll to position [1579, 0]
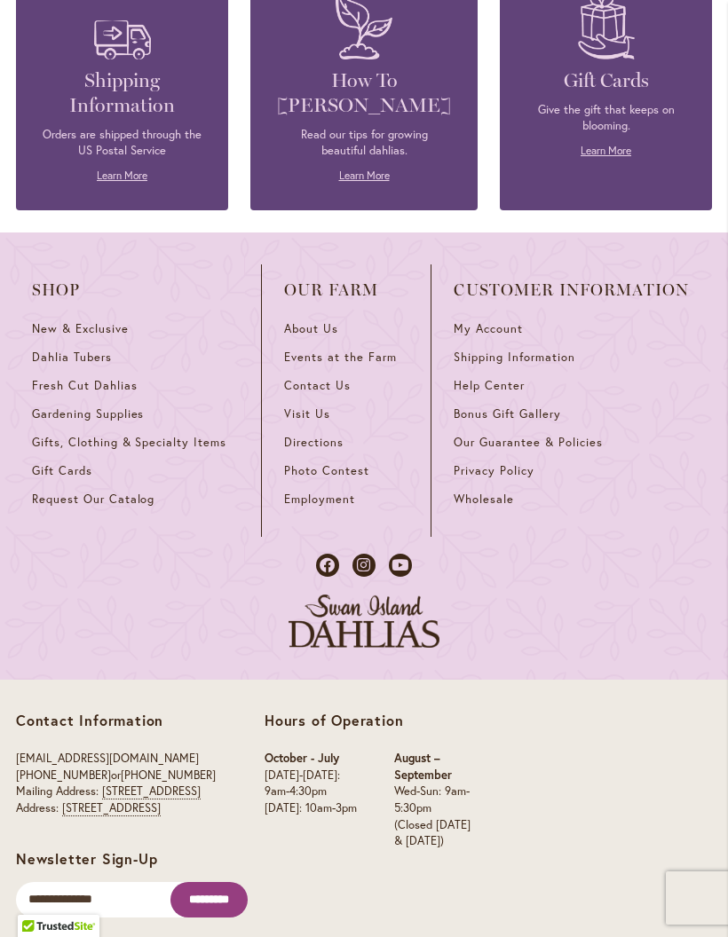
click at [524, 421] on span "Bonus Gift Gallery" at bounding box center [506, 413] width 106 height 15
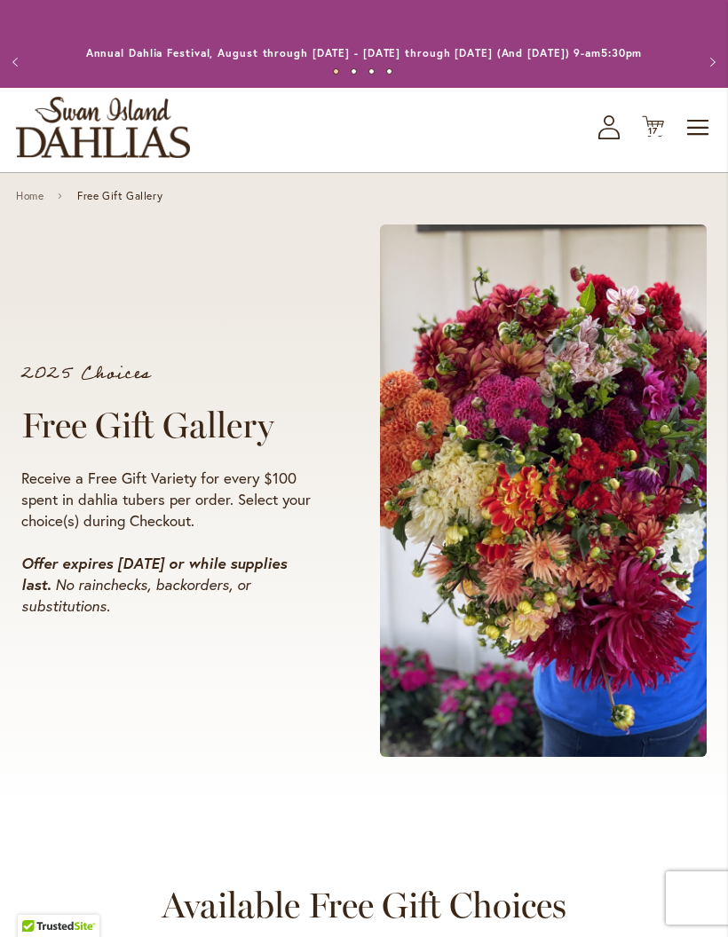
click at [655, 137] on span "17" at bounding box center [653, 131] width 10 height 12
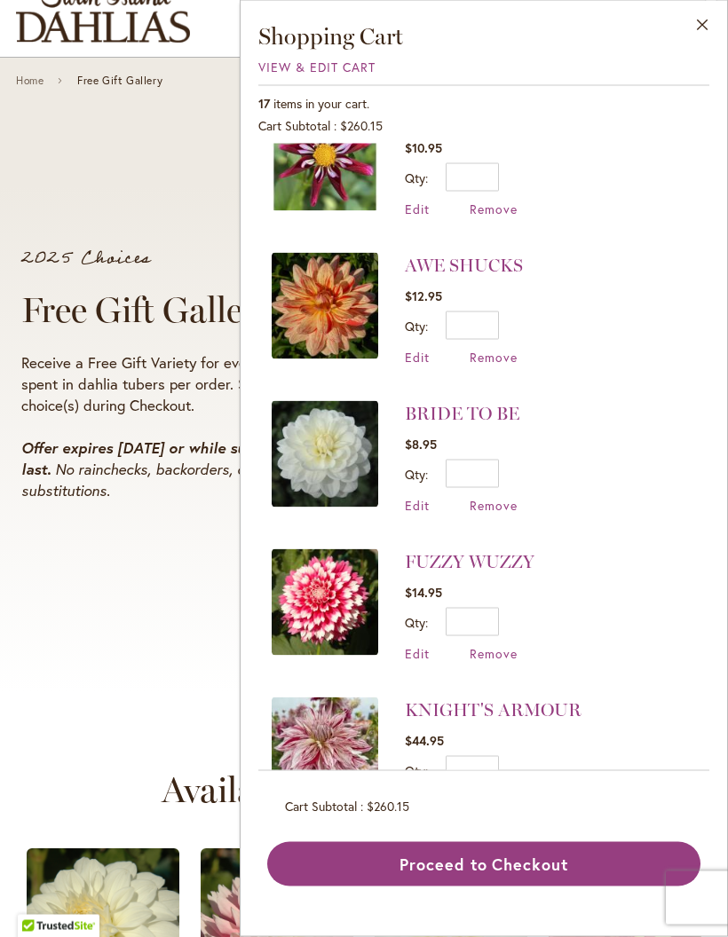
scroll to position [116, 0]
click at [555, 886] on button "Proceed to Checkout" at bounding box center [483, 864] width 433 height 44
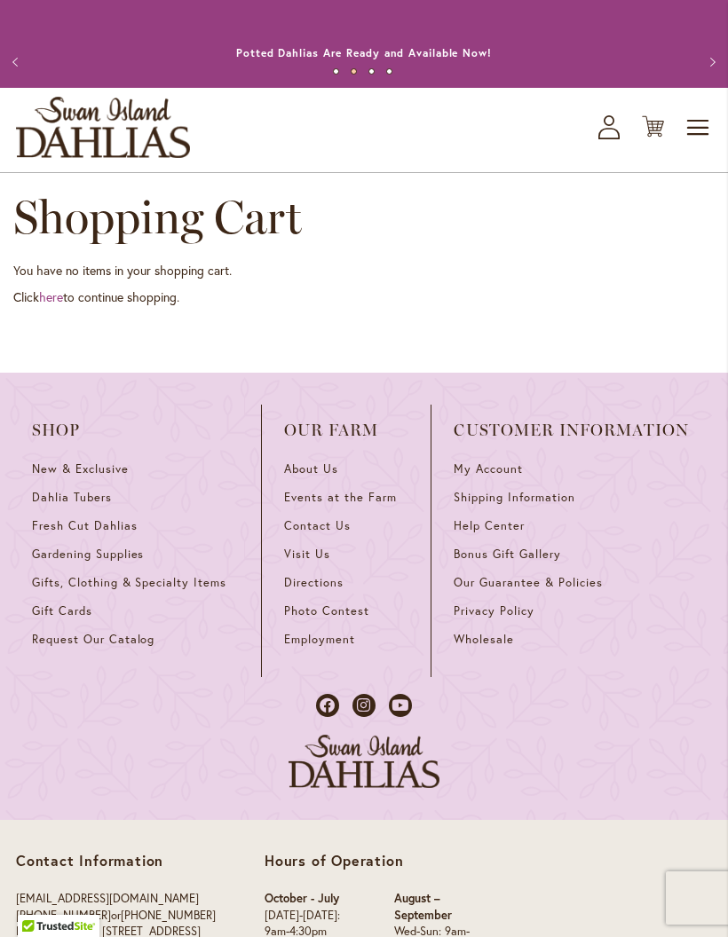
click at [646, 139] on span "Cart .cls-1 { fill: #231f20; }" at bounding box center [652, 127] width 22 height 24
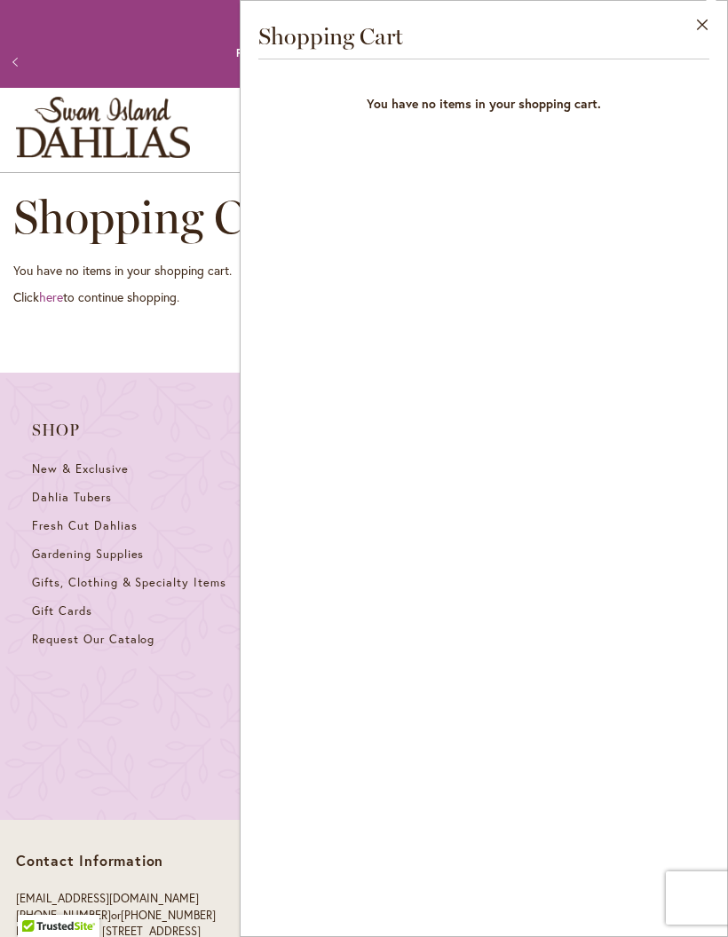
click at [697, 28] on button "Close" at bounding box center [702, 29] width 49 height 56
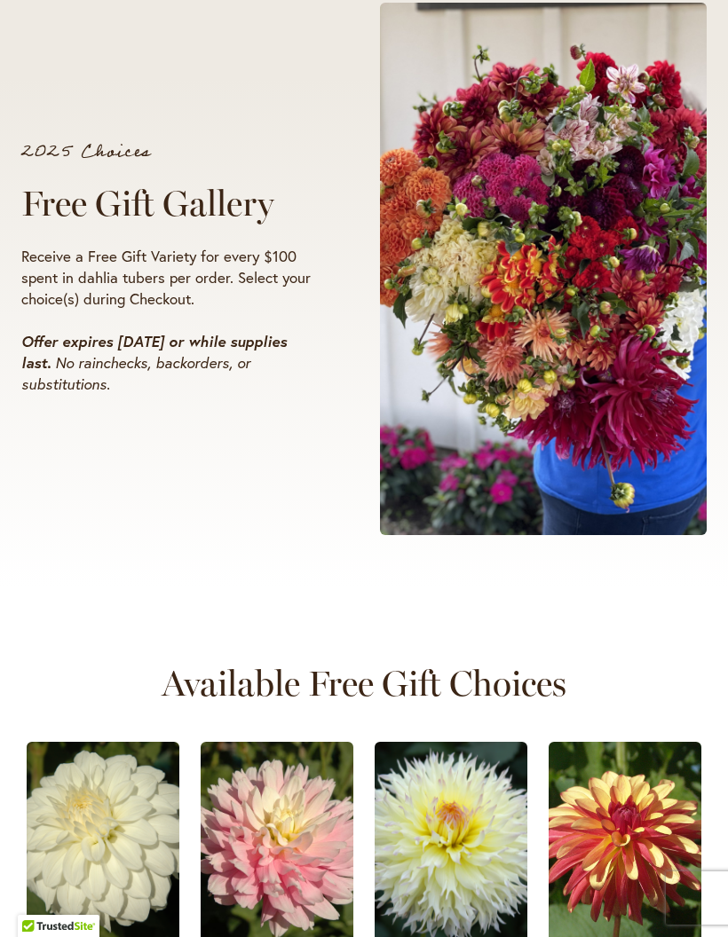
scroll to position [187, 0]
